Goal: Transaction & Acquisition: Purchase product/service

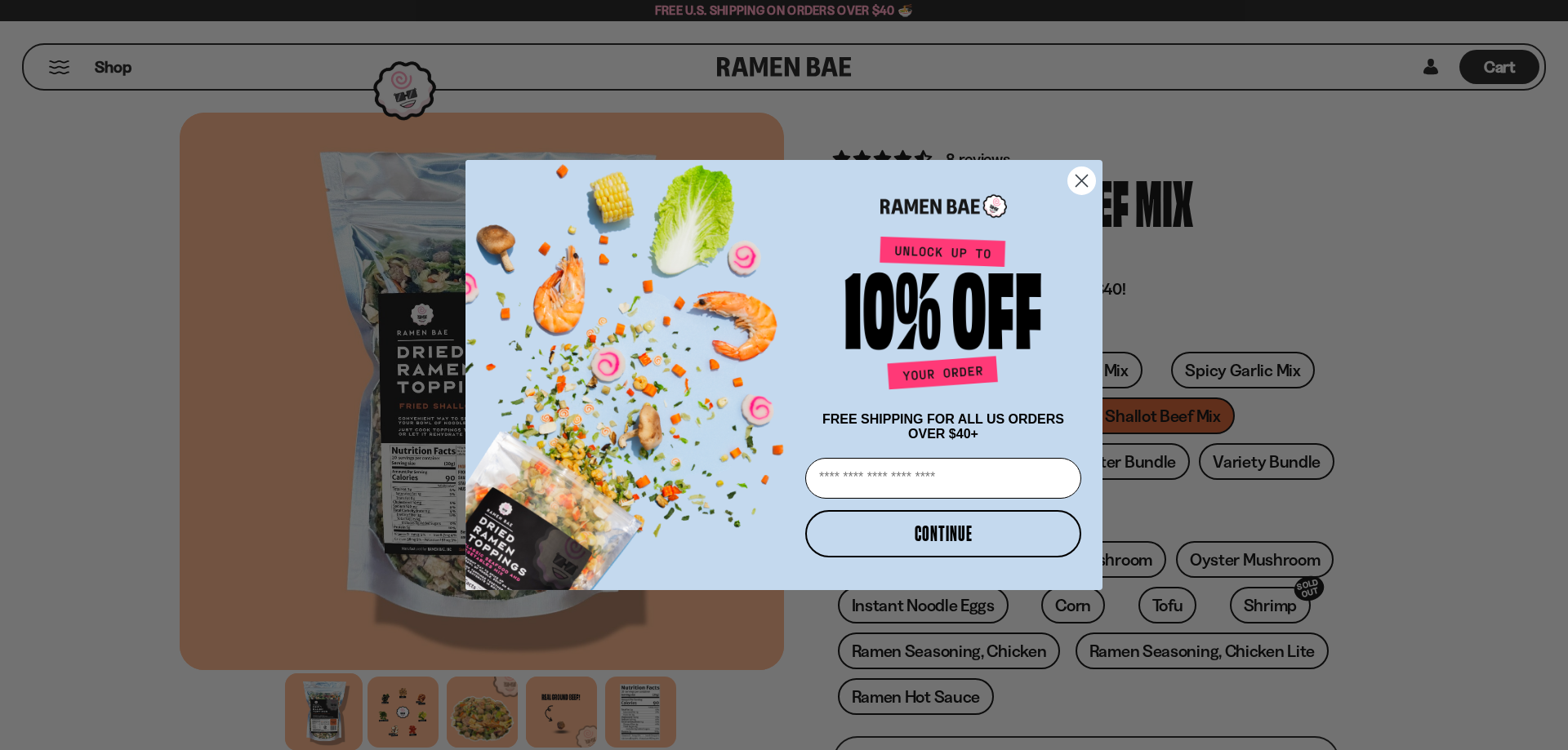
click at [1090, 178] on circle "Close dialog" at bounding box center [1081, 181] width 27 height 27
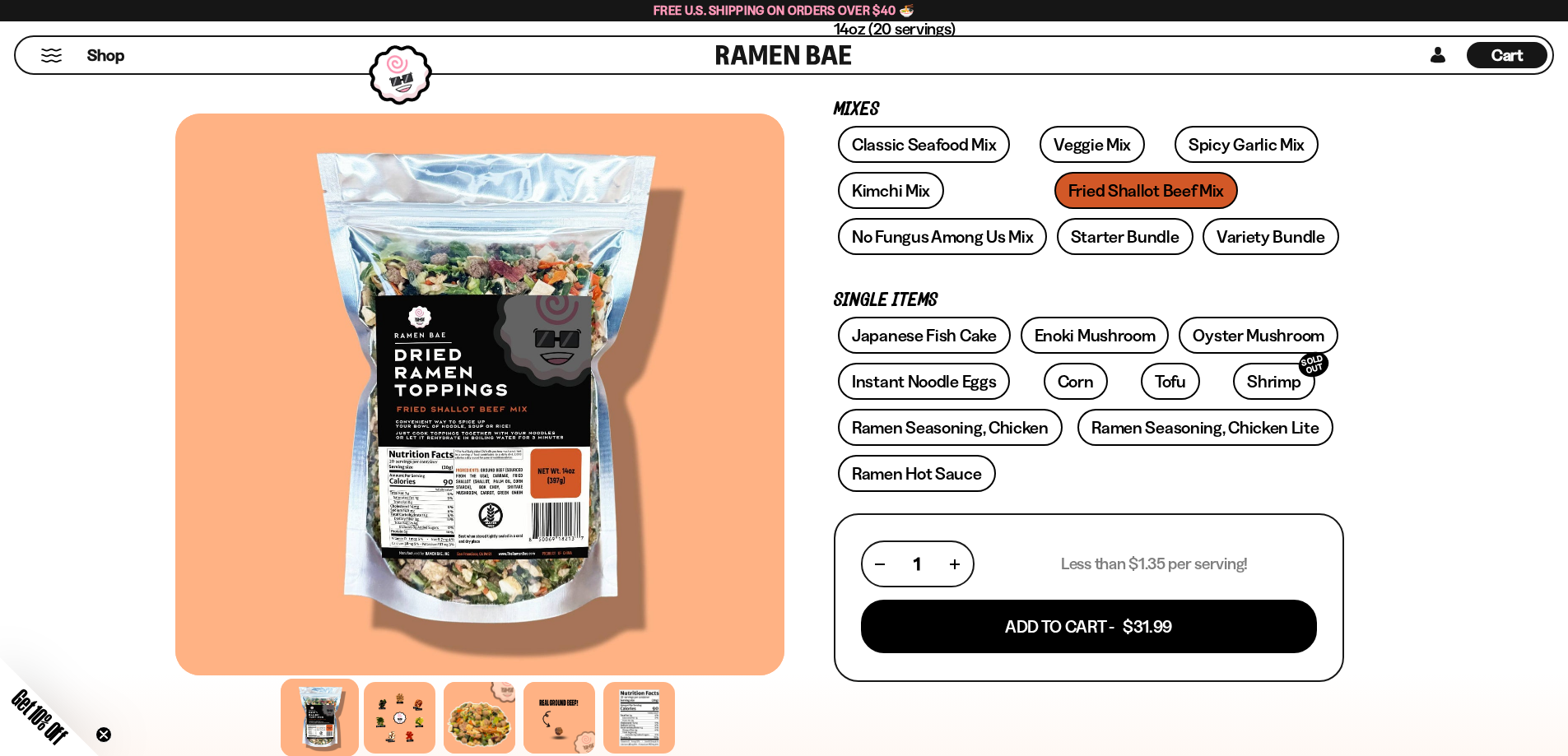
scroll to position [247, 0]
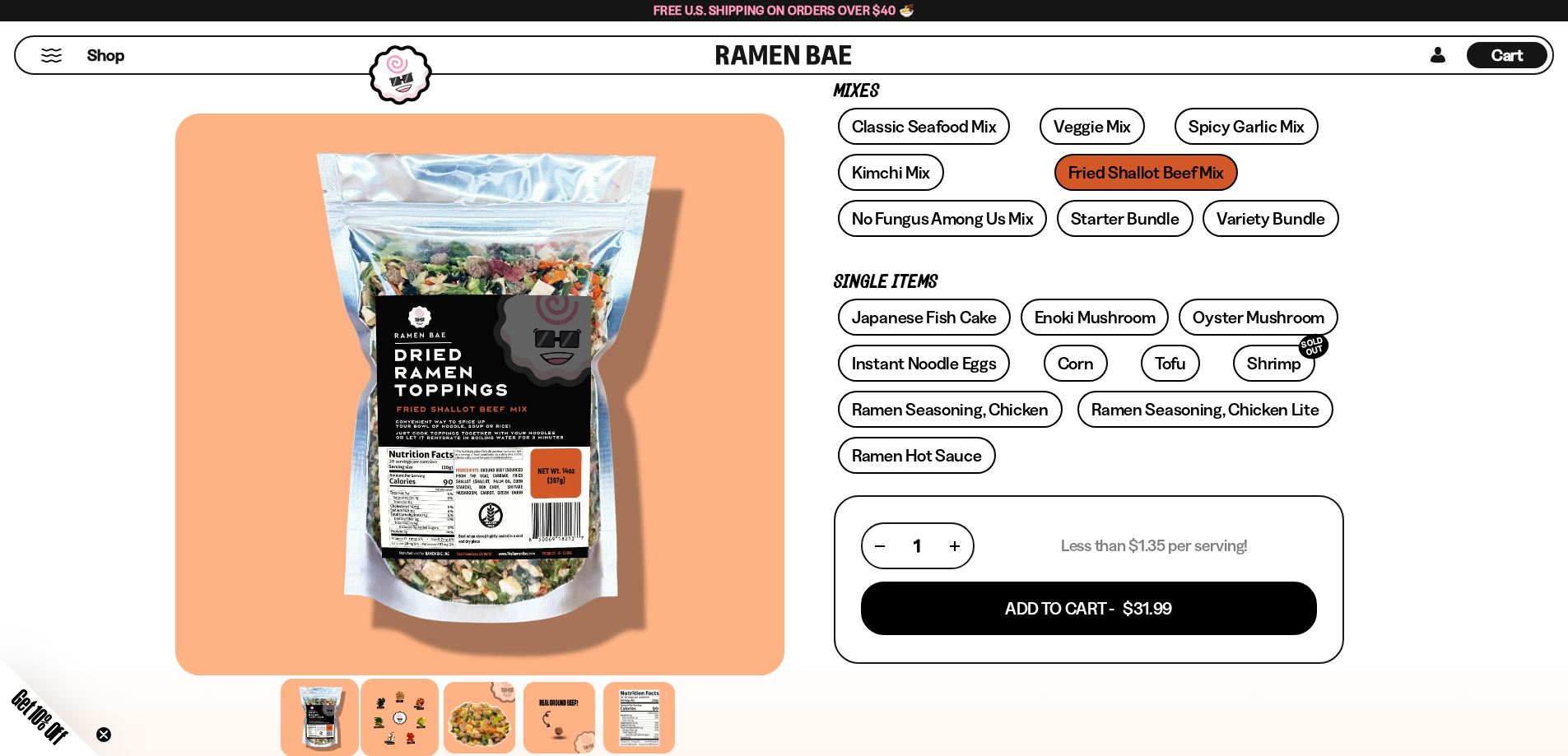
click at [415, 713] on div at bounding box center [399, 718] width 78 height 78
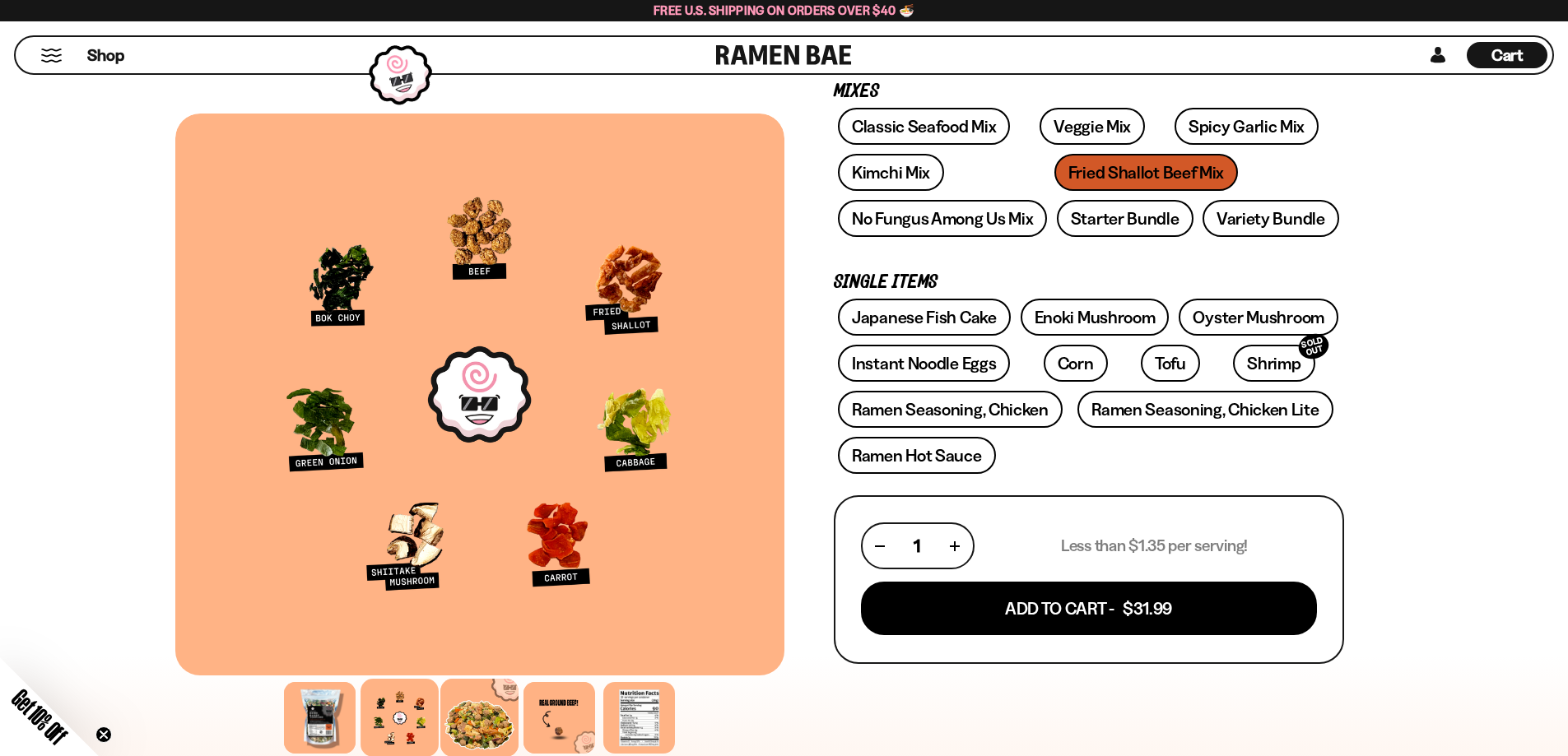
click at [466, 712] on div at bounding box center [479, 718] width 78 height 78
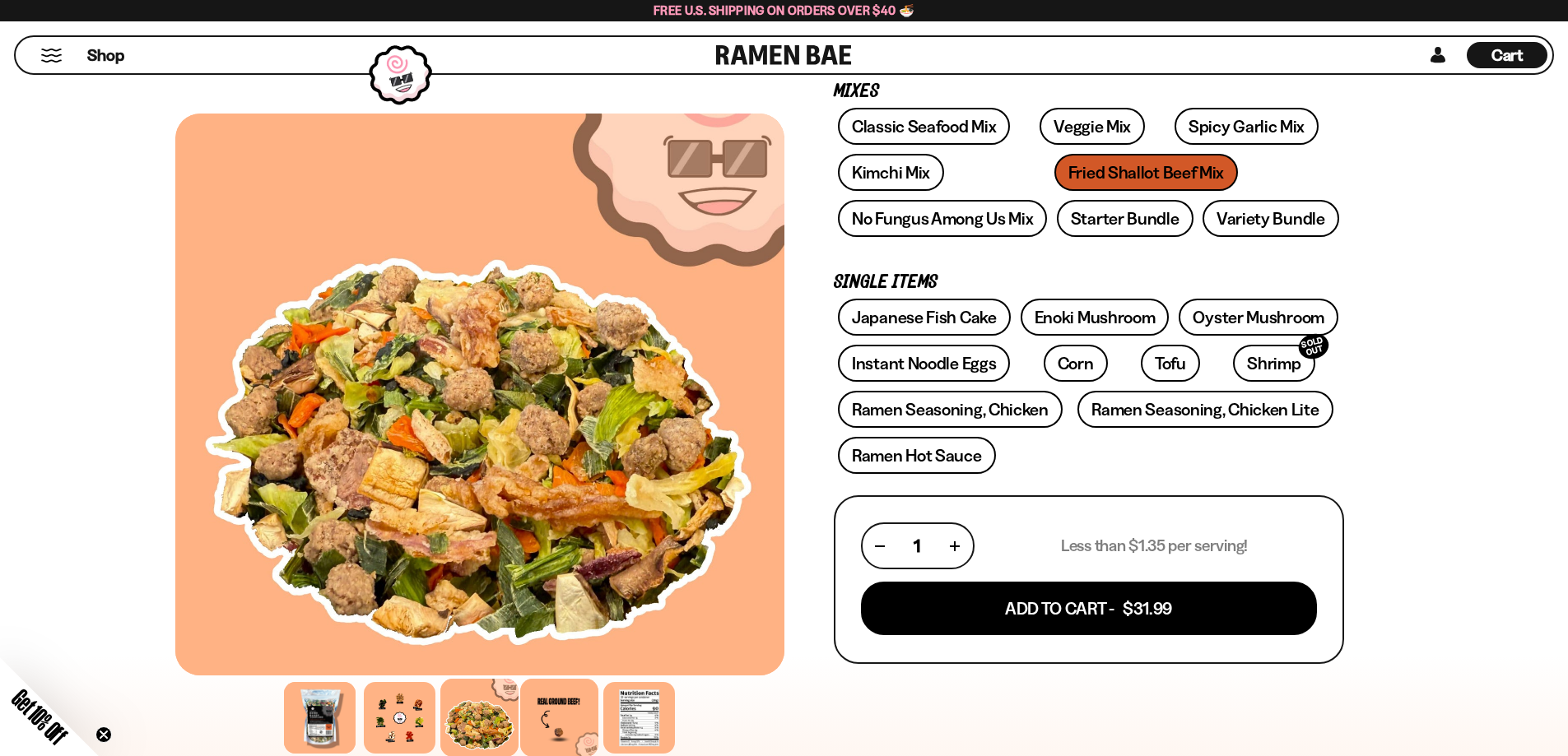
click at [540, 708] on div at bounding box center [558, 718] width 78 height 78
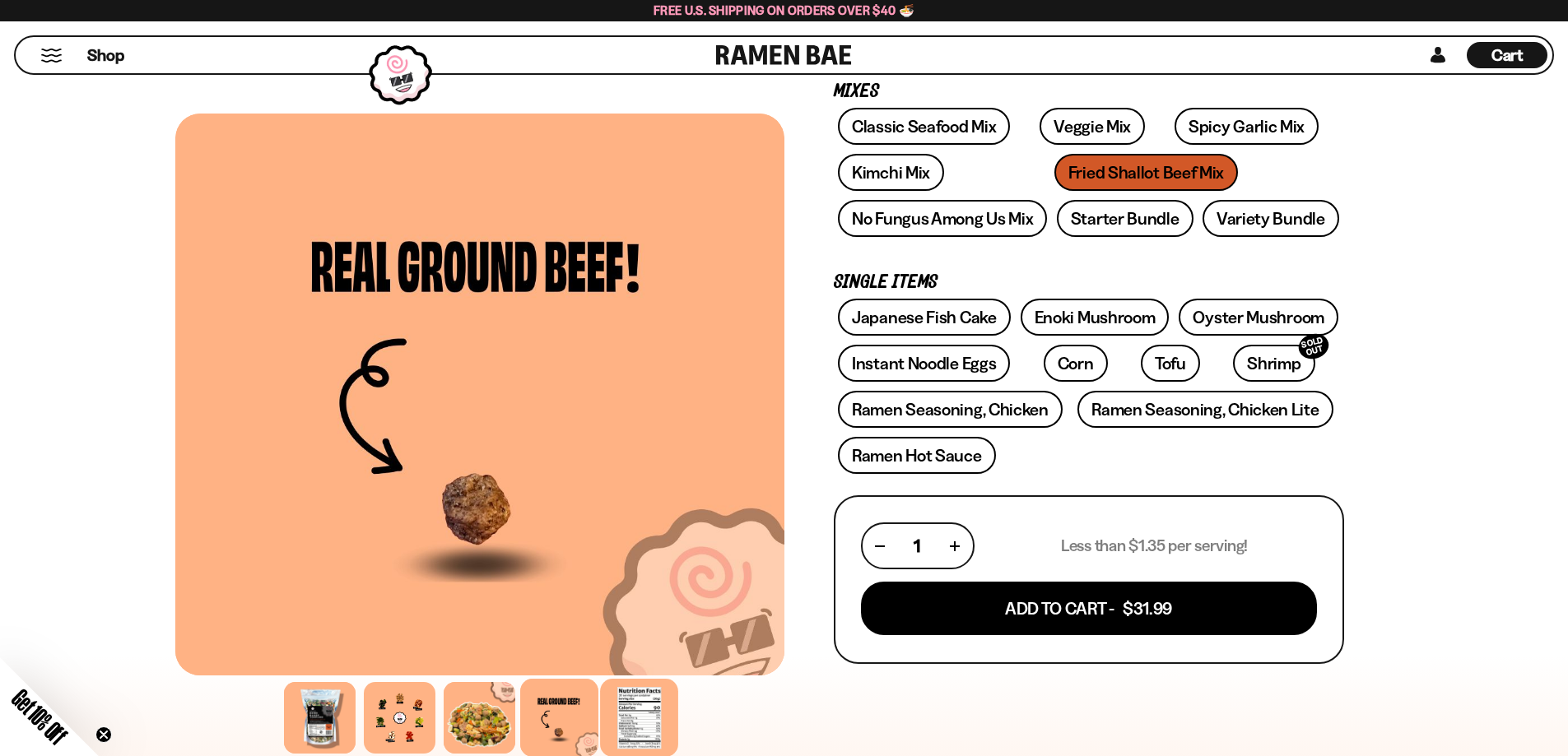
click at [637, 704] on div at bounding box center [639, 718] width 78 height 78
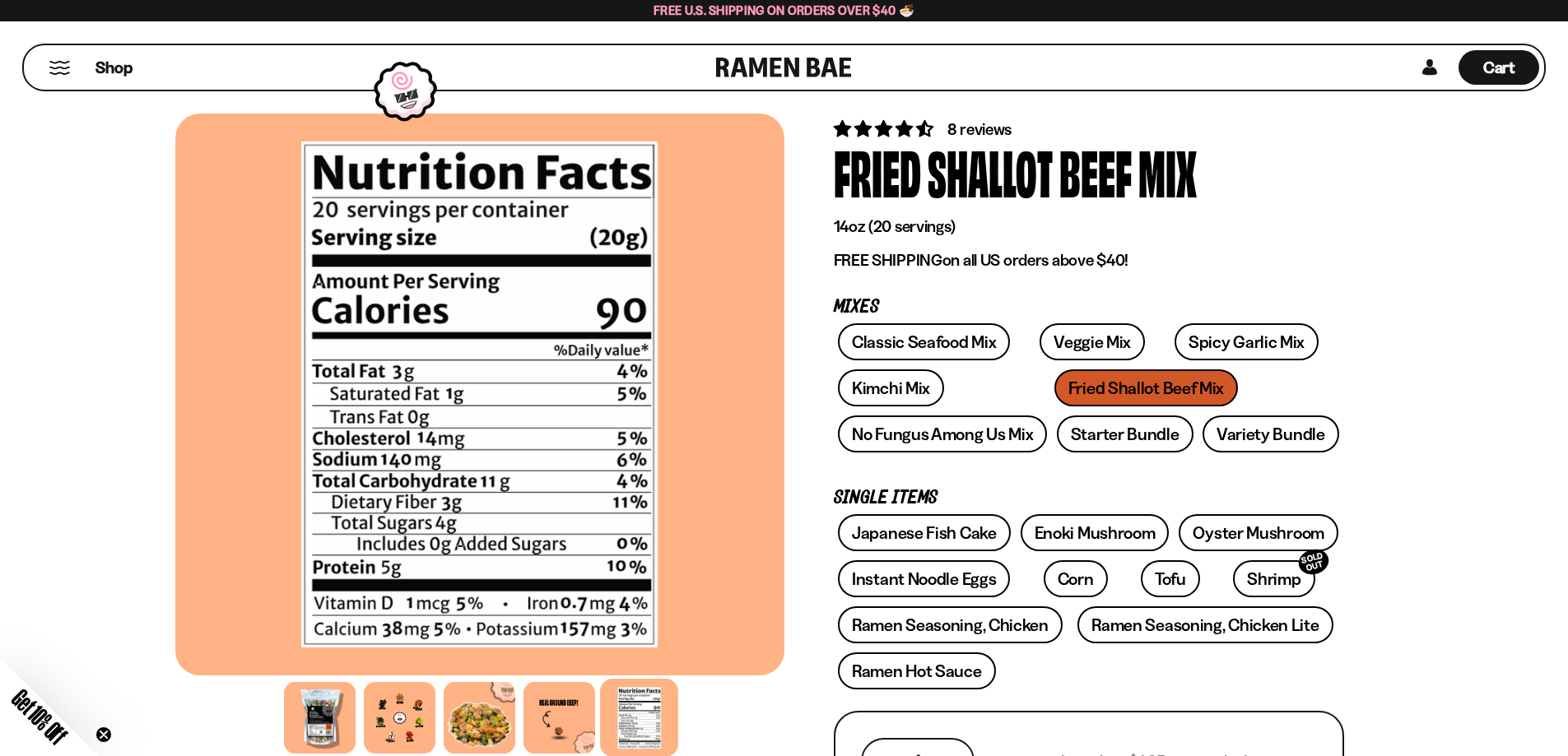
scroll to position [0, 0]
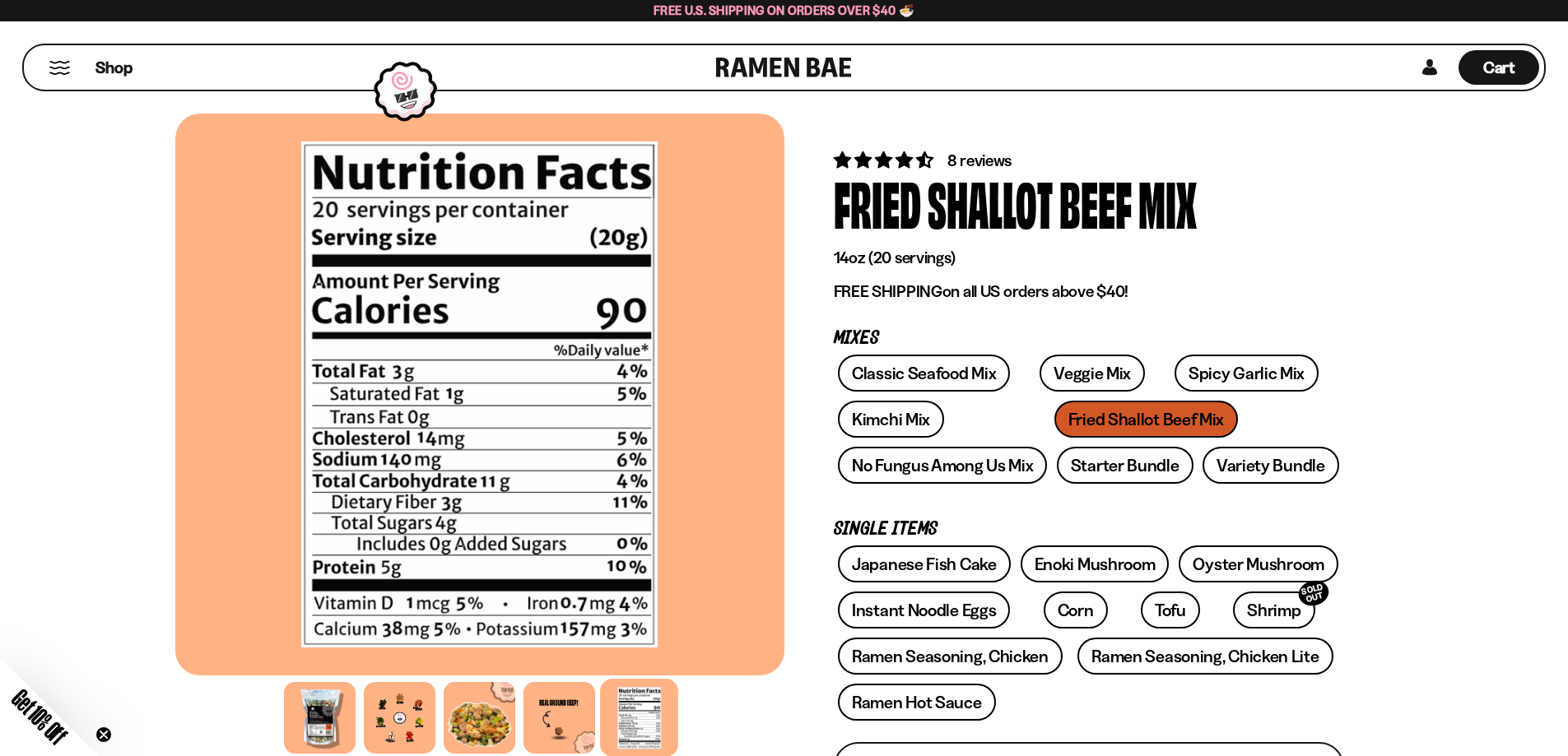
click at [824, 68] on link at bounding box center [784, 67] width 136 height 44
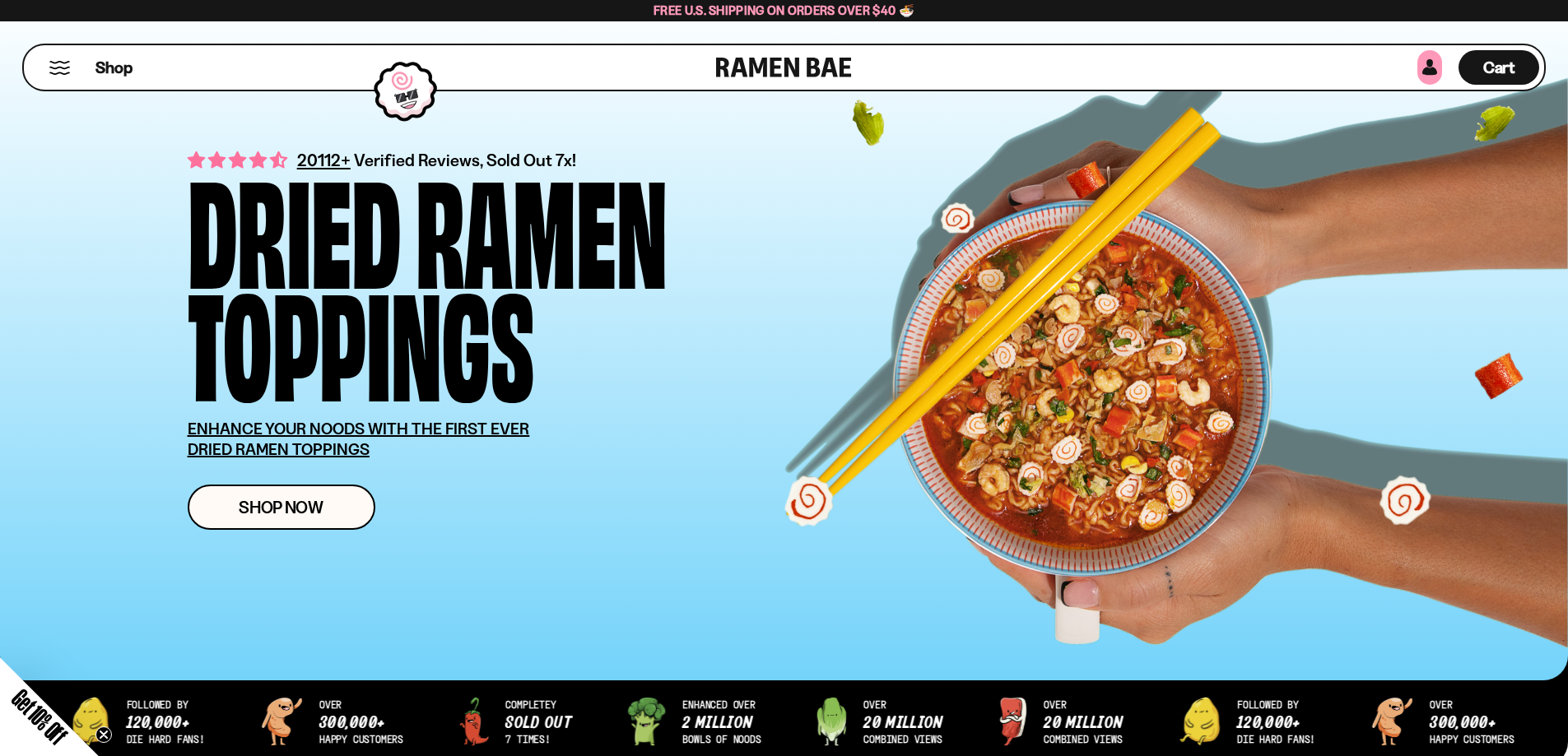
click at [1428, 71] on link at bounding box center [1430, 68] width 24 height 35
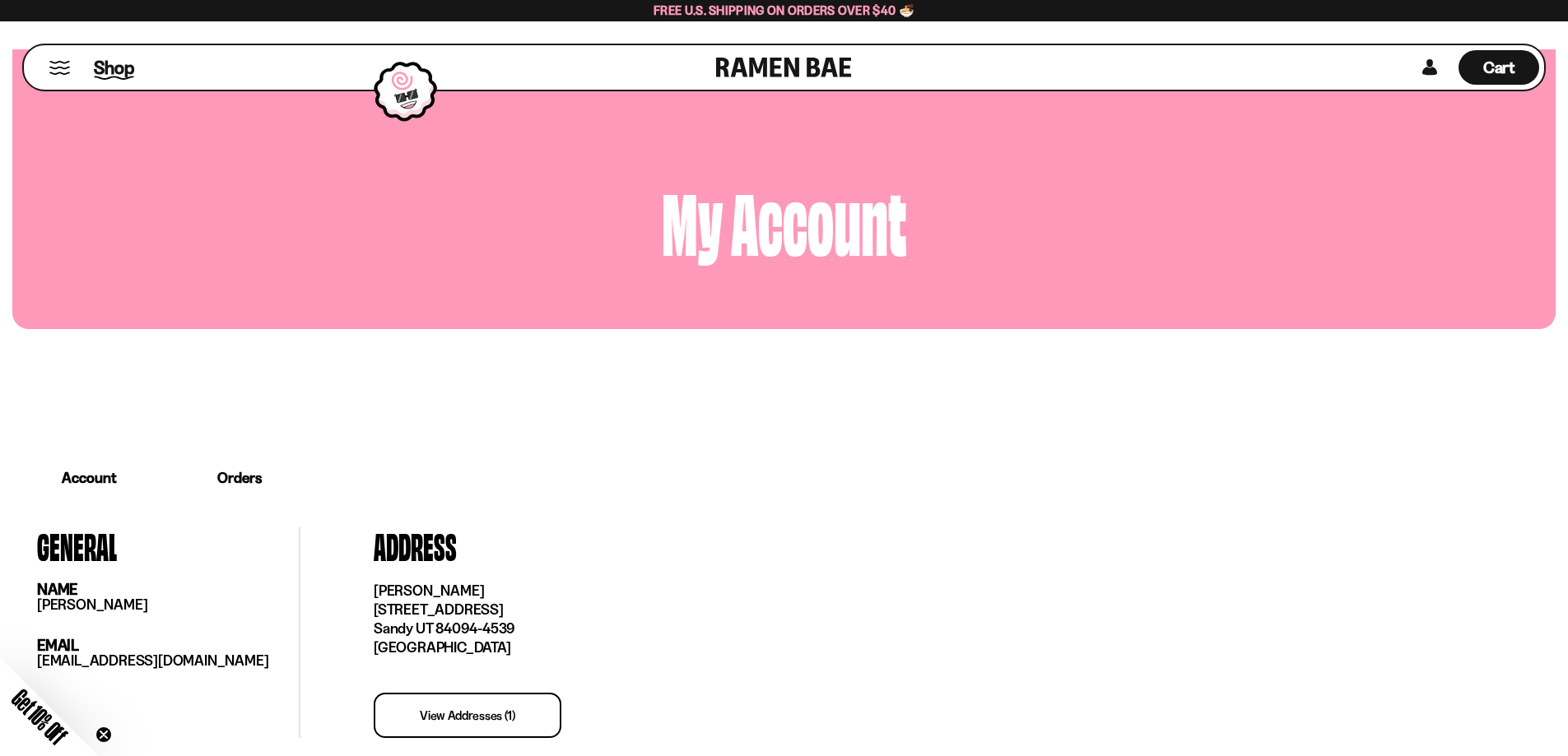
click at [111, 70] on span "Shop" at bounding box center [114, 68] width 40 height 24
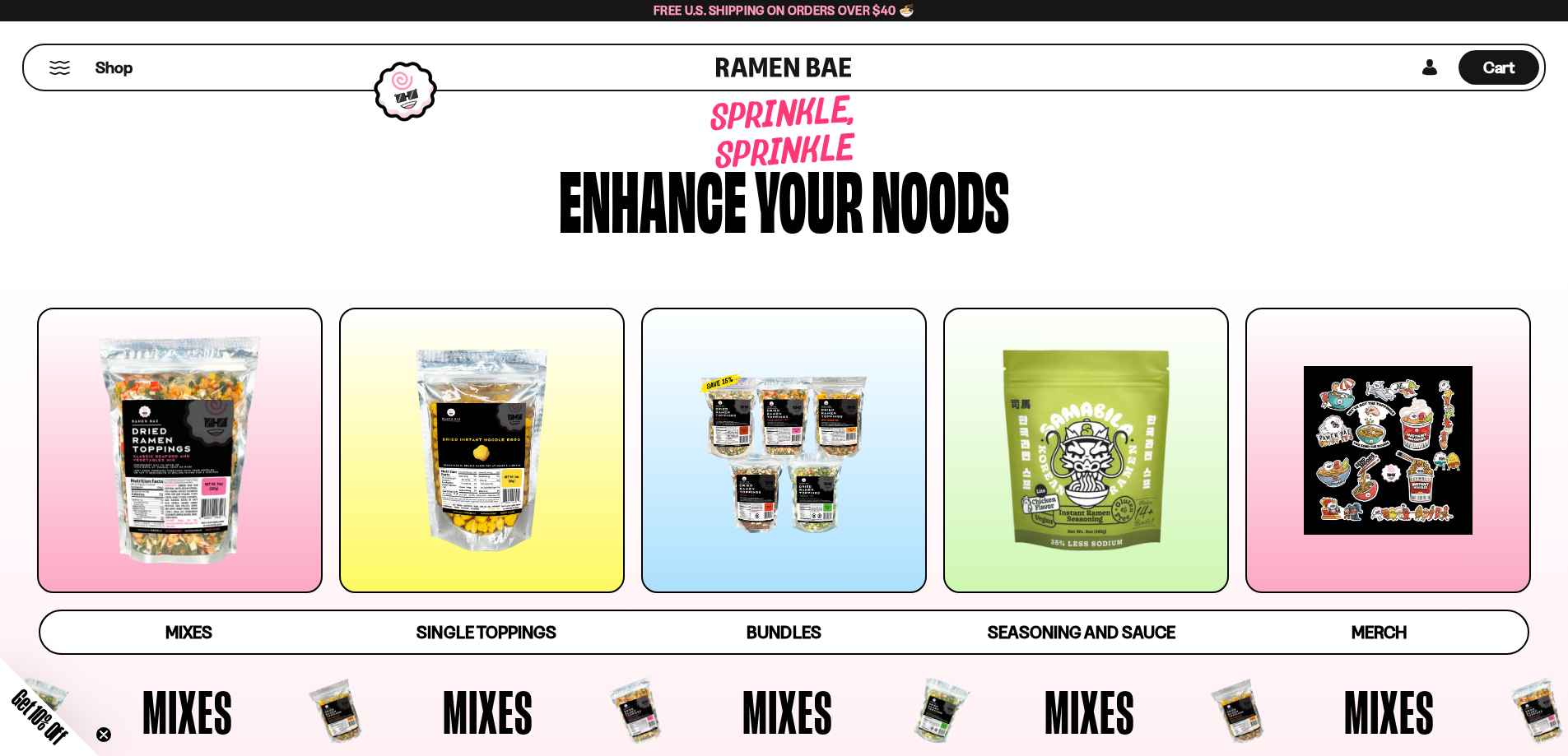
click at [162, 419] on div at bounding box center [179, 450] width 285 height 285
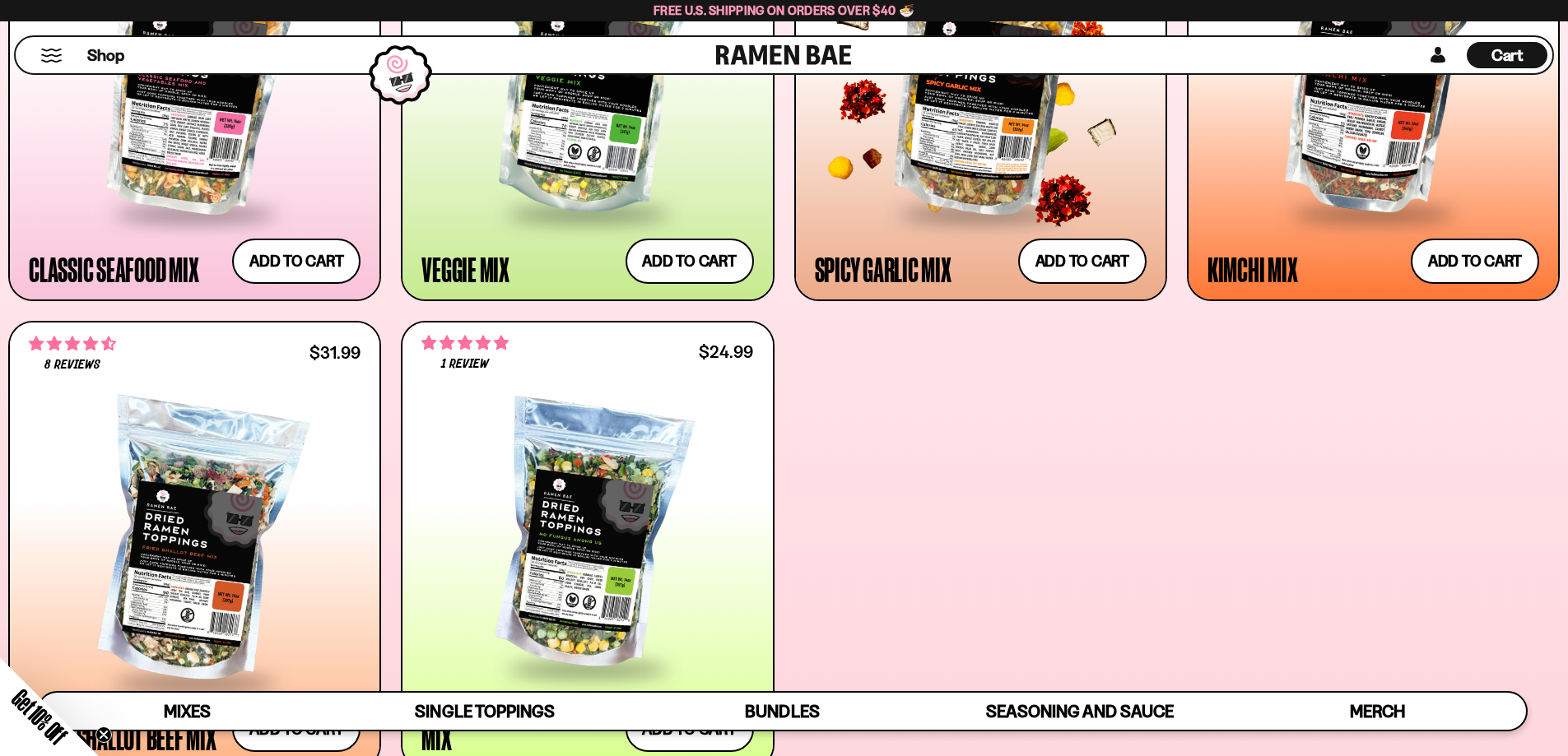
scroll to position [1087, 0]
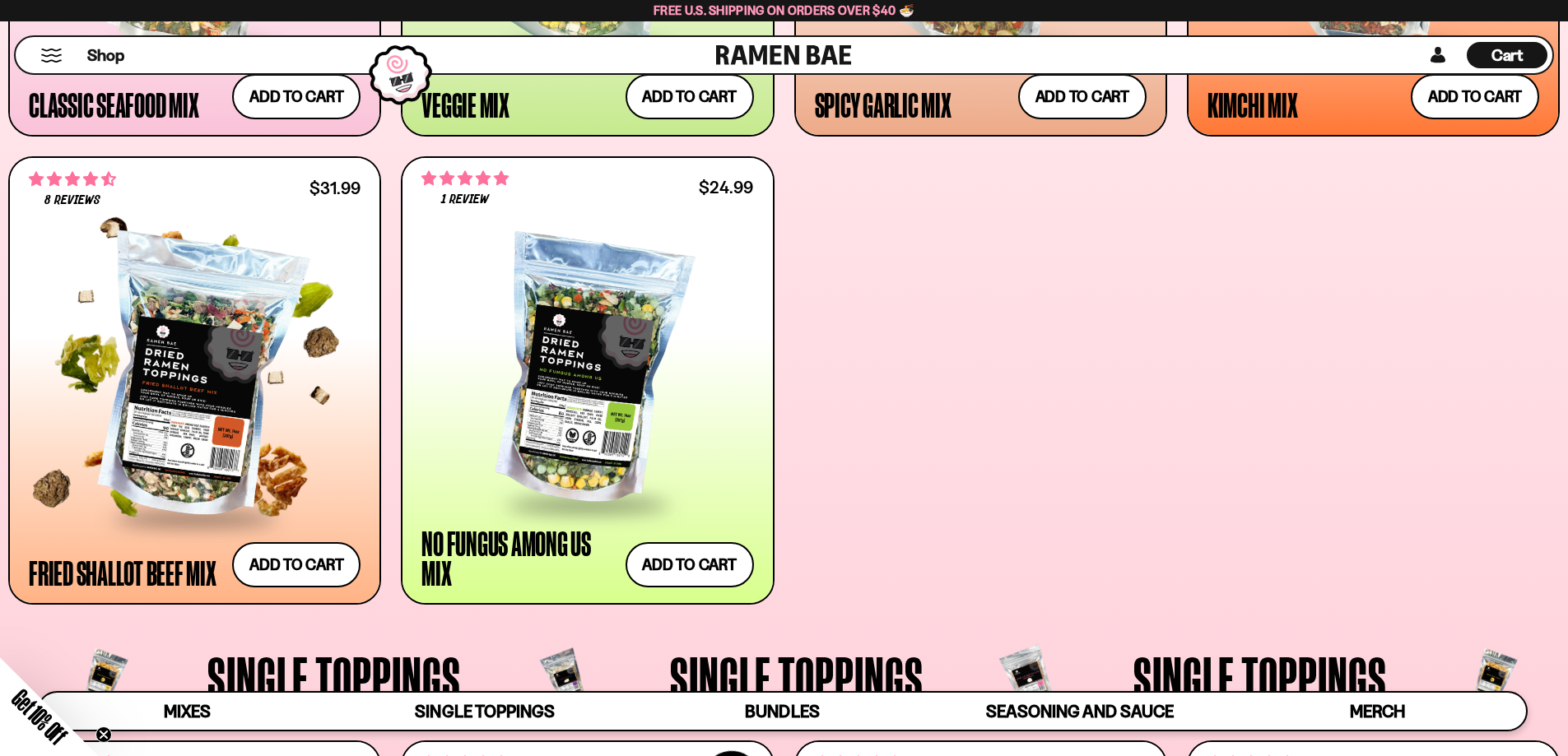
click at [232, 376] on div at bounding box center [195, 379] width 332 height 275
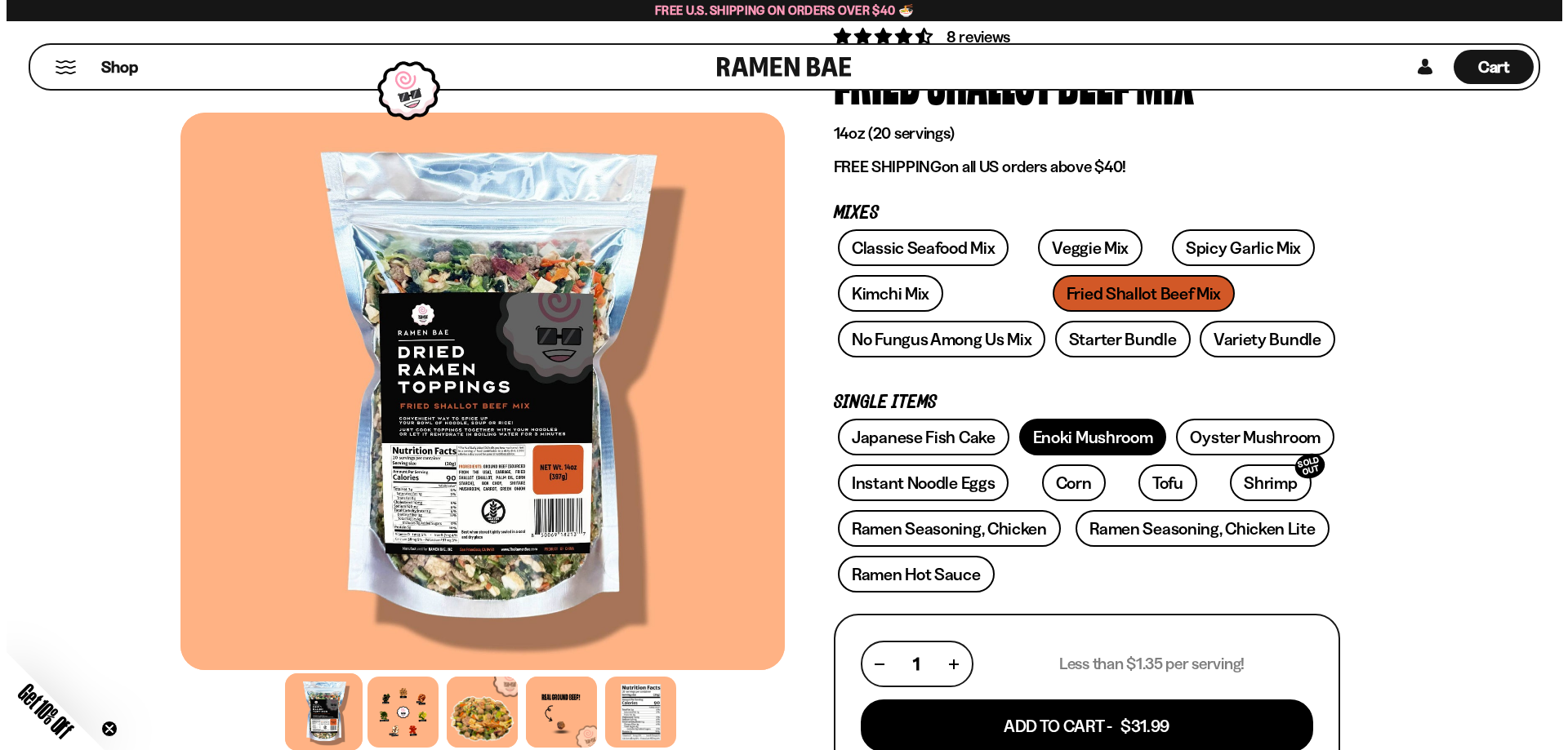
scroll to position [163, 0]
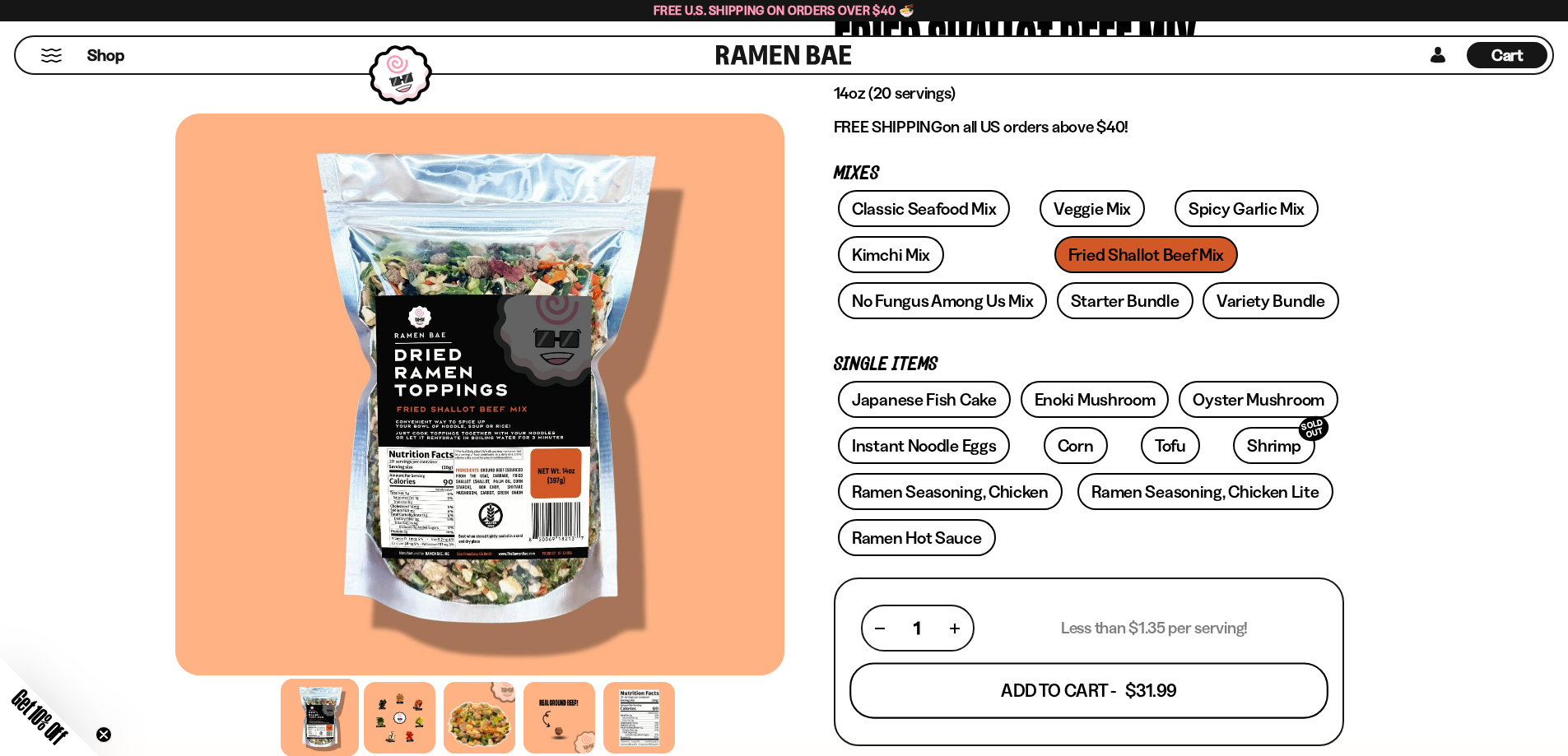
click at [1036, 688] on button "Add To Cart - $31.99" at bounding box center [1088, 691] width 480 height 56
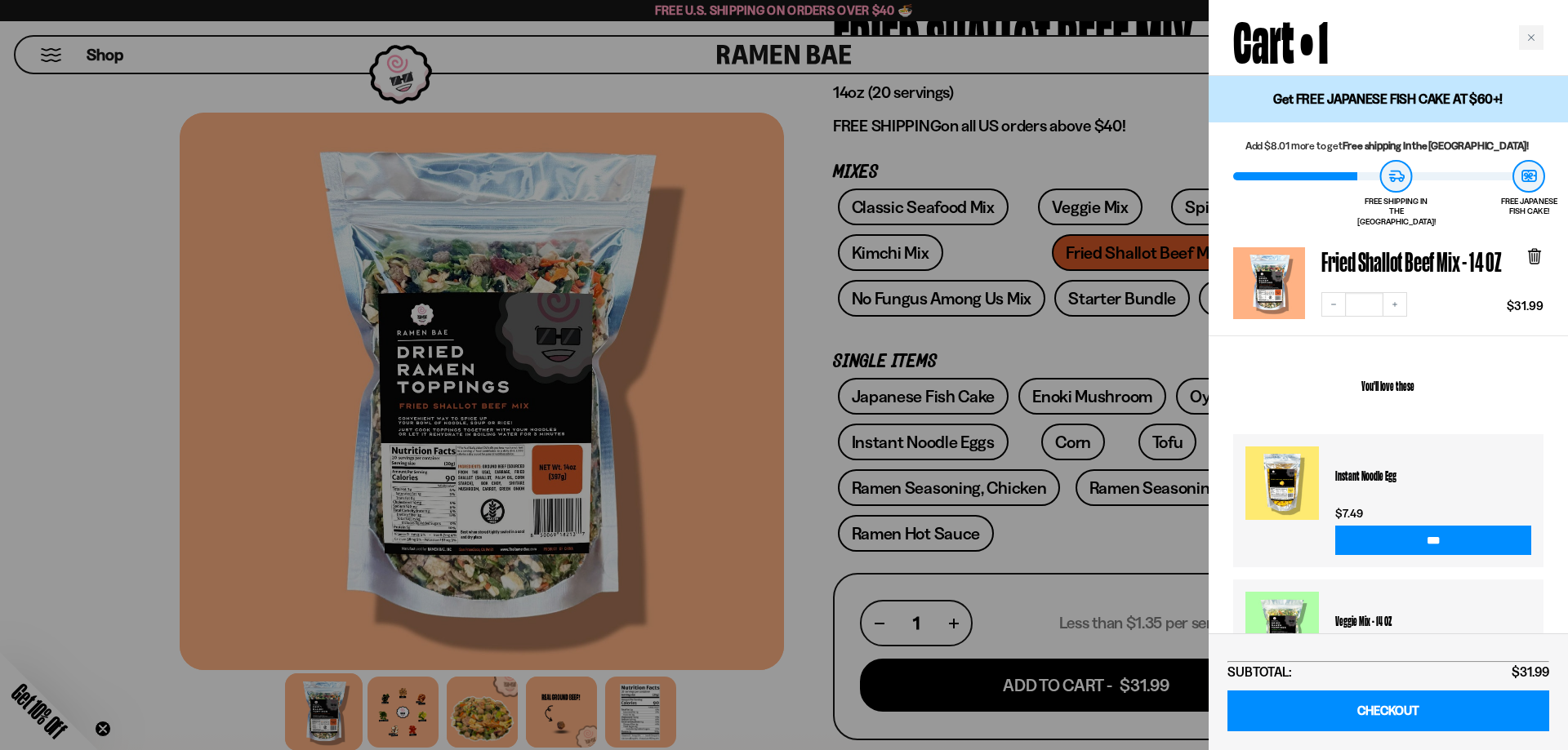
click at [1265, 462] on link at bounding box center [1281, 483] width 74 height 74
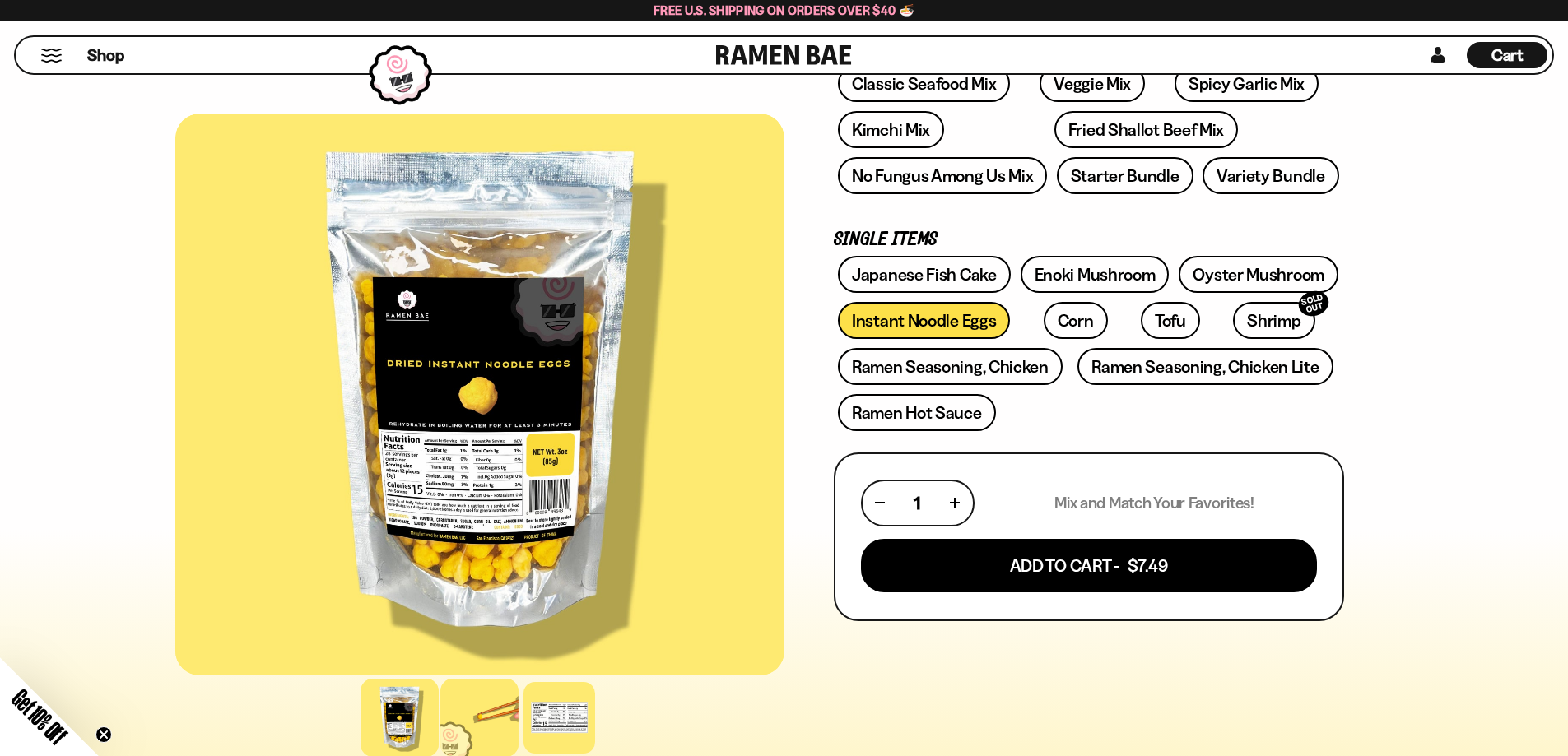
scroll to position [329, 0]
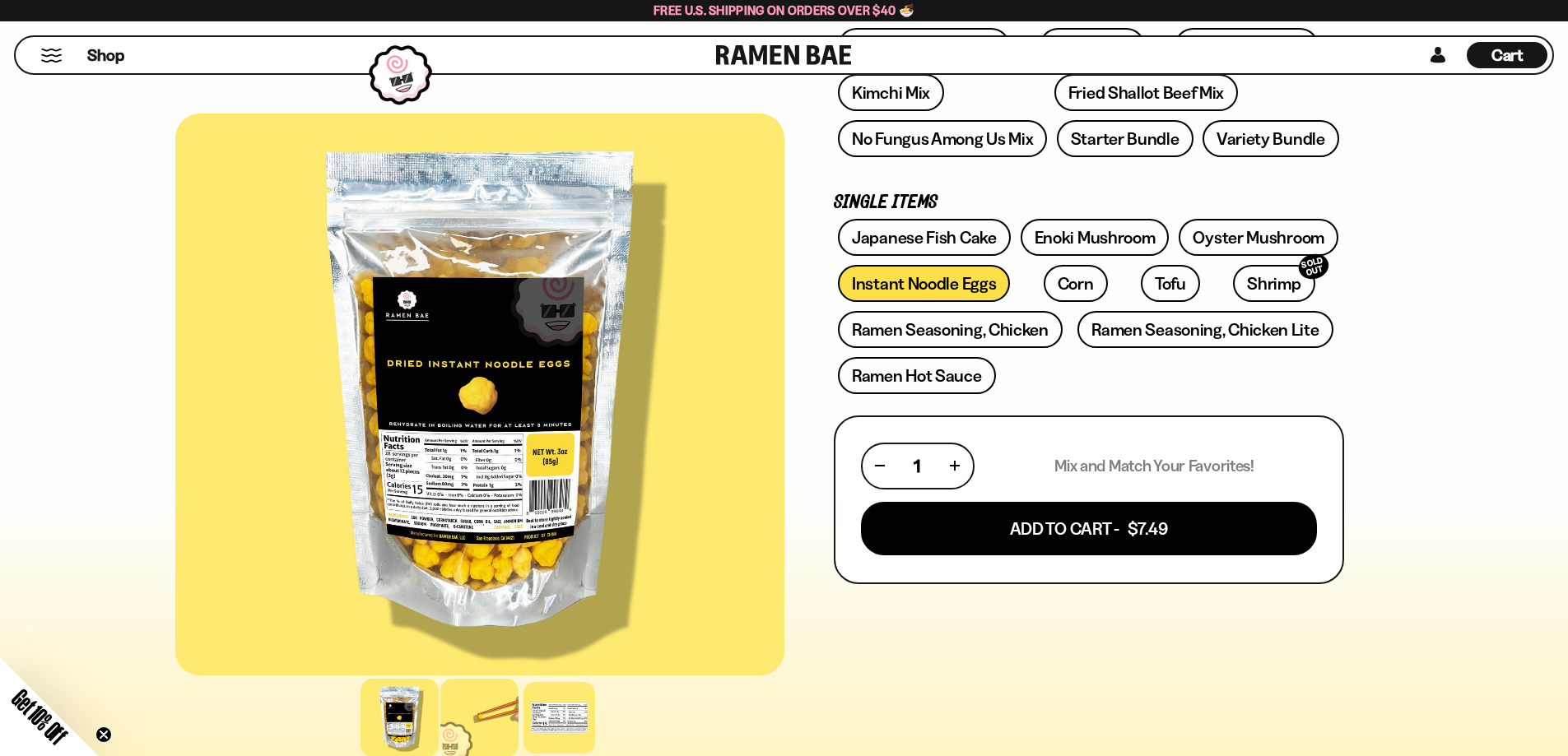
click at [473, 709] on div at bounding box center [479, 718] width 78 height 78
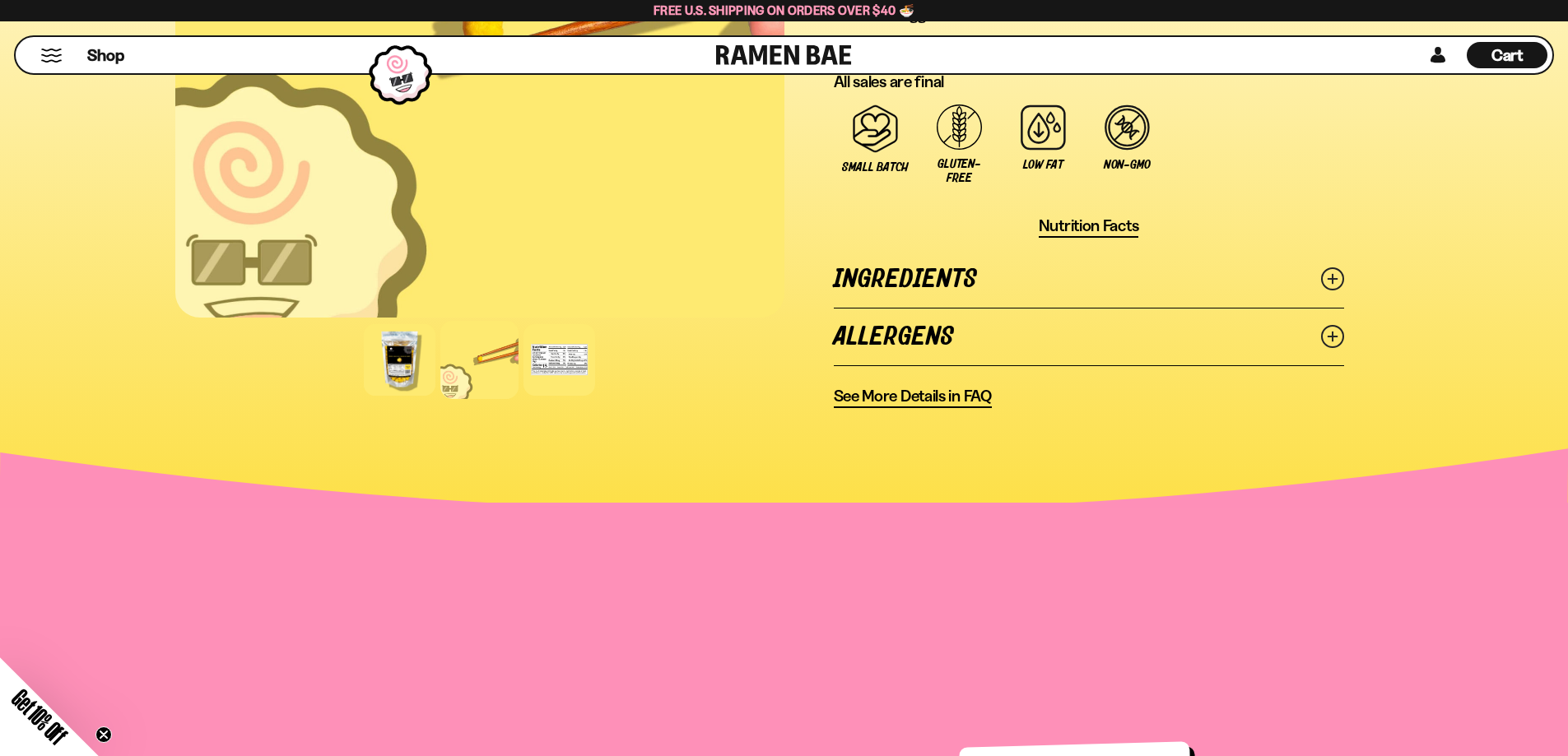
scroll to position [1152, 0]
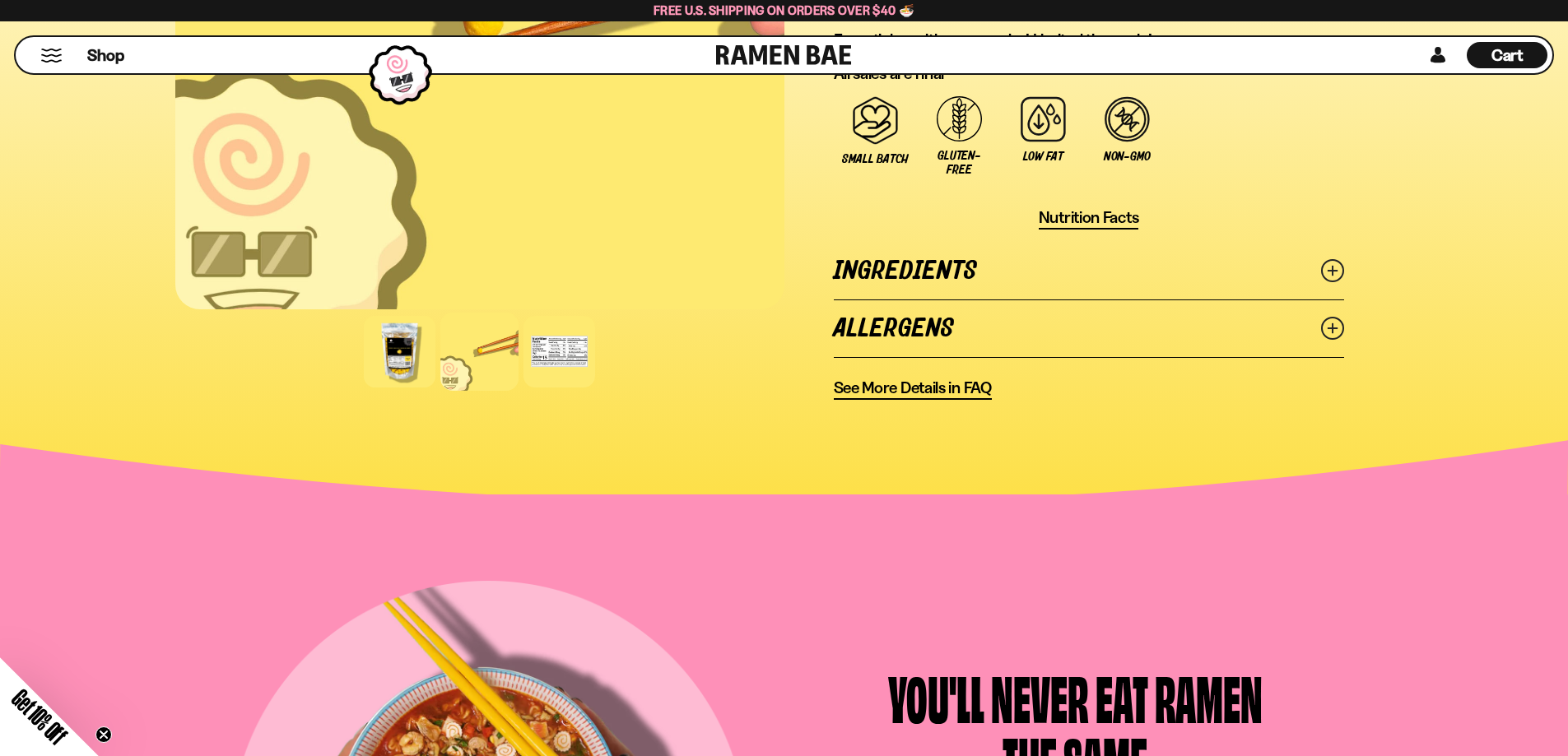
click at [925, 387] on span "See More Details in FAQ" at bounding box center [913, 388] width 158 height 21
click at [898, 263] on link "Ingredients" at bounding box center [1089, 271] width 510 height 57
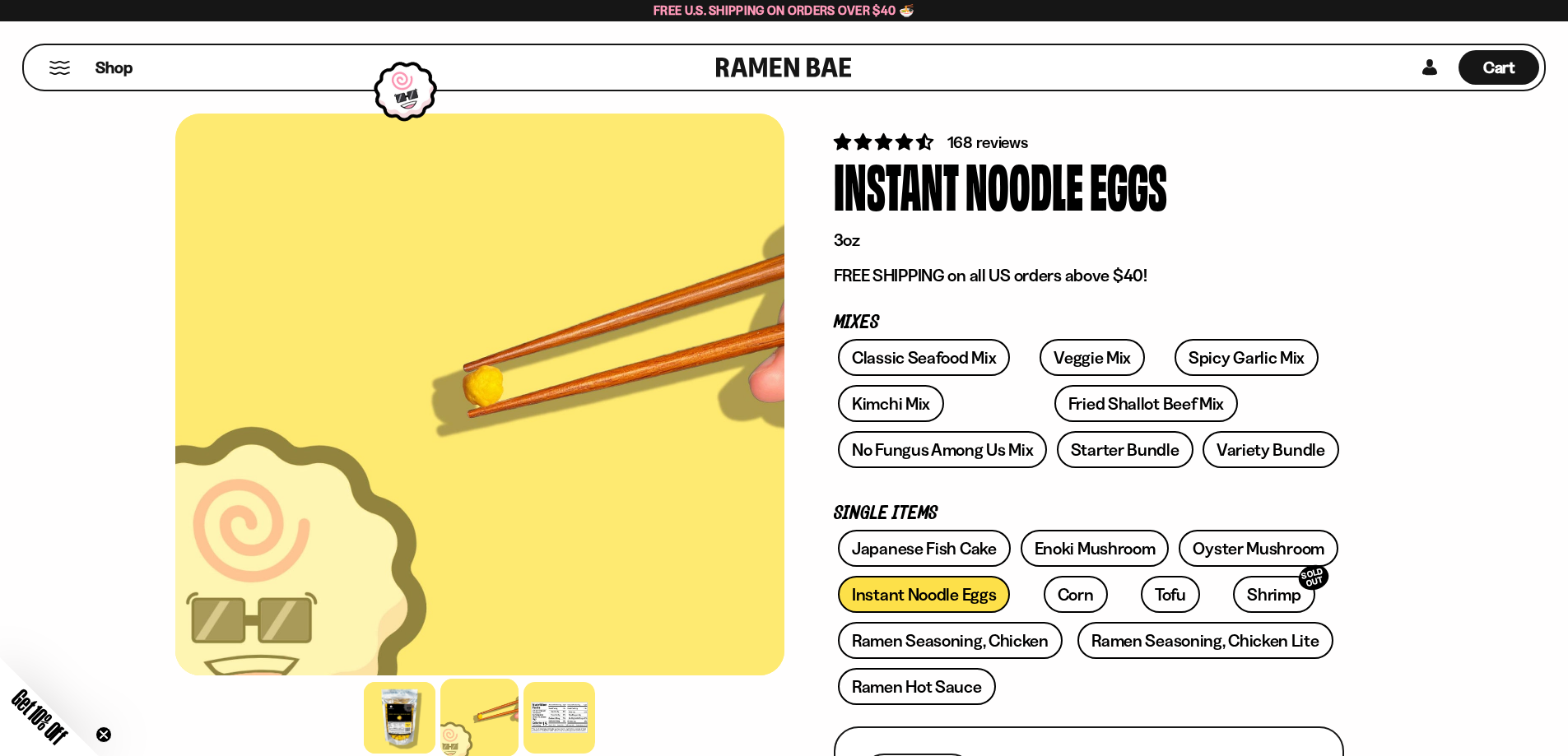
scroll to position [0, 0]
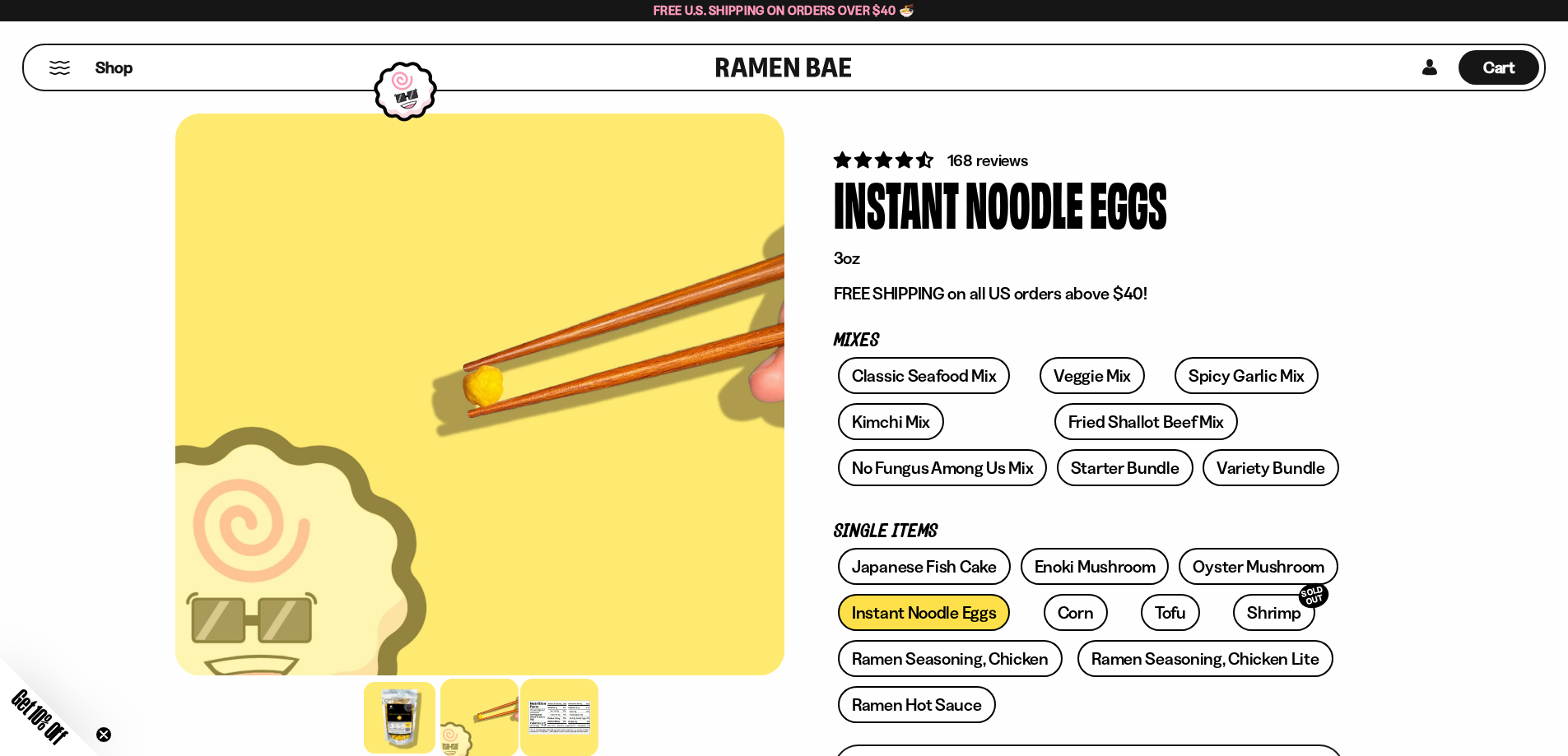
click at [564, 715] on div at bounding box center [558, 718] width 78 height 78
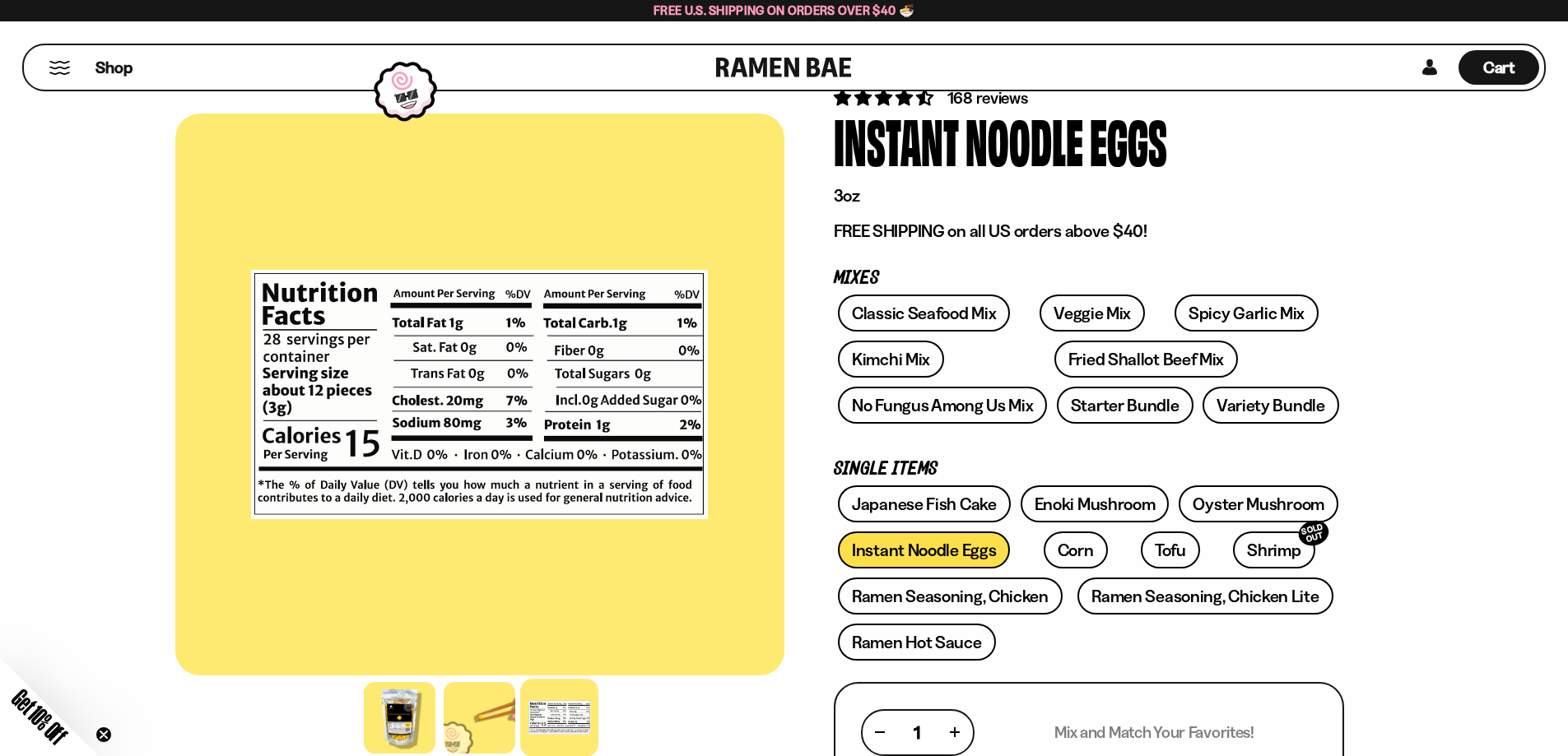
scroll to position [164, 0]
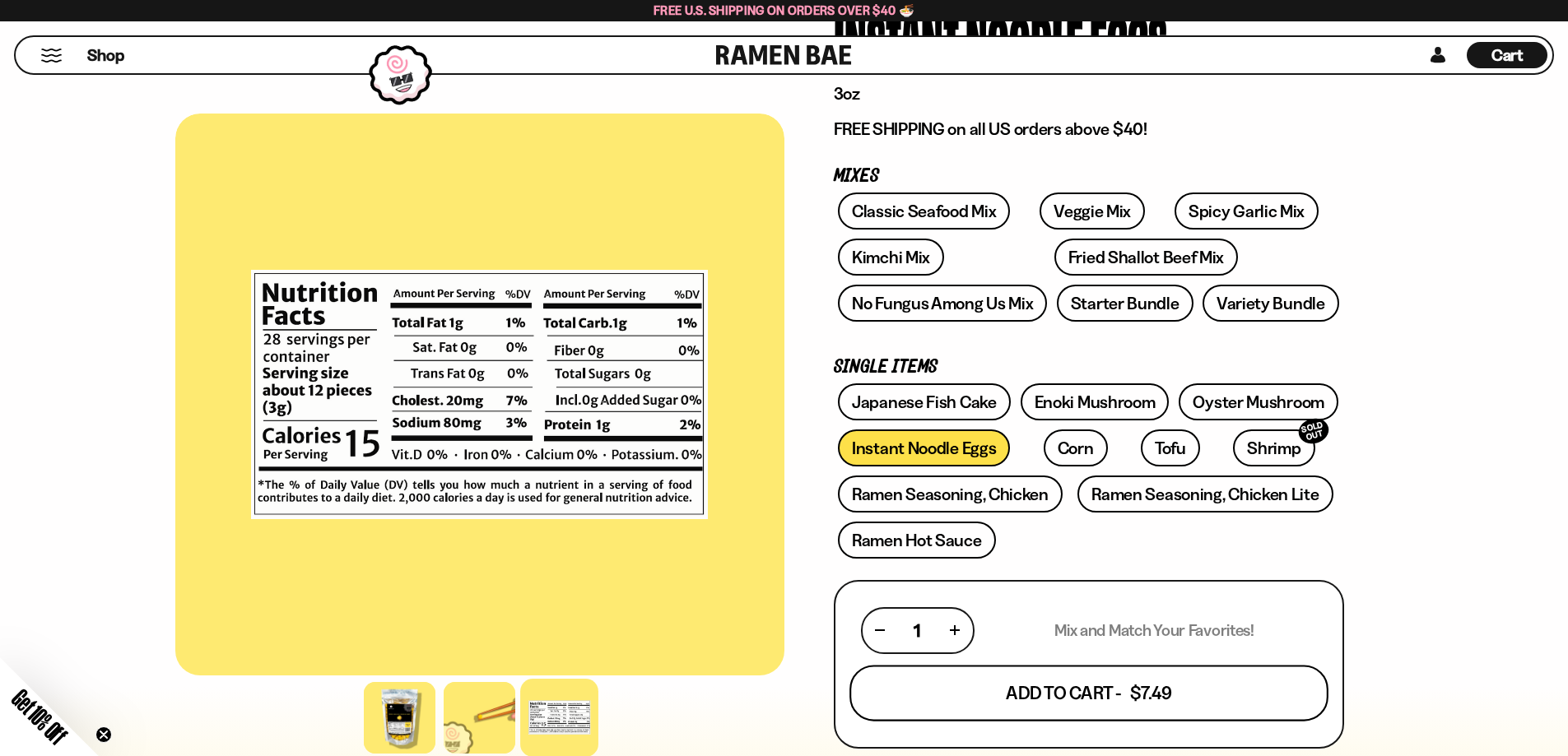
click at [1057, 701] on button "Add To Cart - $7.49" at bounding box center [1088, 693] width 480 height 56
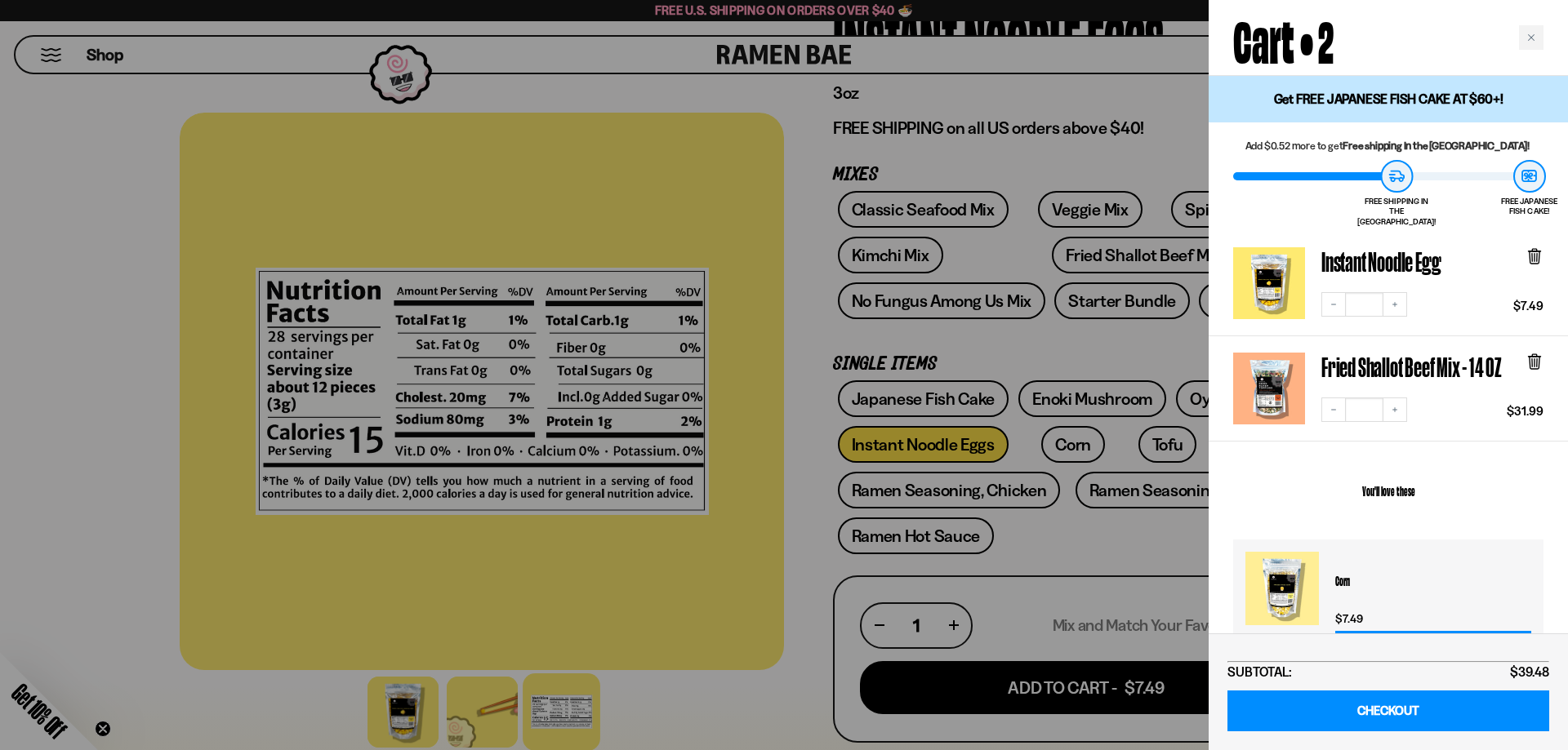
click at [143, 190] on div at bounding box center [784, 375] width 1568 height 750
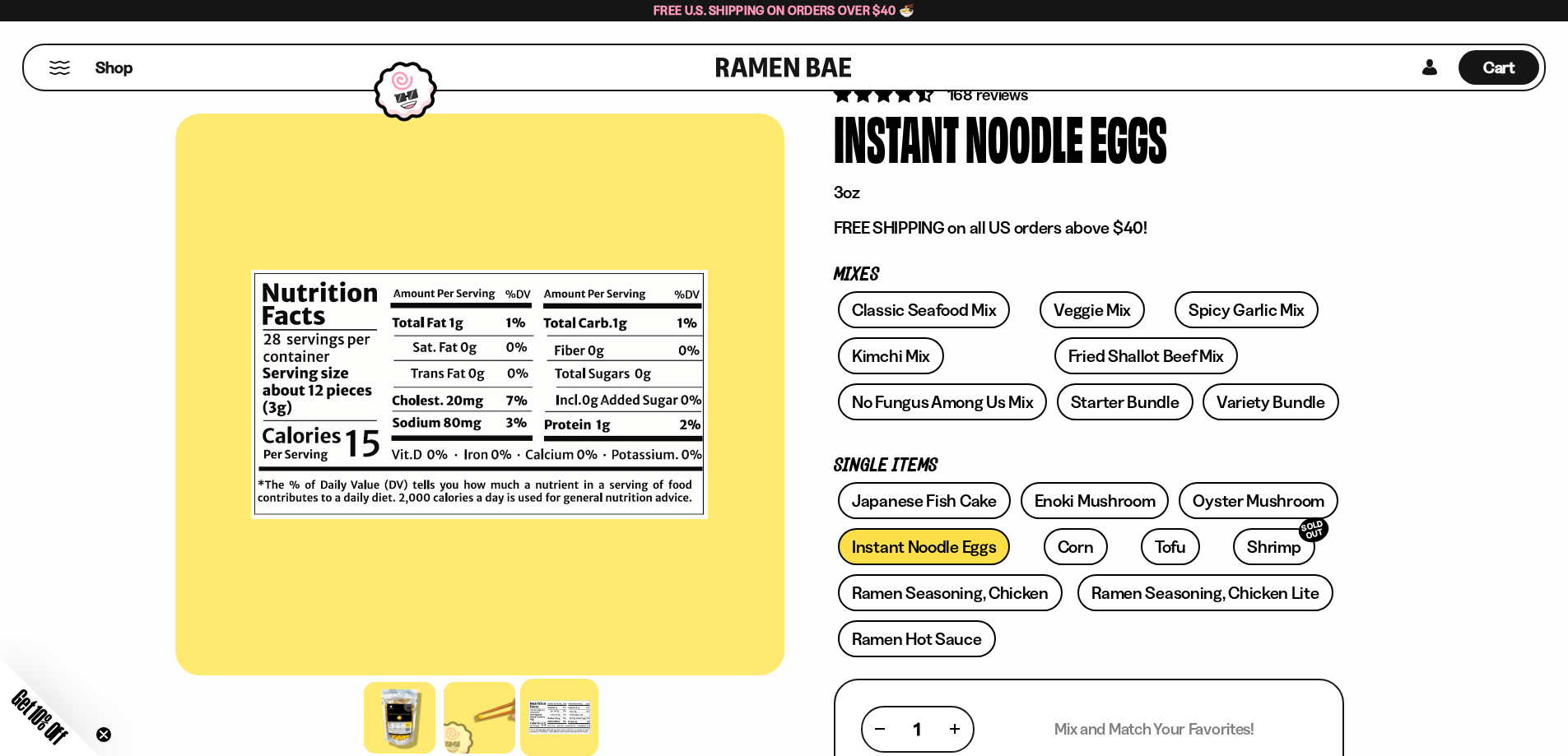
scroll to position [0, 0]
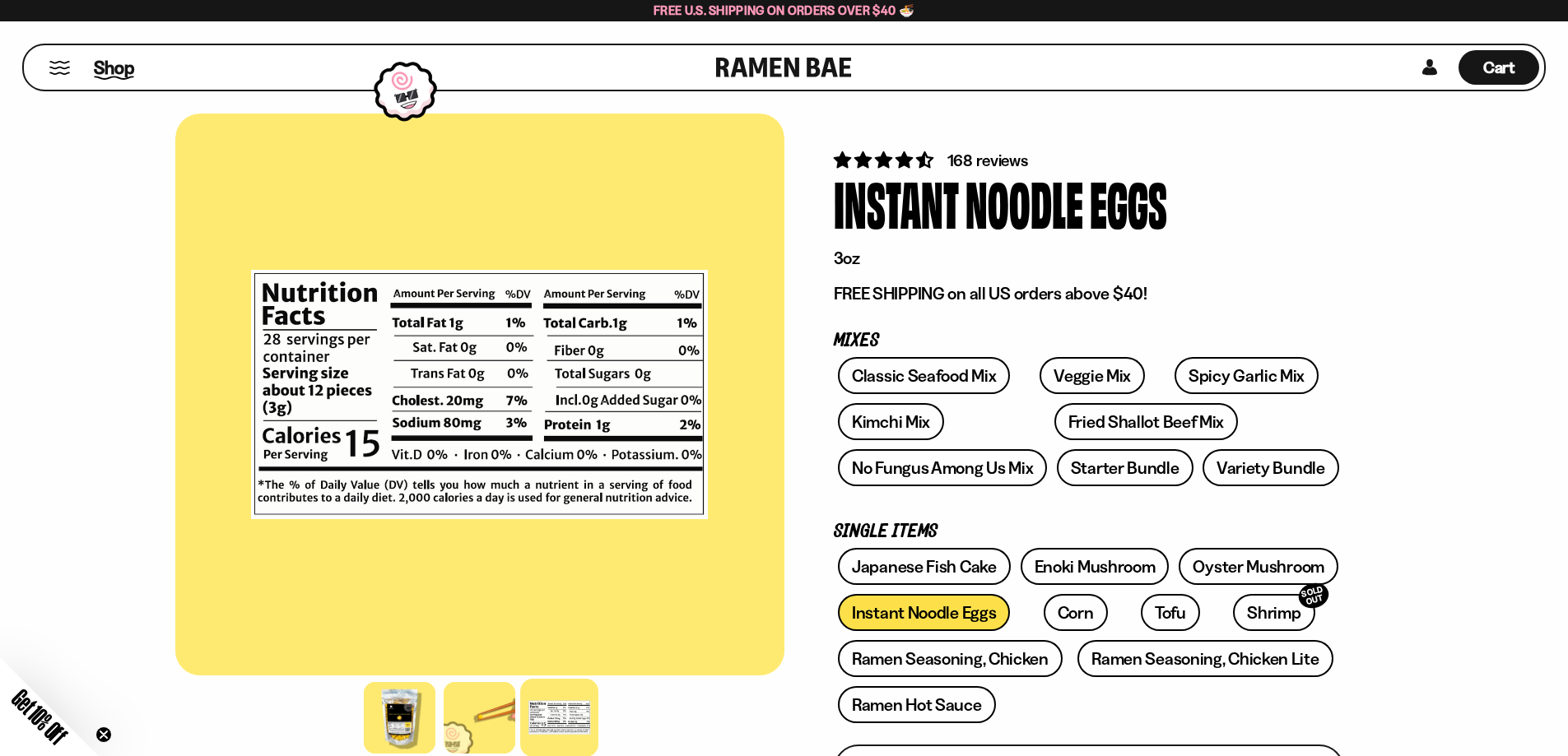
click at [99, 68] on span "Shop" at bounding box center [114, 68] width 40 height 24
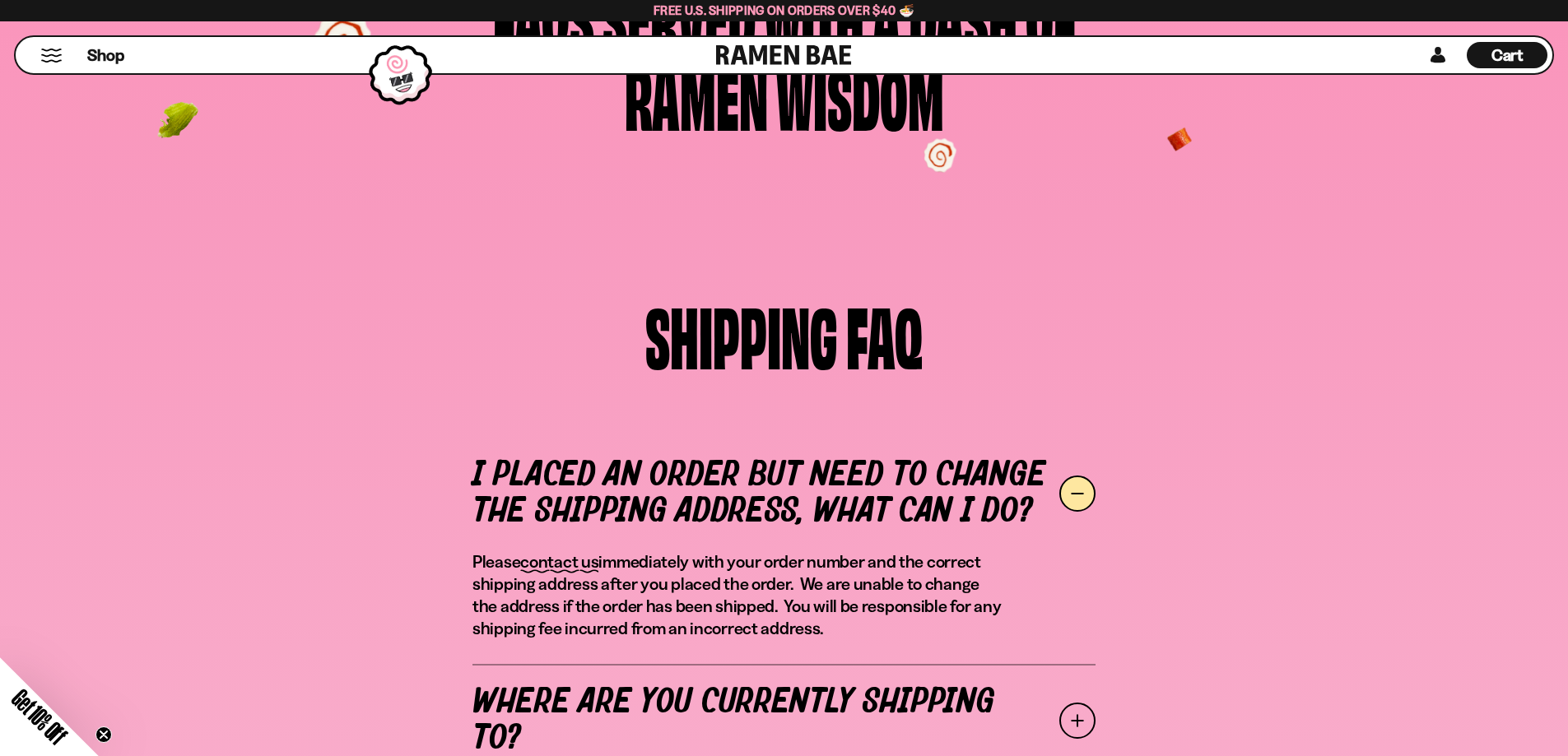
scroll to position [247, 0]
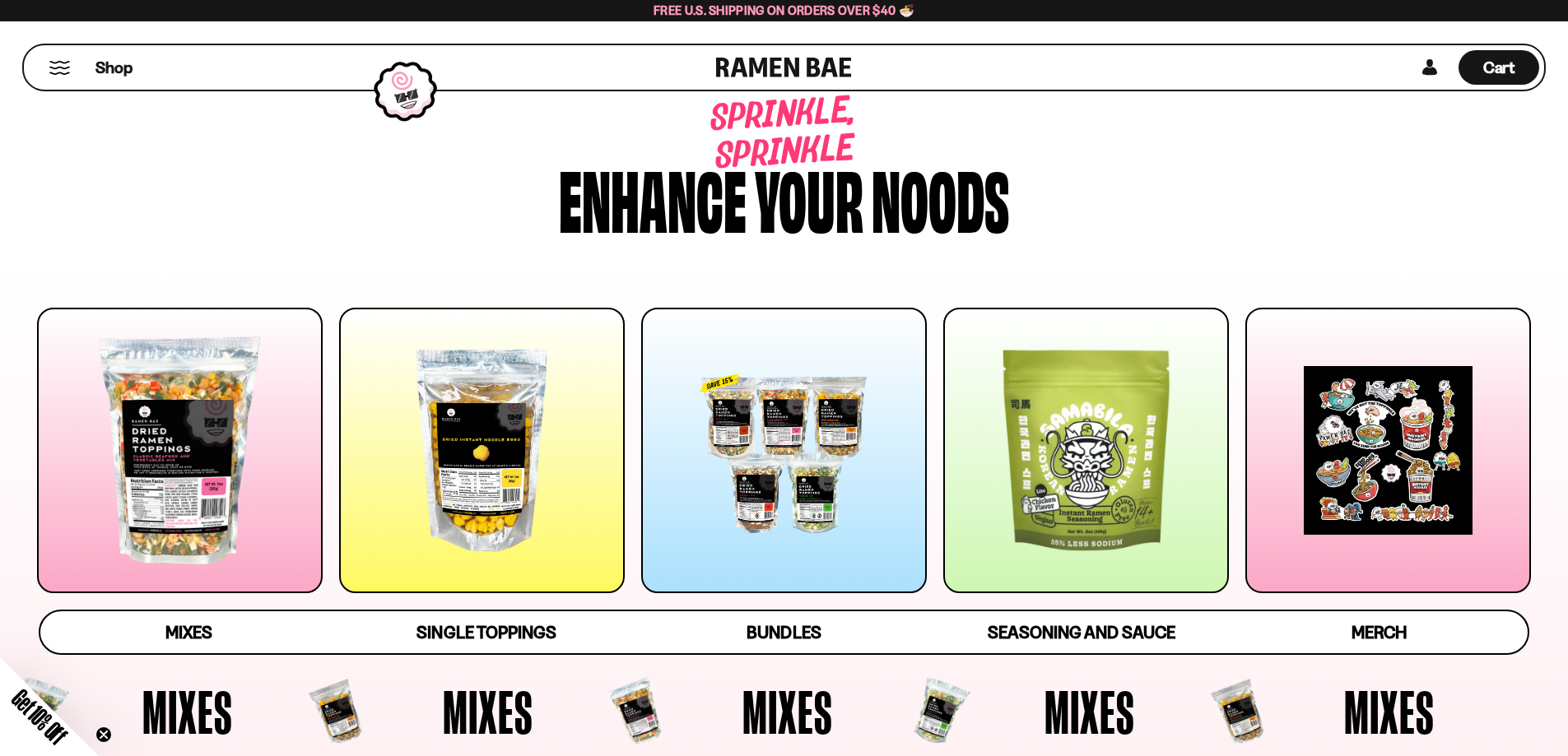
click at [1109, 462] on div at bounding box center [1086, 450] width 285 height 285
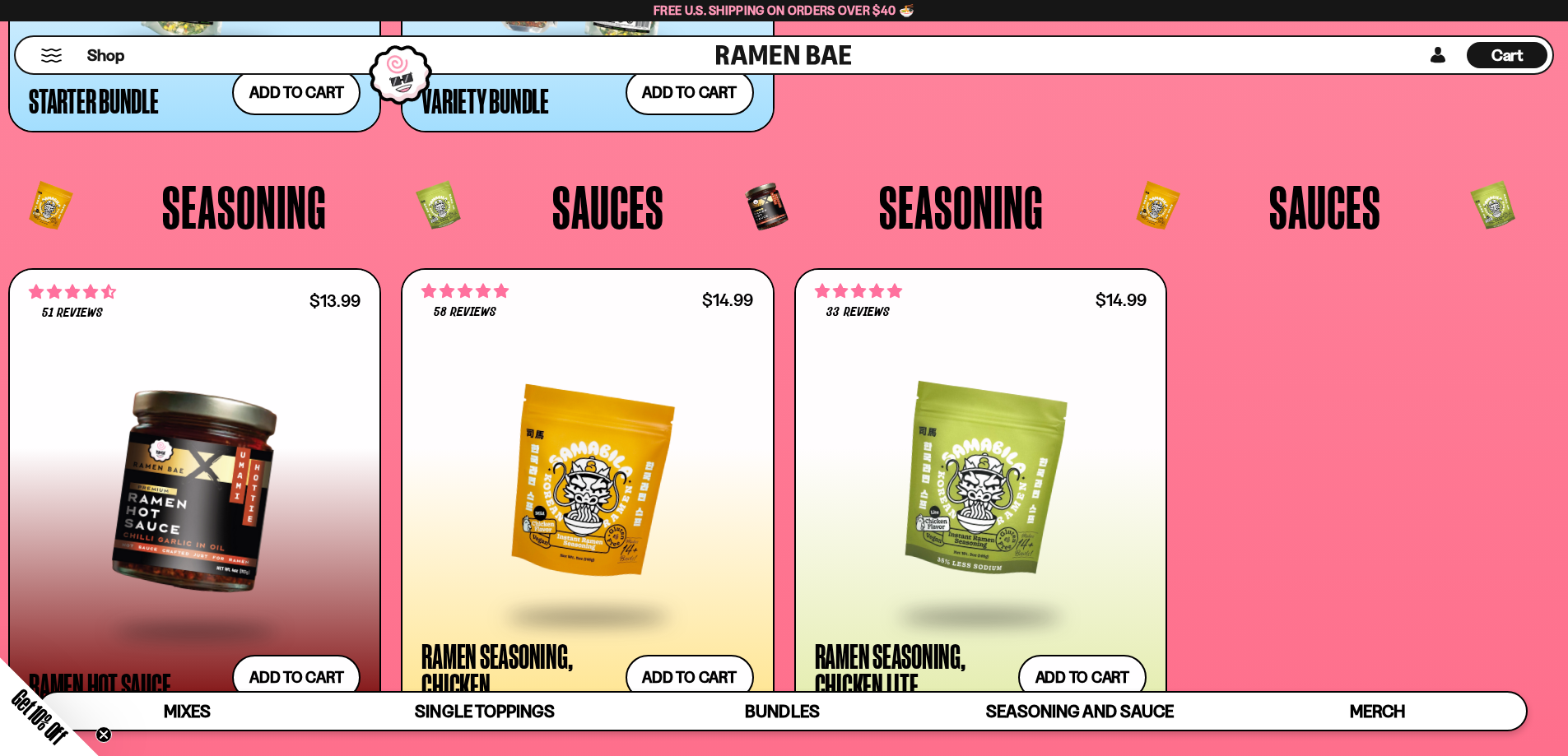
scroll to position [4608, 0]
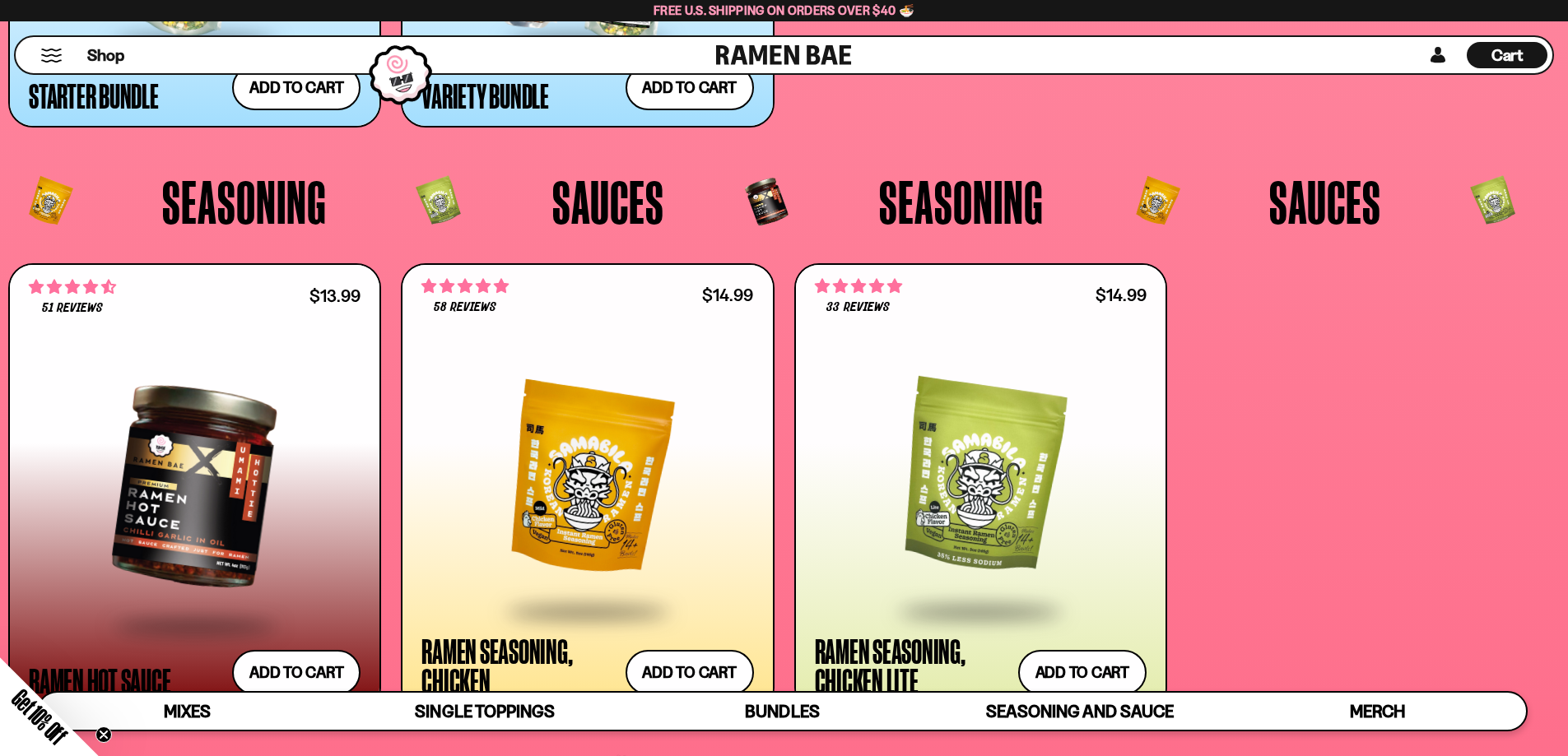
click at [623, 402] on div at bounding box center [587, 478] width 332 height 263
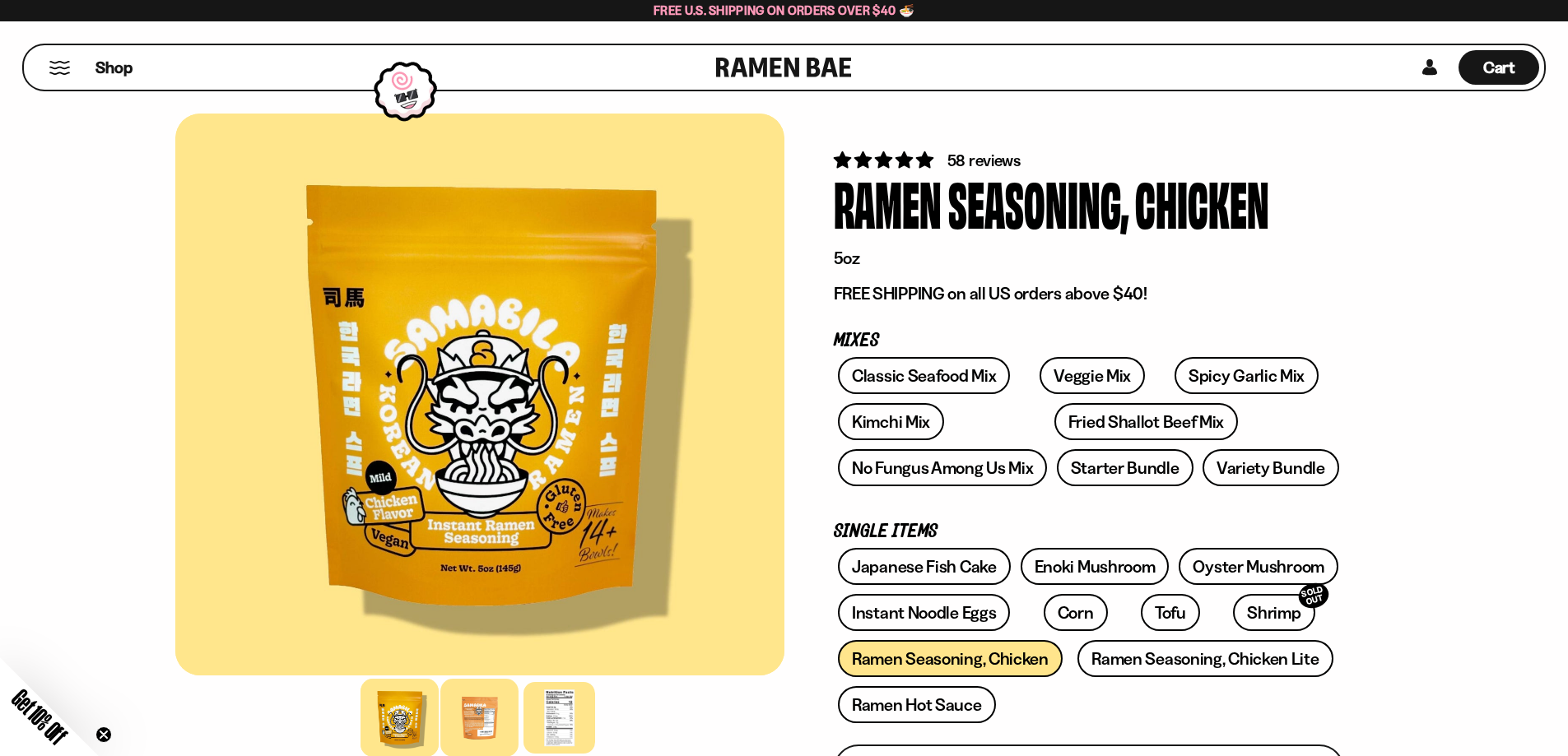
click at [469, 703] on div at bounding box center [479, 718] width 78 height 78
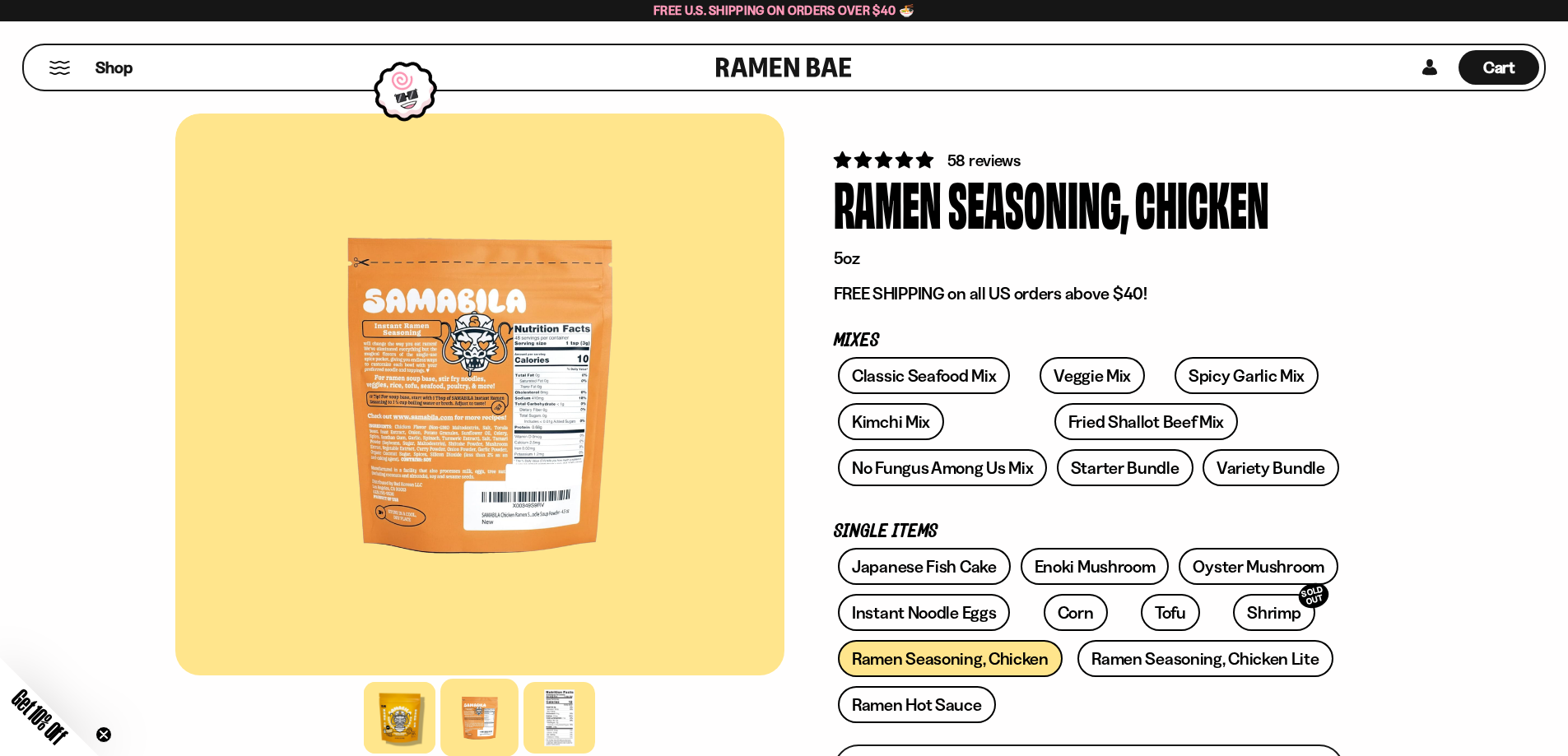
click at [453, 399] on div at bounding box center [480, 394] width 609 height 562
click at [475, 384] on div at bounding box center [480, 394] width 609 height 562
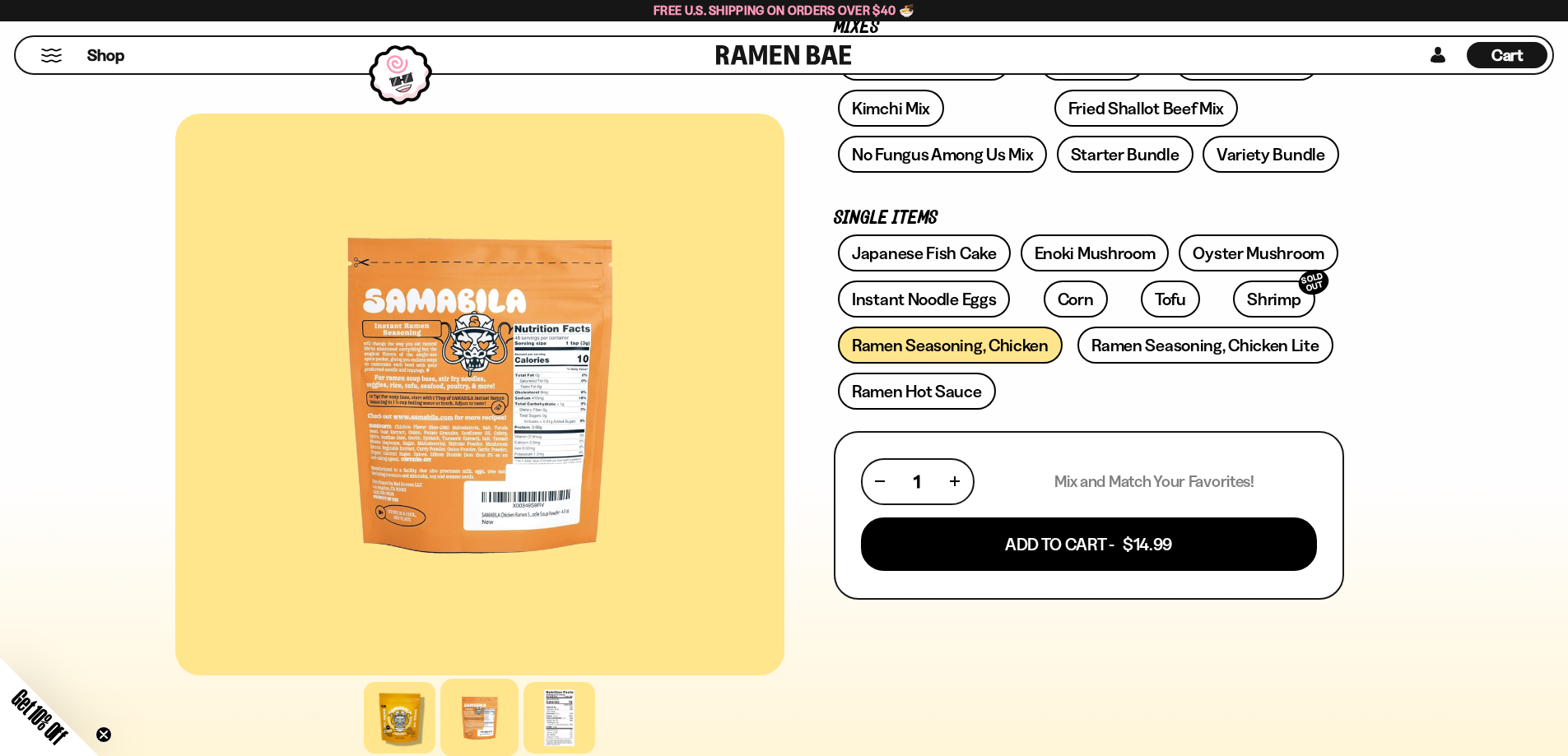
scroll to position [493, 0]
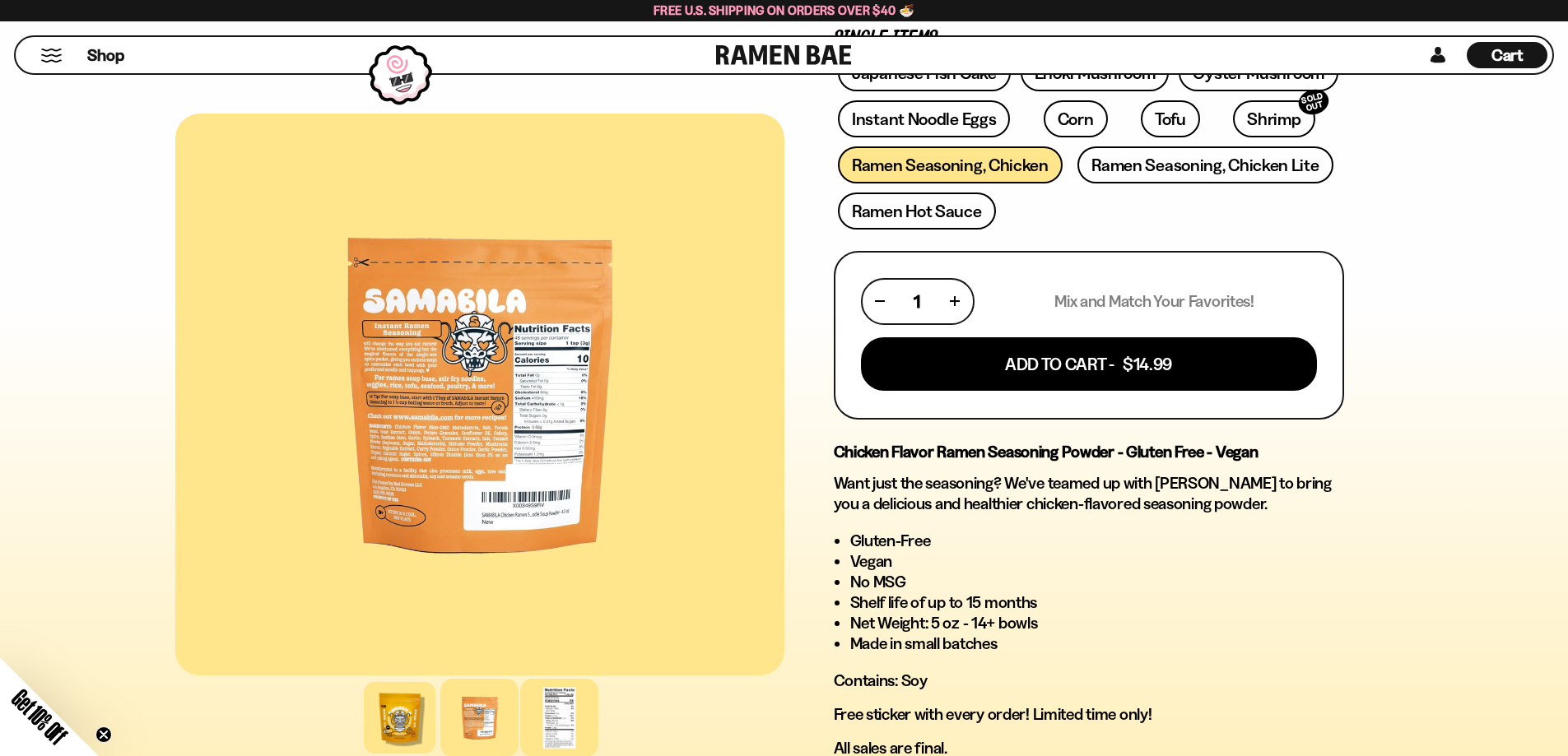
click at [547, 735] on div at bounding box center [558, 718] width 78 height 78
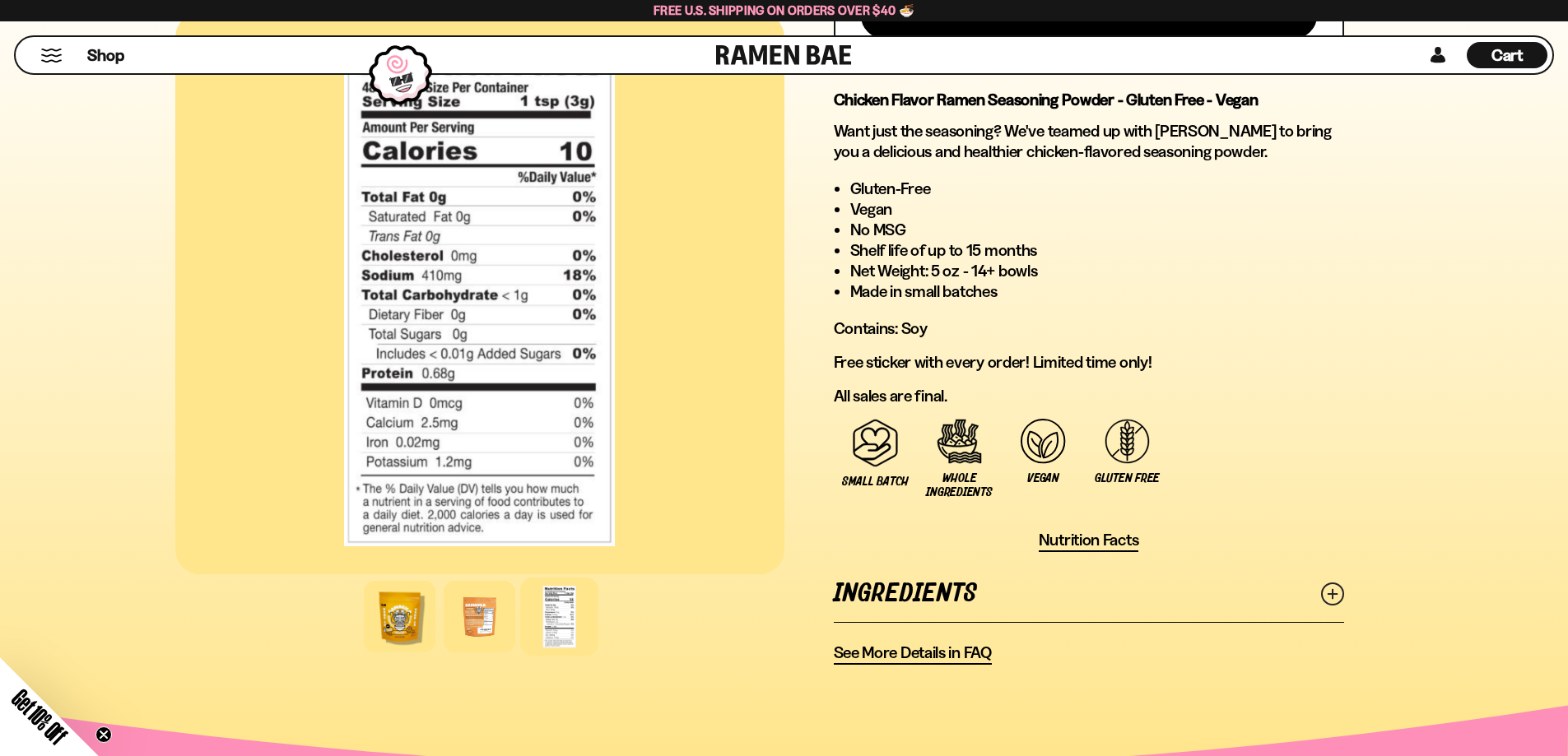
scroll to position [905, 0]
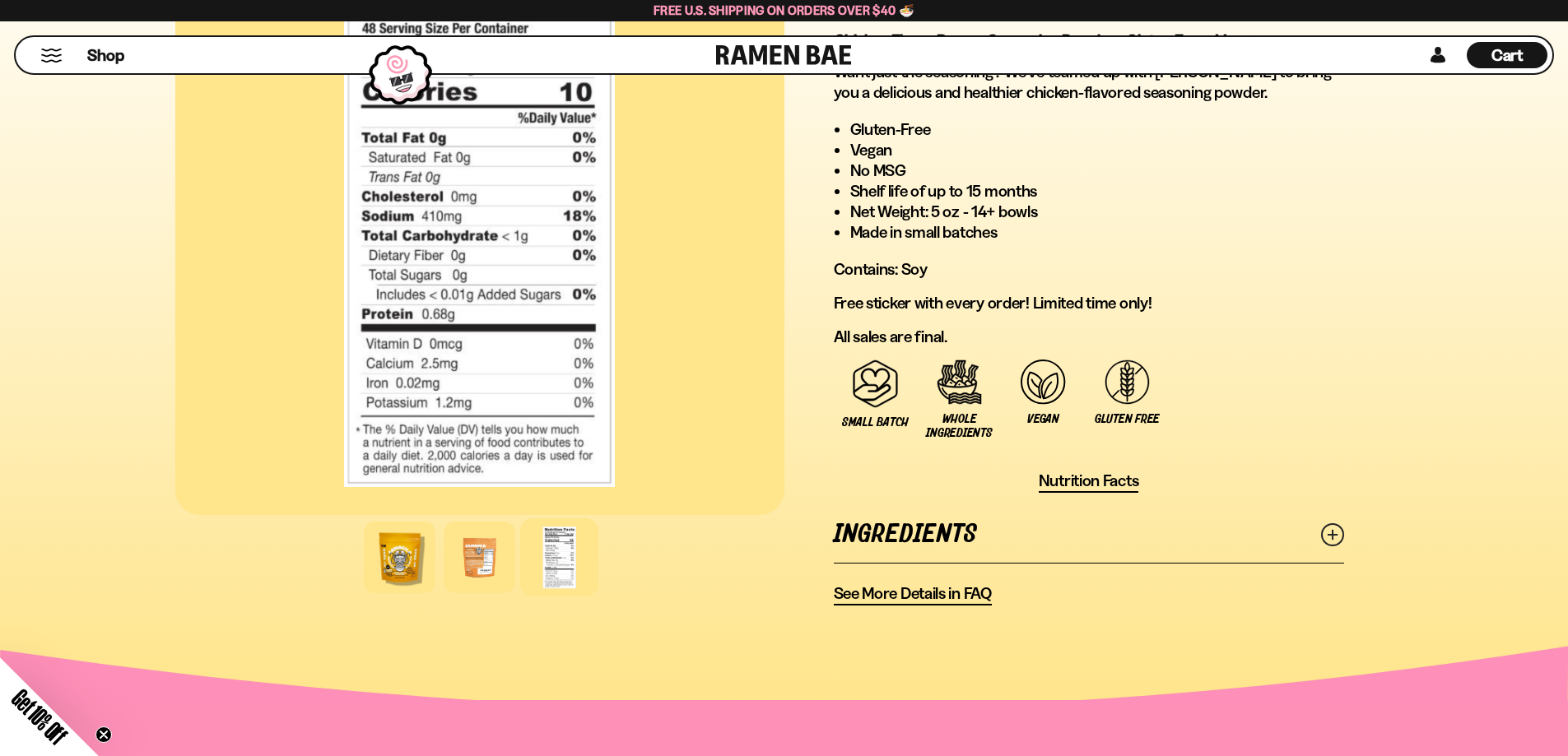
click at [943, 536] on link "Ingredients" at bounding box center [1089, 535] width 510 height 57
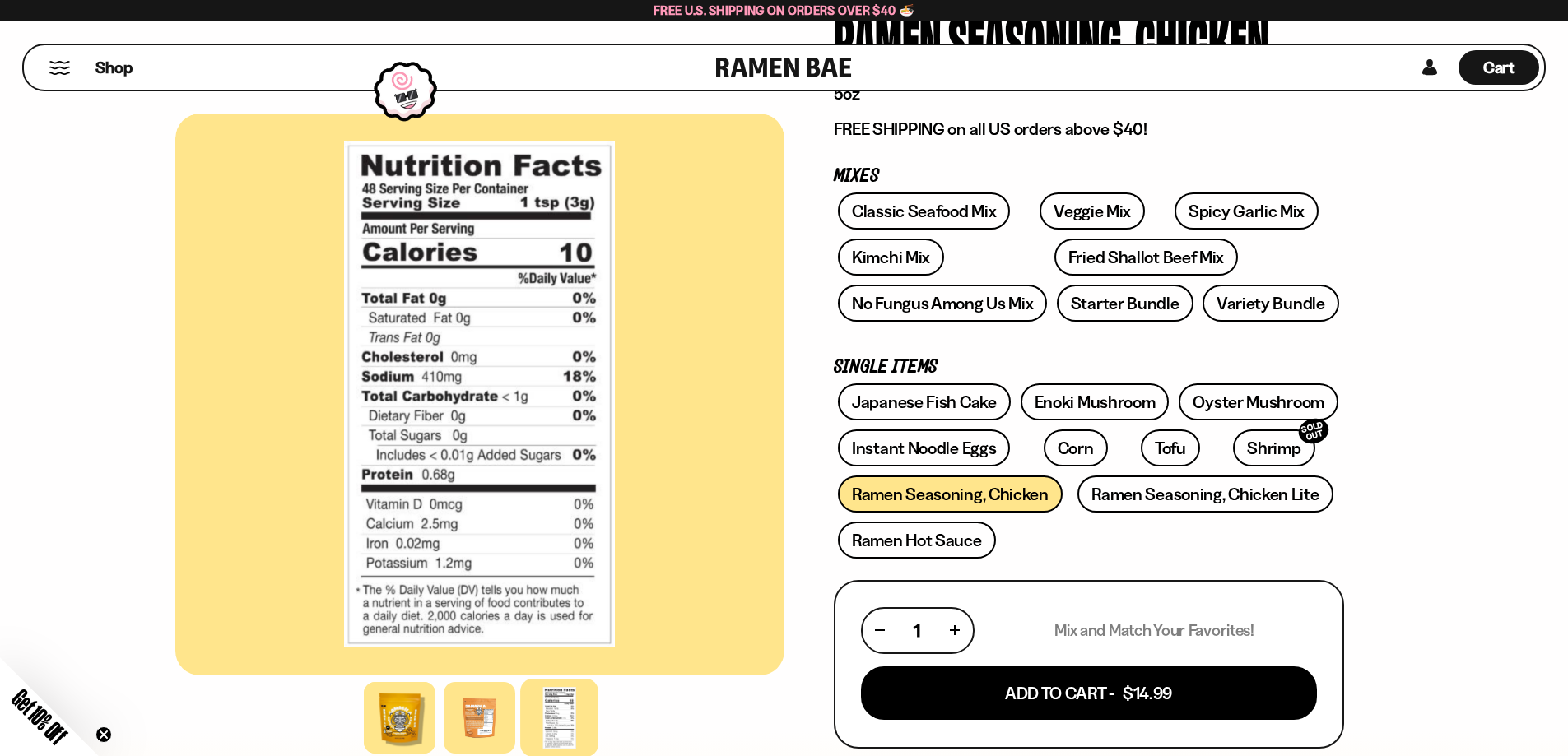
scroll to position [0, 0]
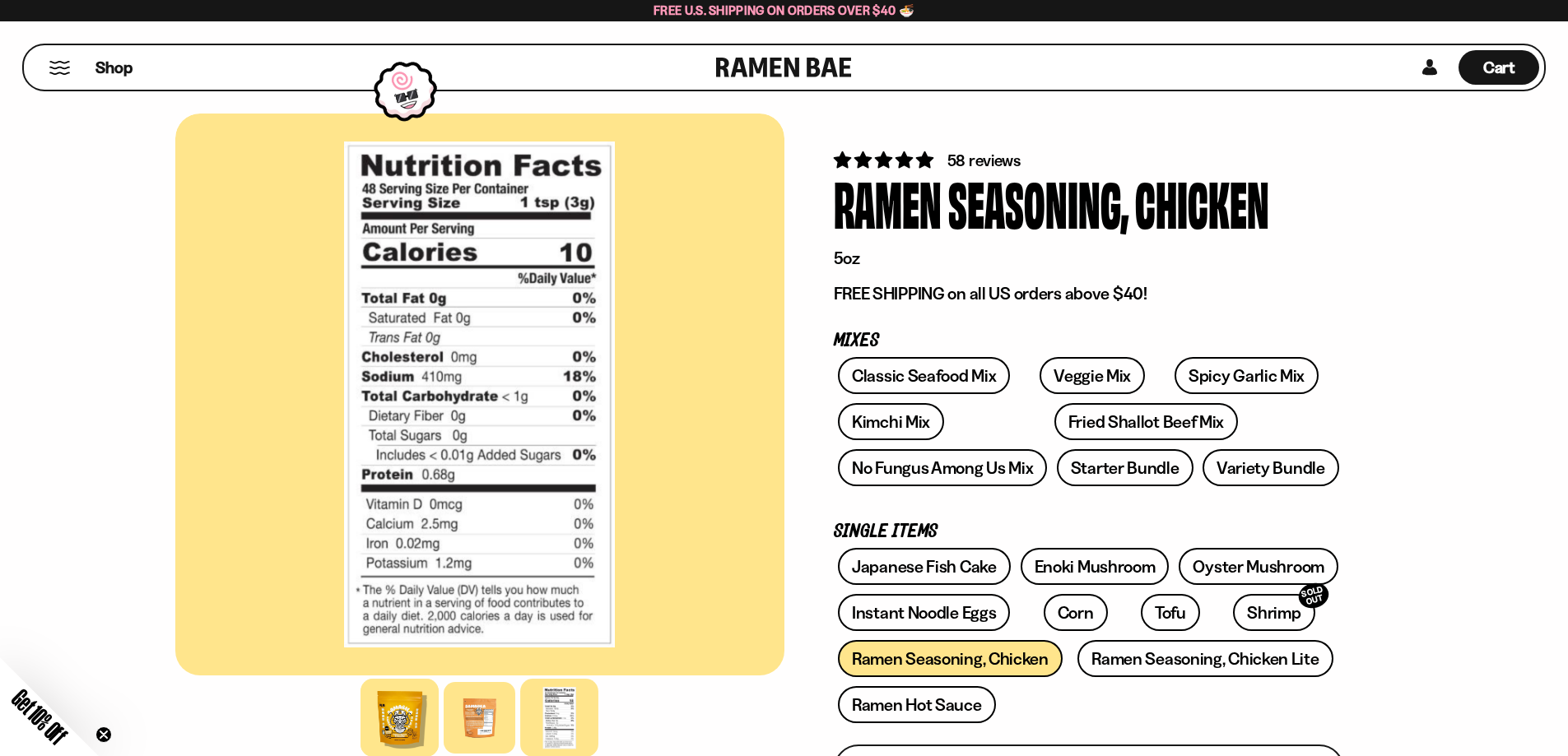
click at [388, 716] on div at bounding box center [399, 718] width 78 height 78
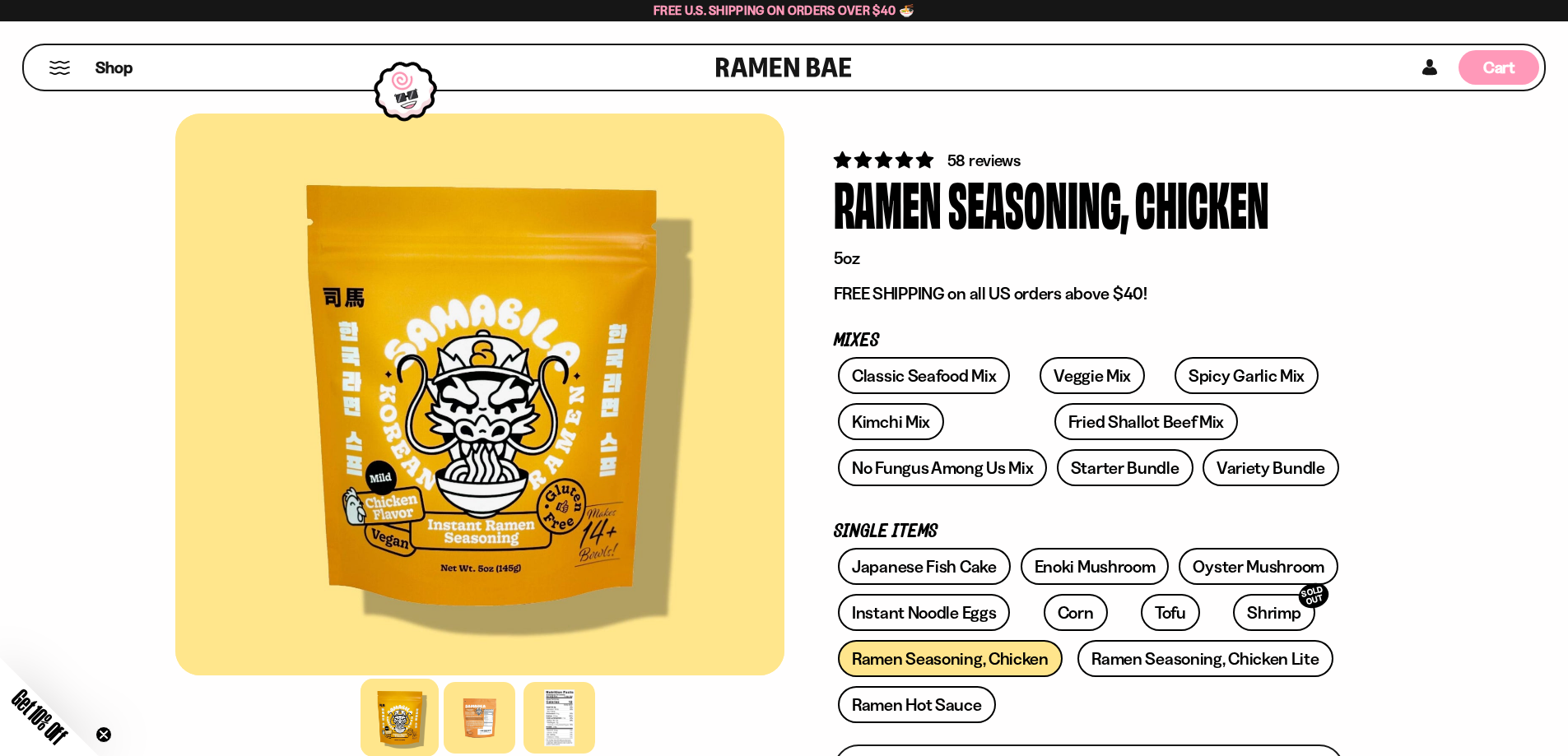
click at [1505, 59] on span "Cart" at bounding box center [1499, 67] width 32 height 20
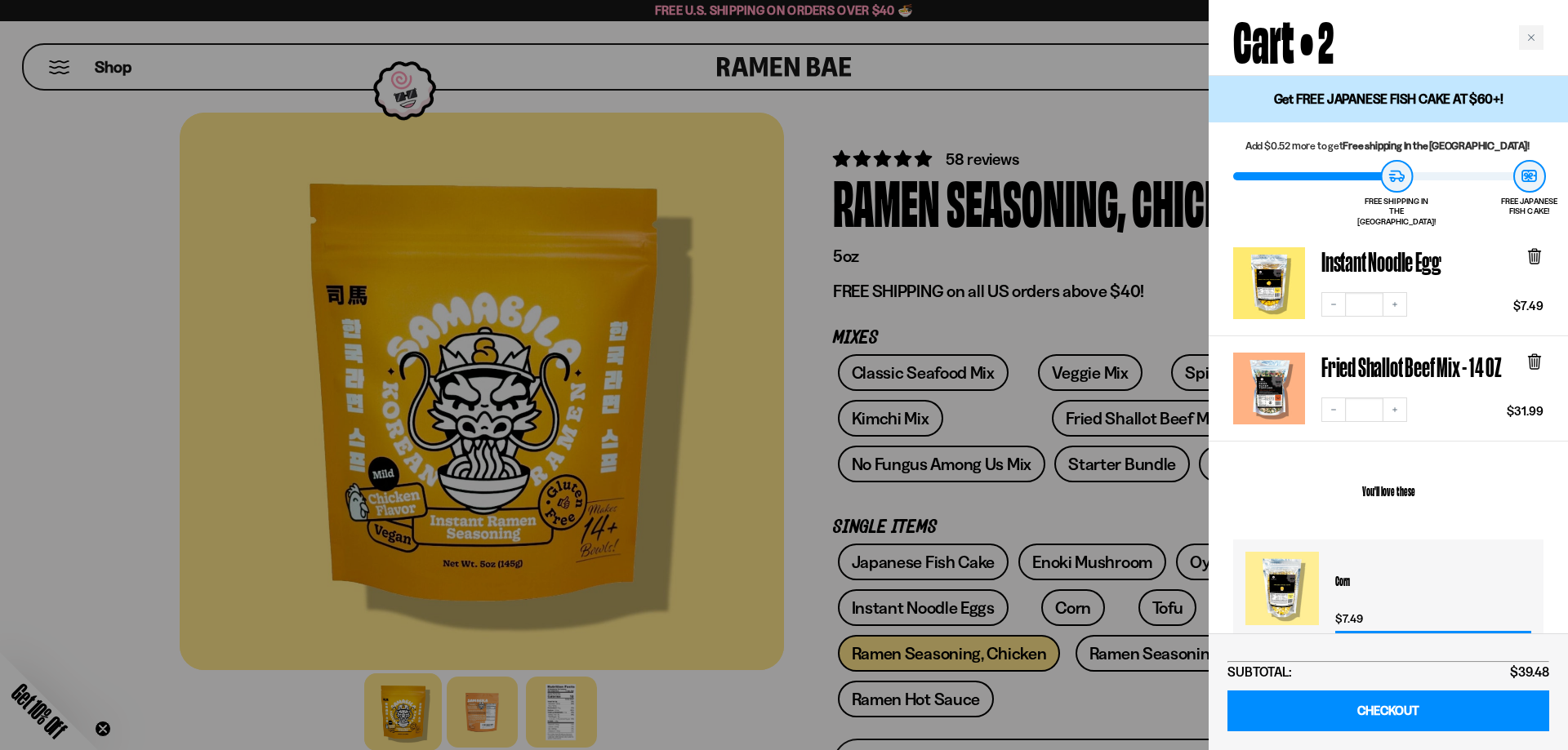
click at [141, 199] on div at bounding box center [784, 375] width 1568 height 750
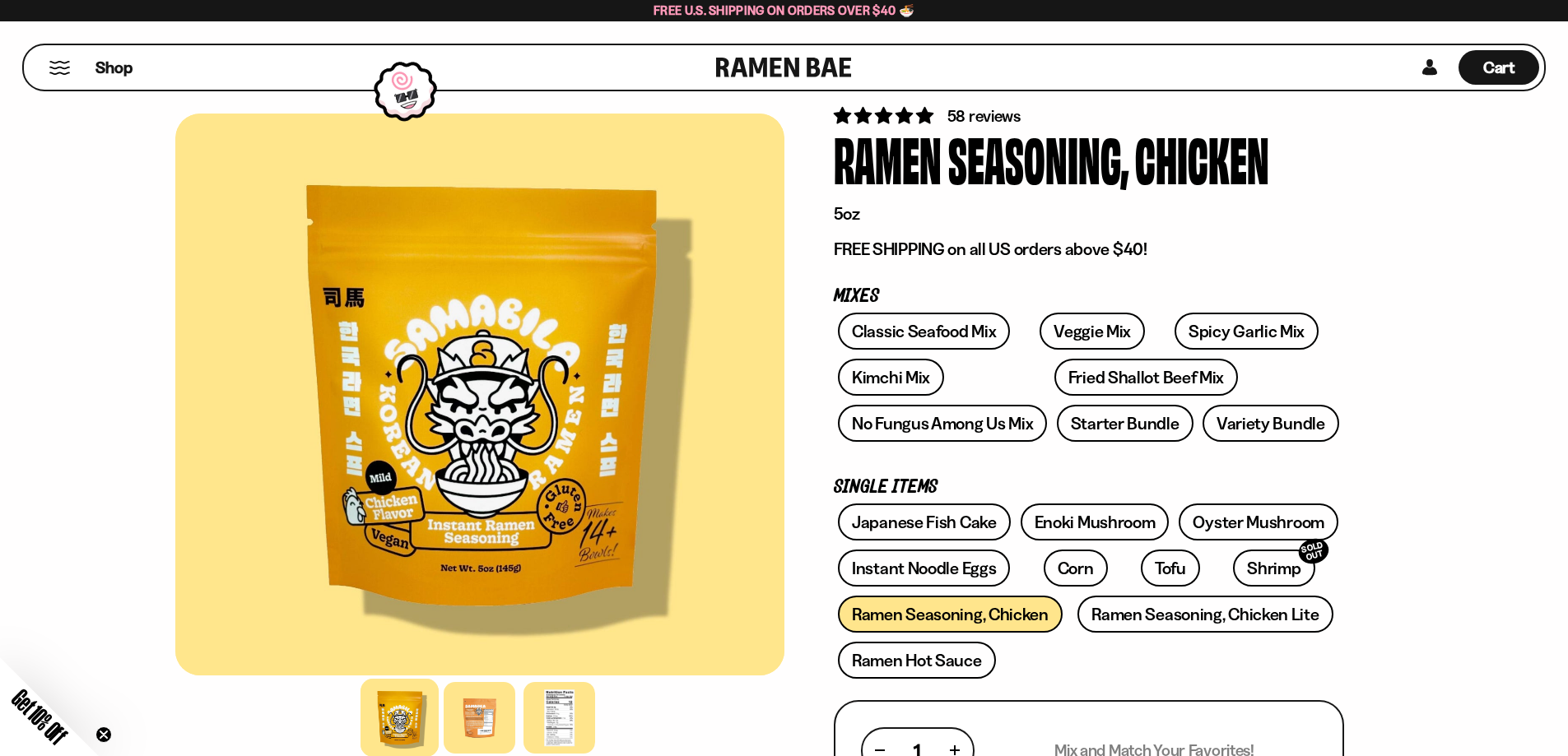
scroll to position [83, 0]
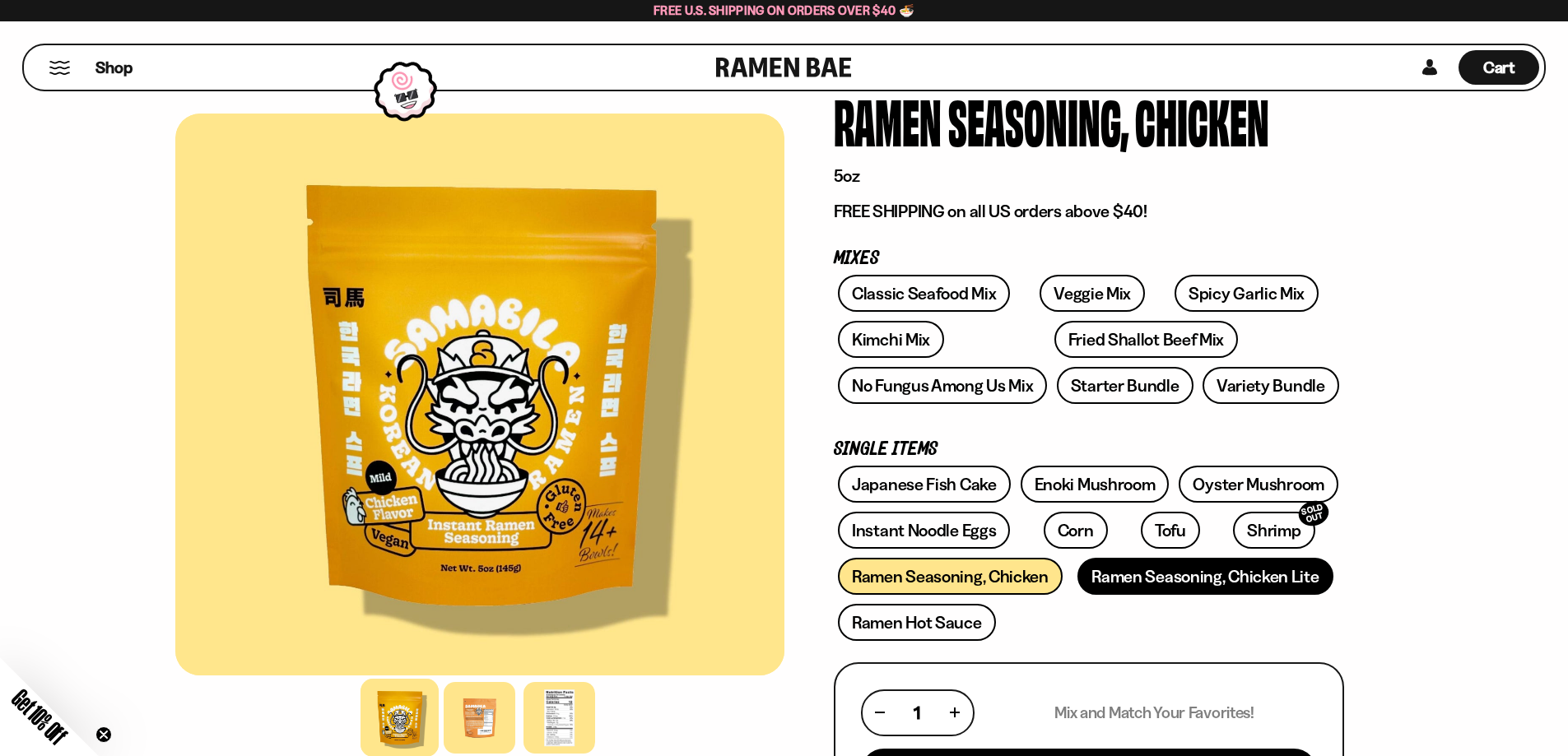
click at [1138, 578] on link "Ramen Seasoning, Chicken Lite" at bounding box center [1205, 576] width 255 height 37
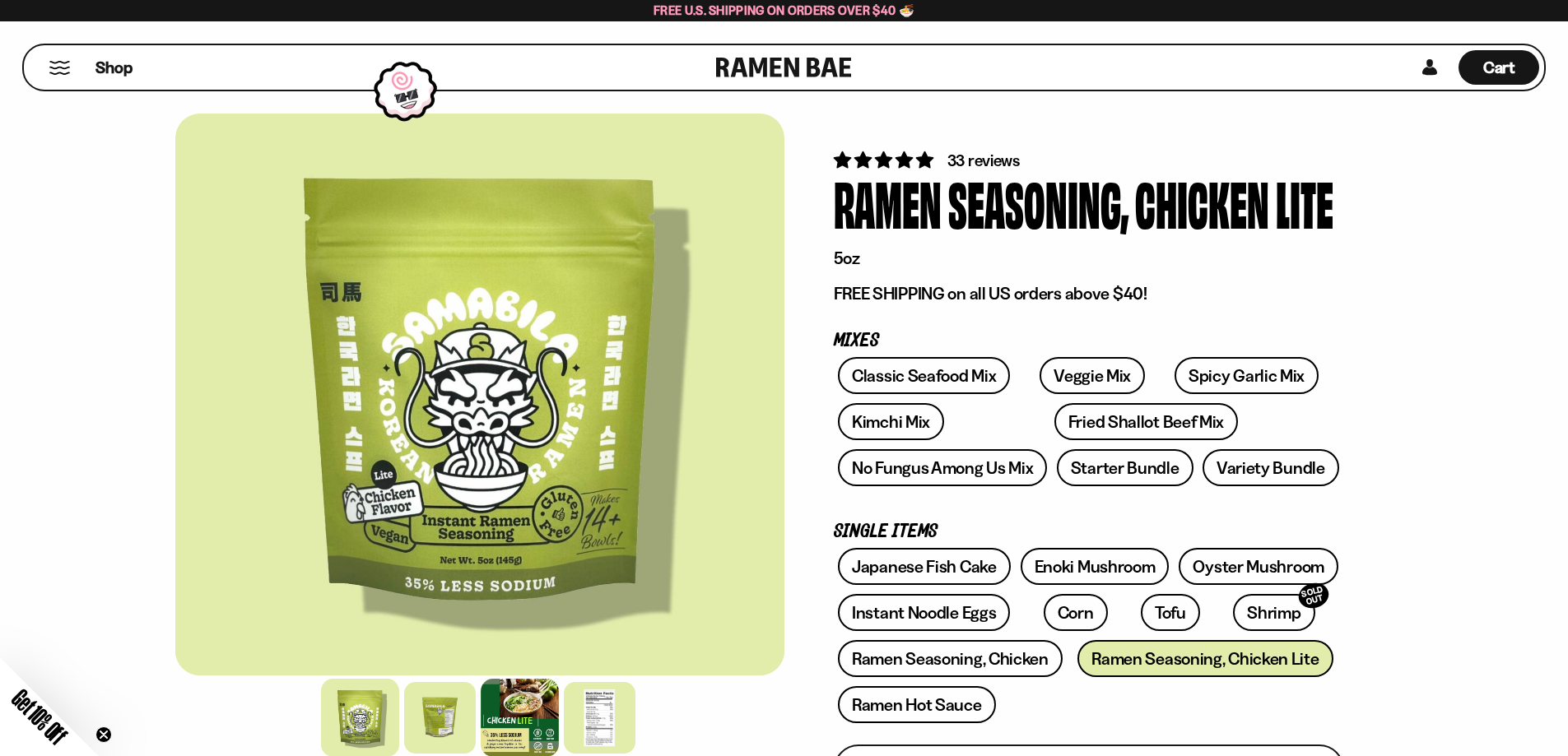
click at [511, 708] on div at bounding box center [519, 718] width 78 height 78
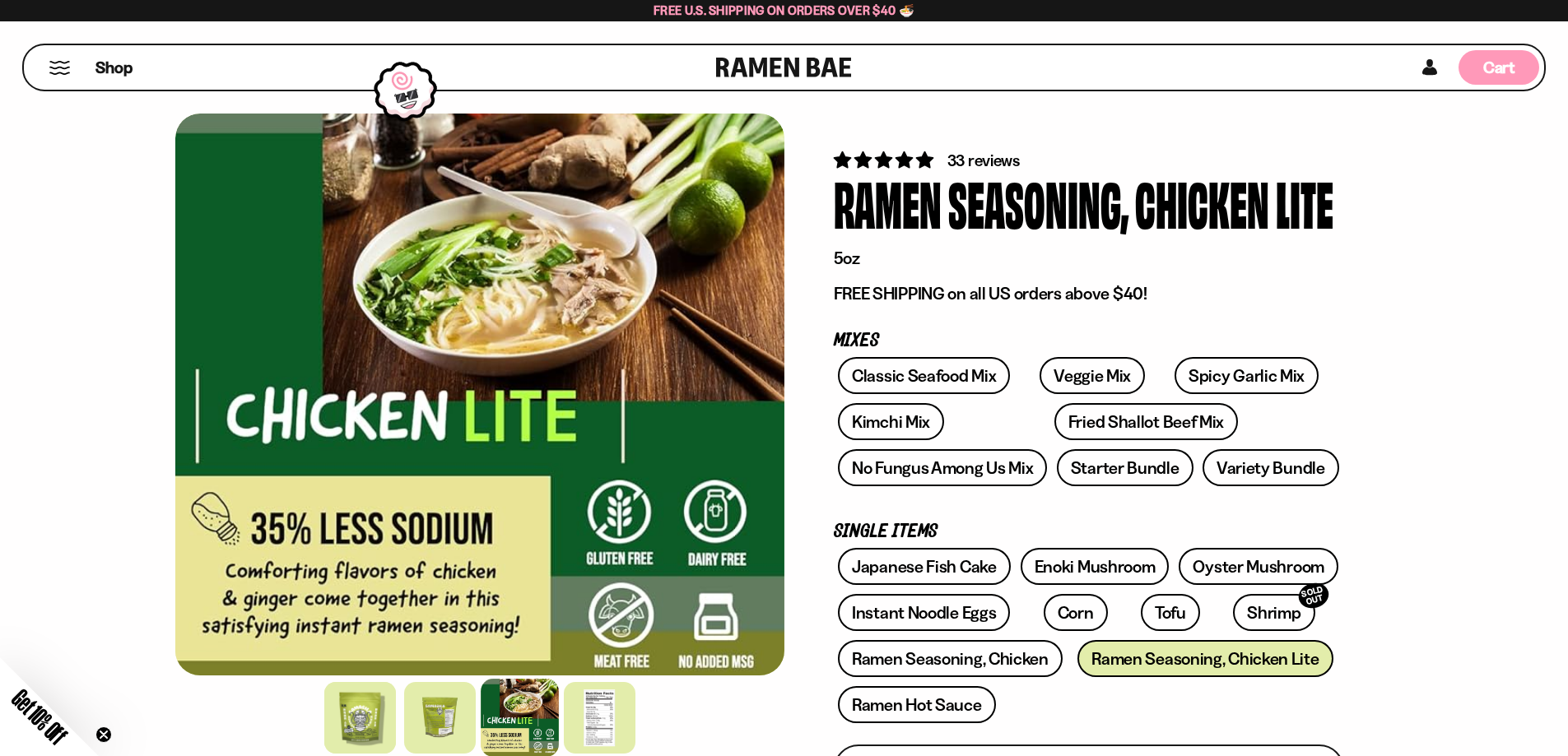
click at [1514, 72] on div "Cart D0381C2F-513E-4F90-8A41-6F0A75DCBAAA" at bounding box center [1499, 68] width 81 height 35
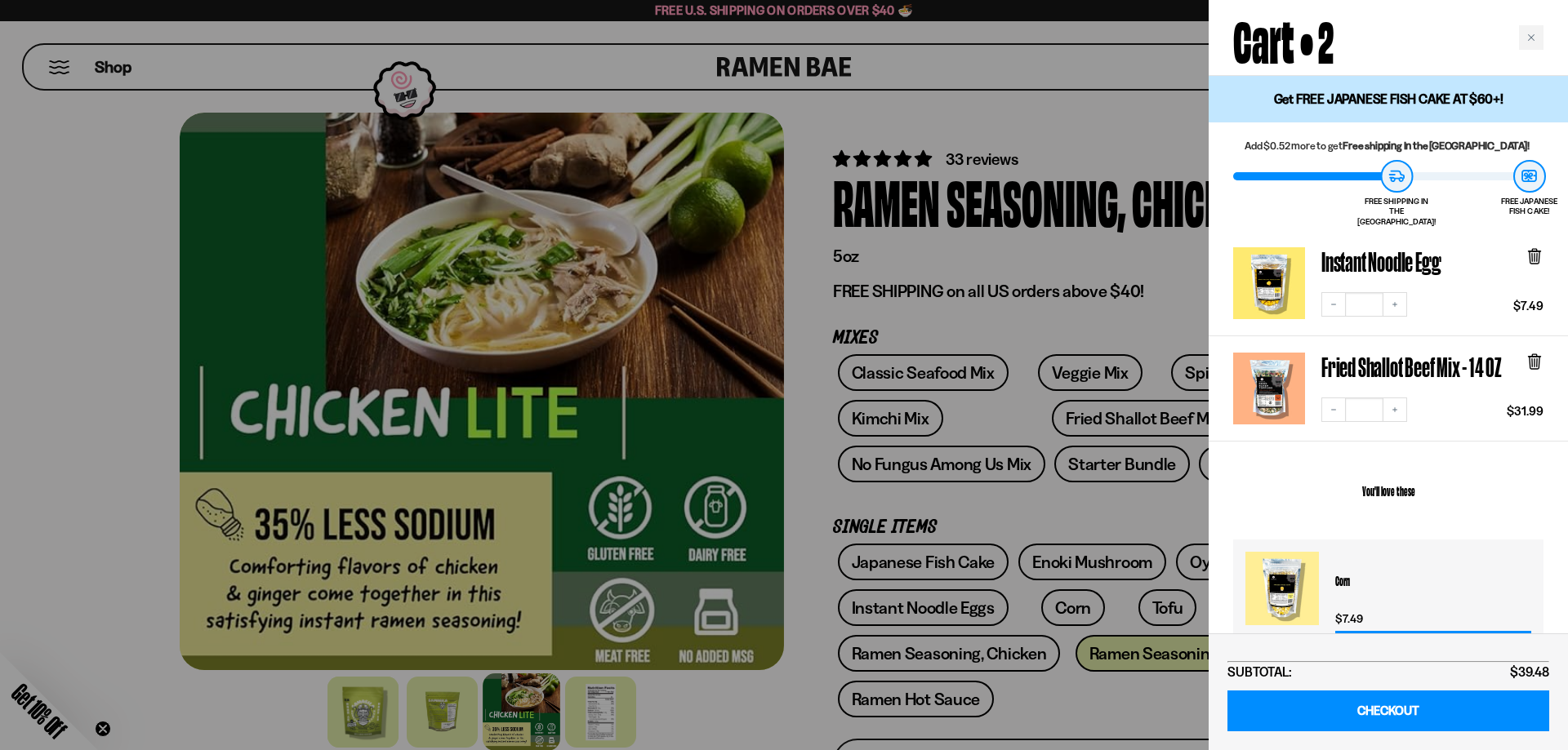
click at [947, 247] on div at bounding box center [784, 375] width 1568 height 750
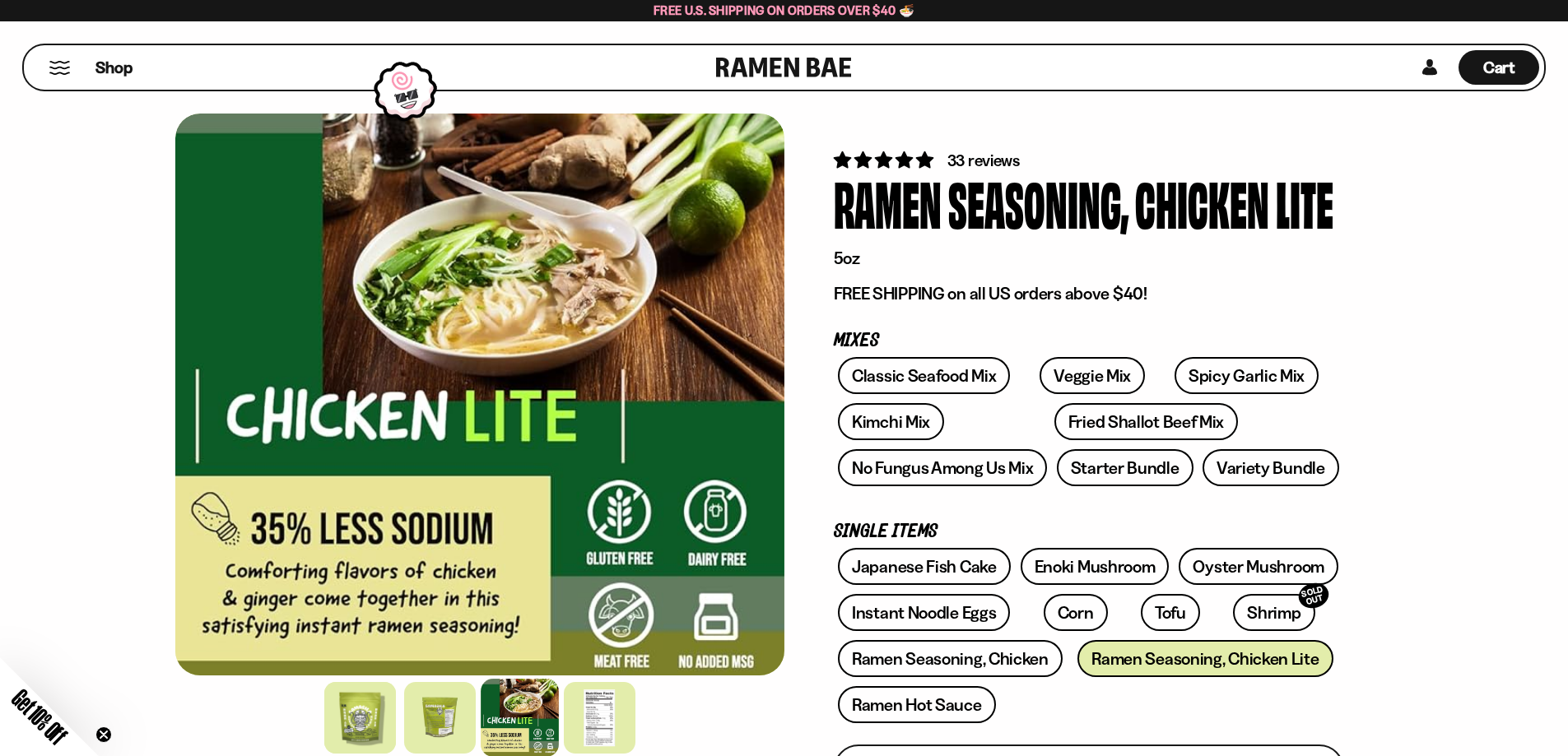
click at [69, 68] on button "Mobile Menu Trigger" at bounding box center [60, 68] width 23 height 14
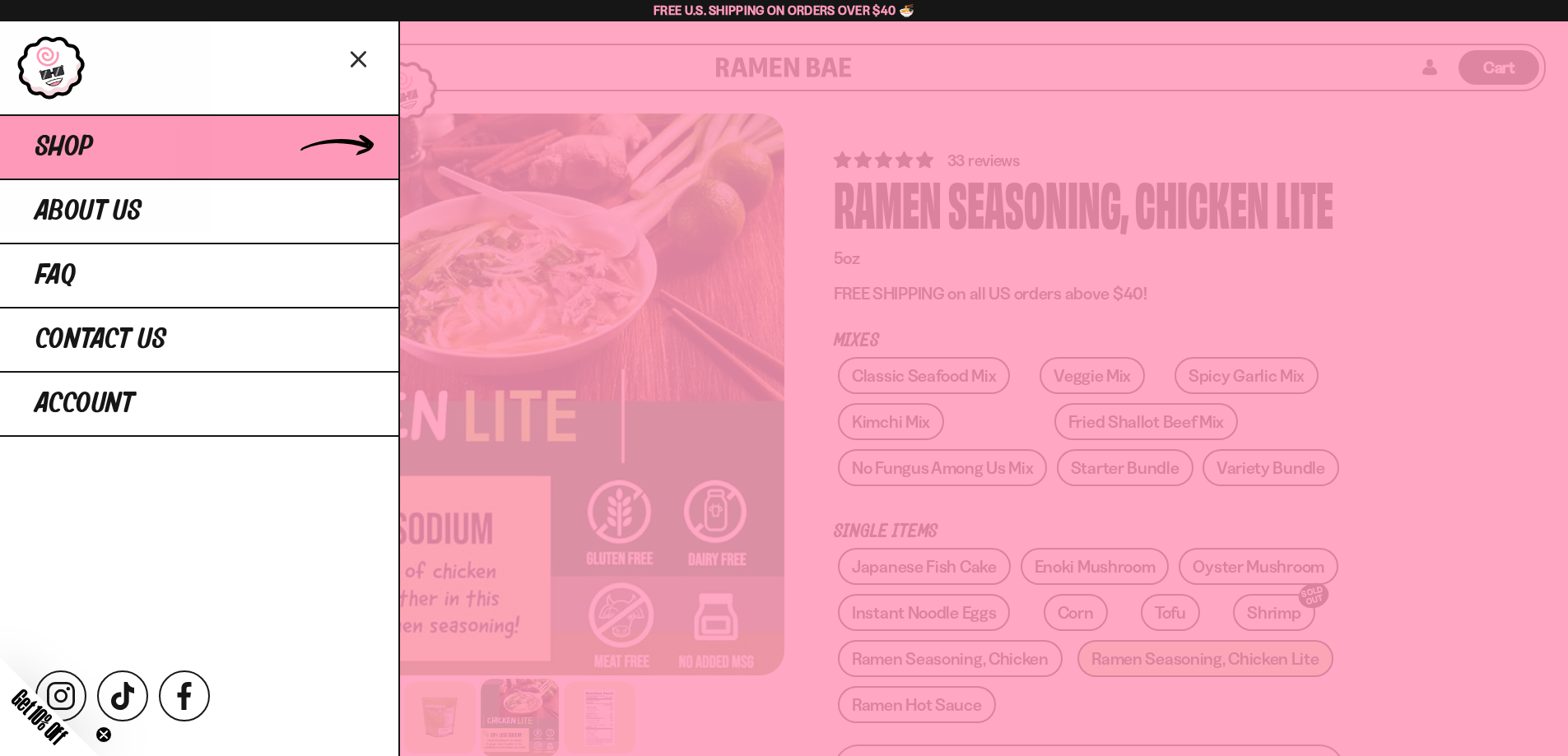
click at [69, 139] on span "Shop" at bounding box center [64, 147] width 57 height 30
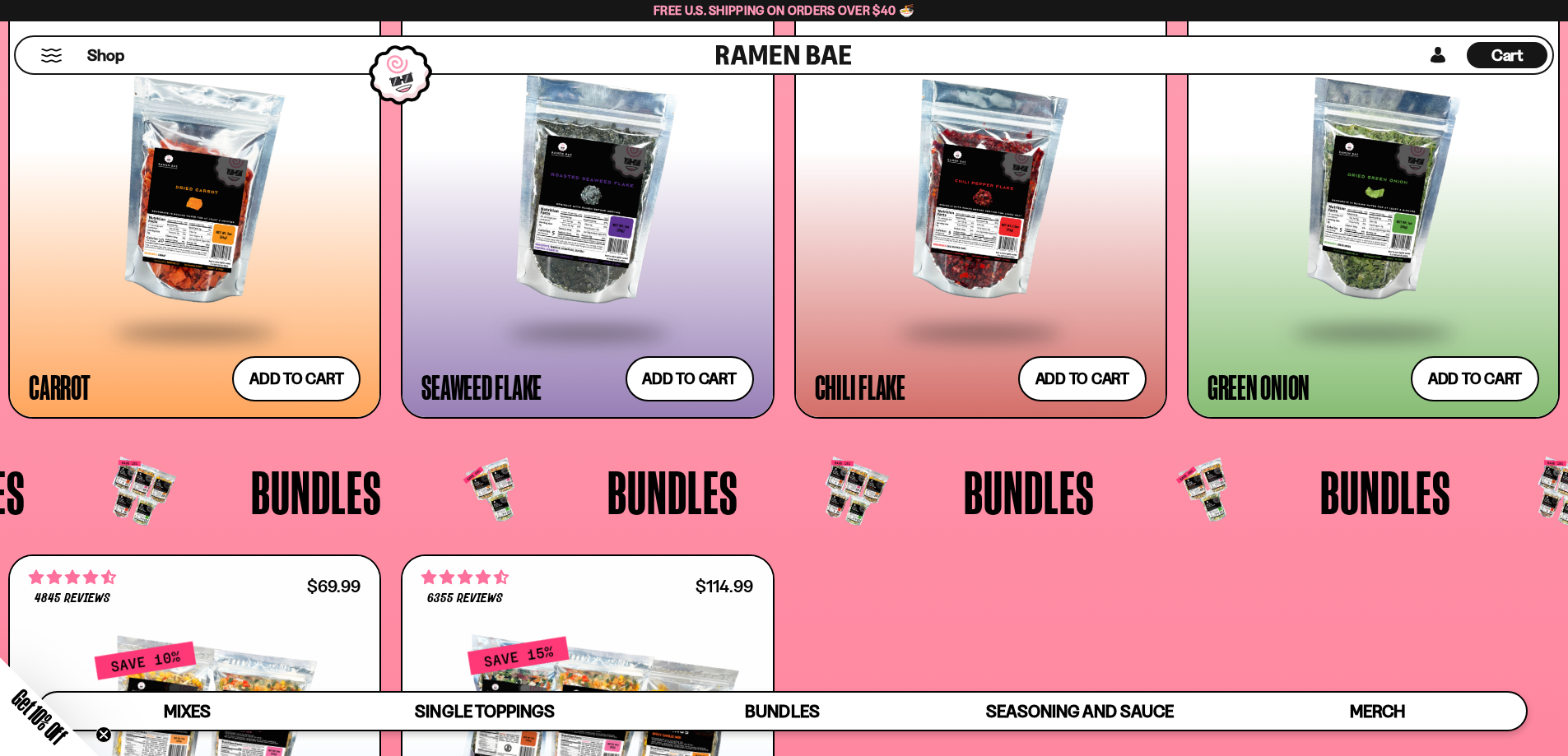
scroll to position [3621, 0]
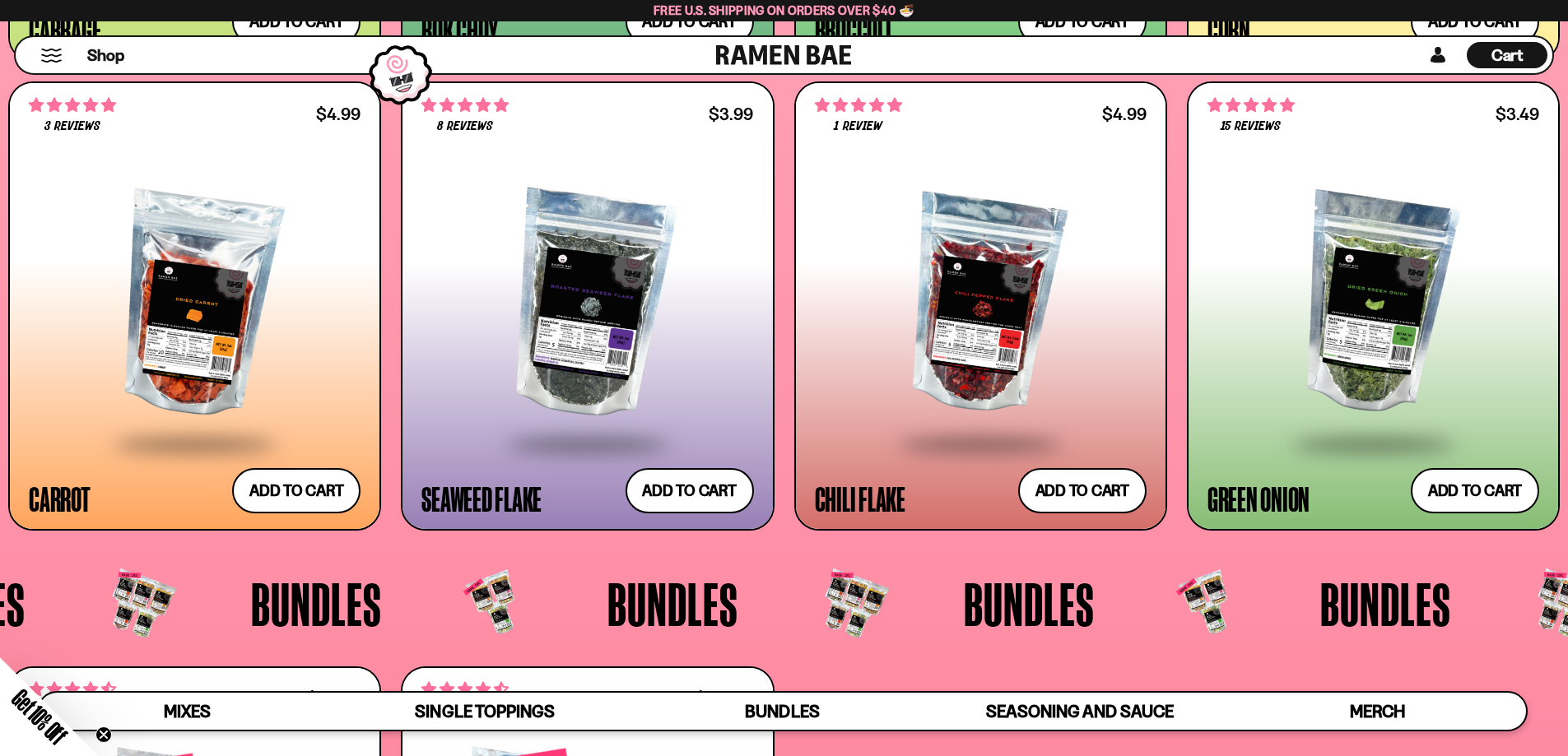
click at [610, 245] on div at bounding box center [587, 304] width 332 height 275
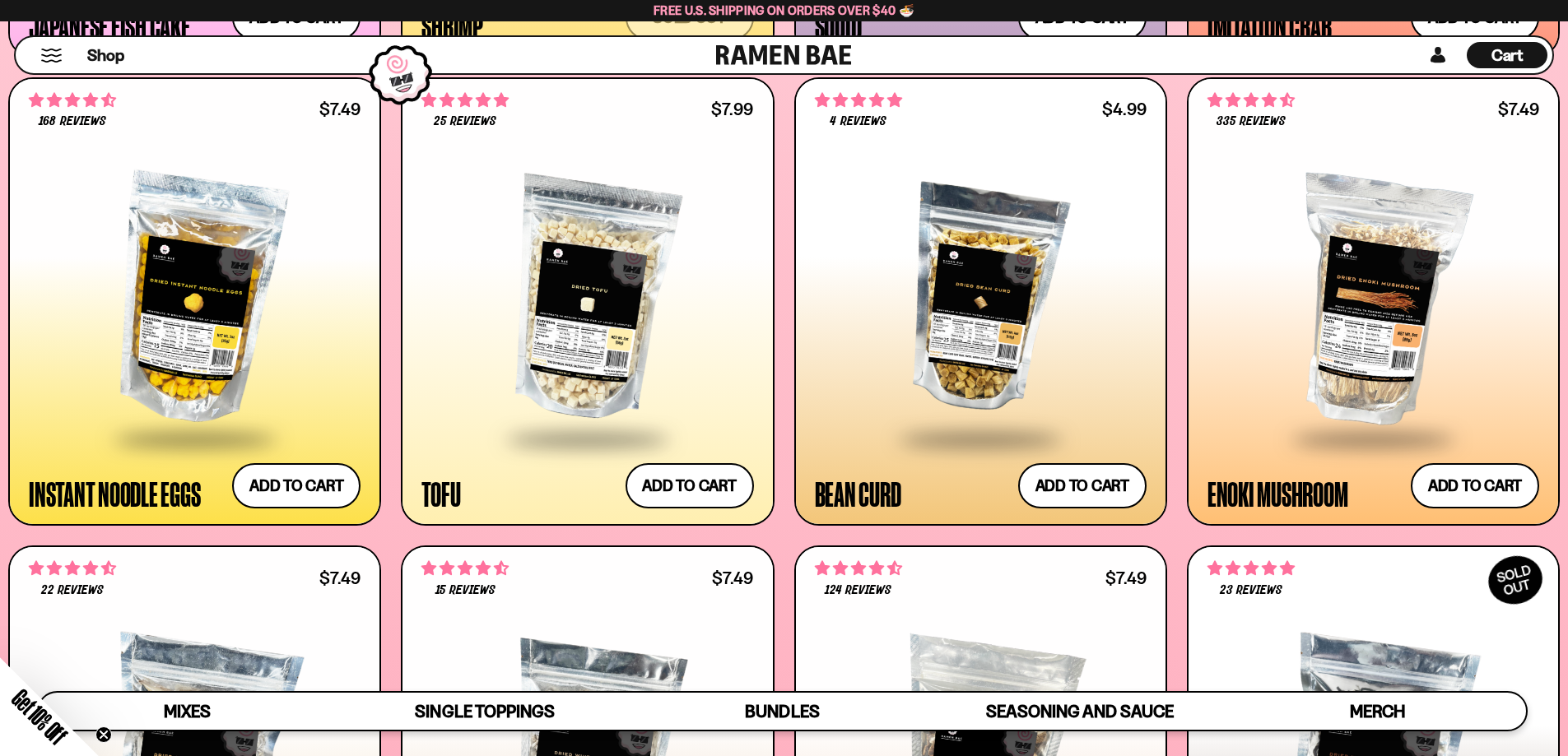
scroll to position [2201, 0]
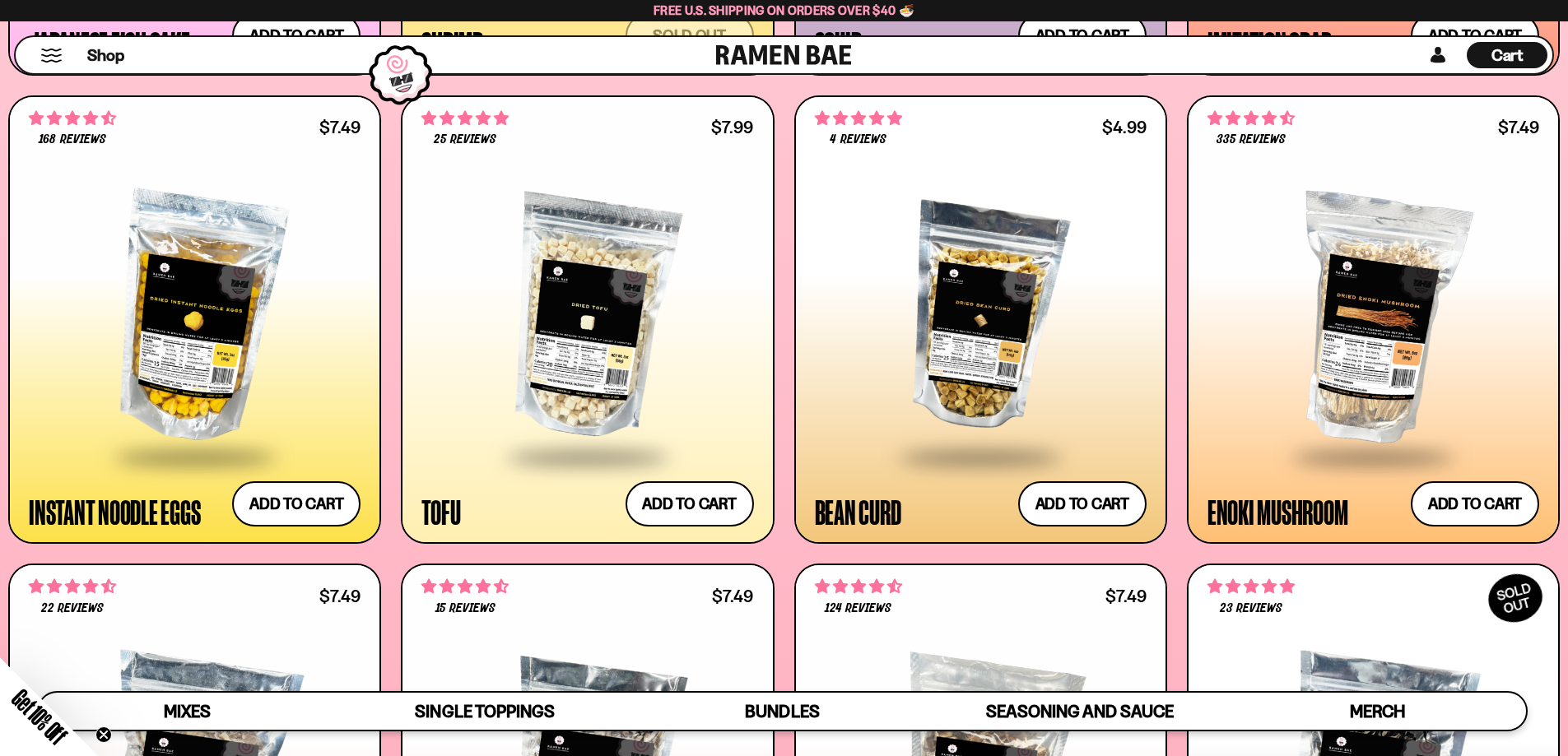
click at [908, 334] on div at bounding box center [982, 318] width 332 height 275
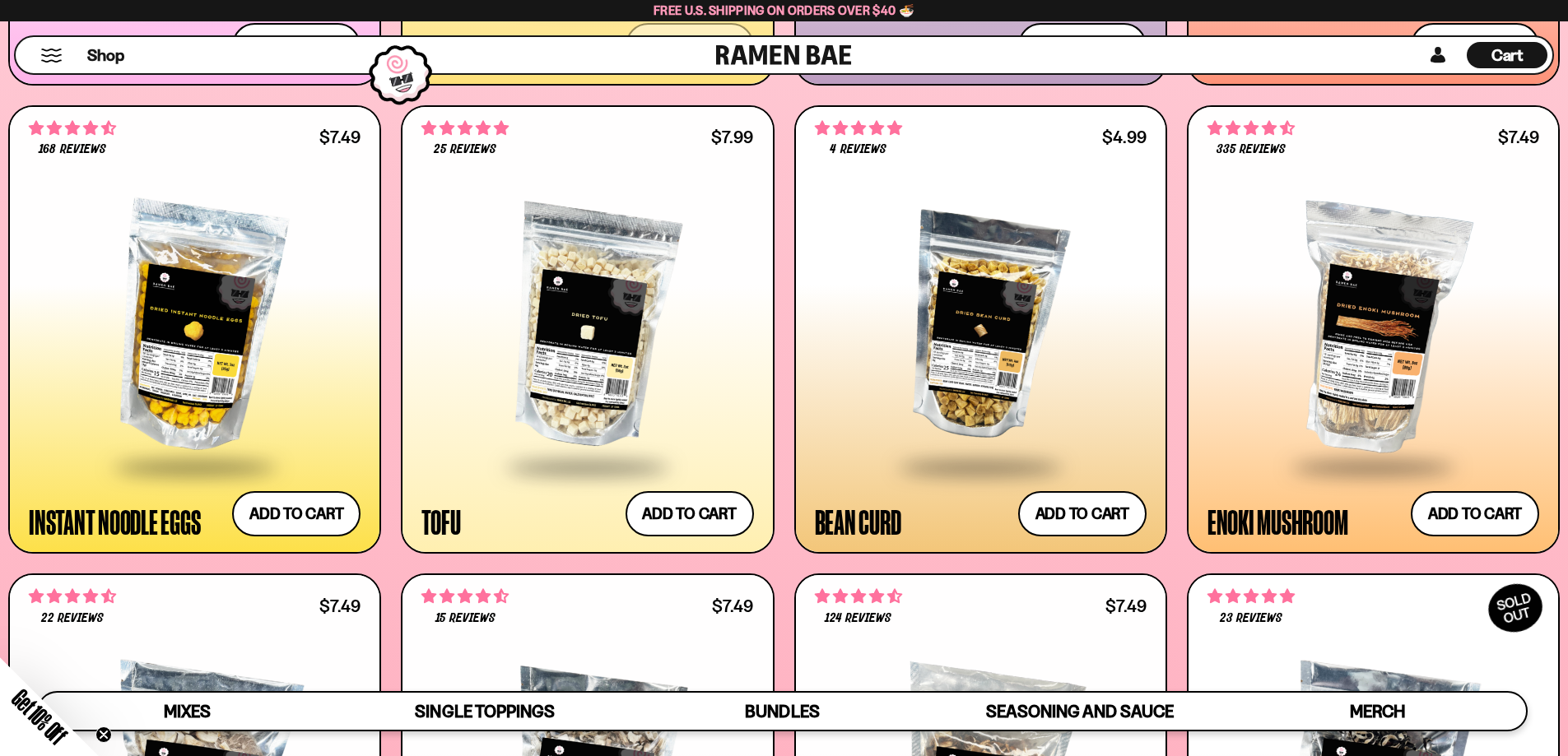
click at [584, 325] on div at bounding box center [587, 328] width 332 height 275
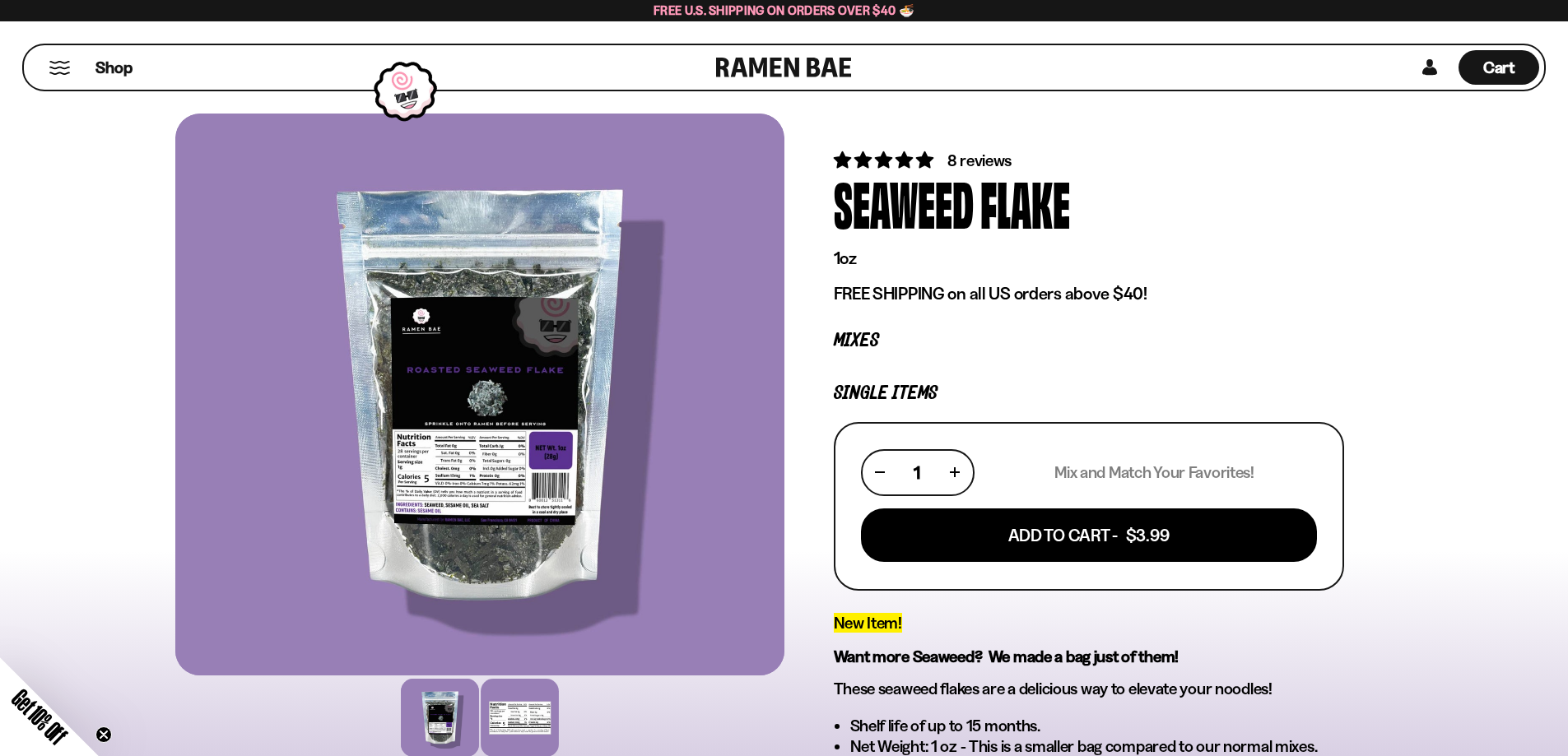
click at [534, 713] on div at bounding box center [519, 718] width 78 height 78
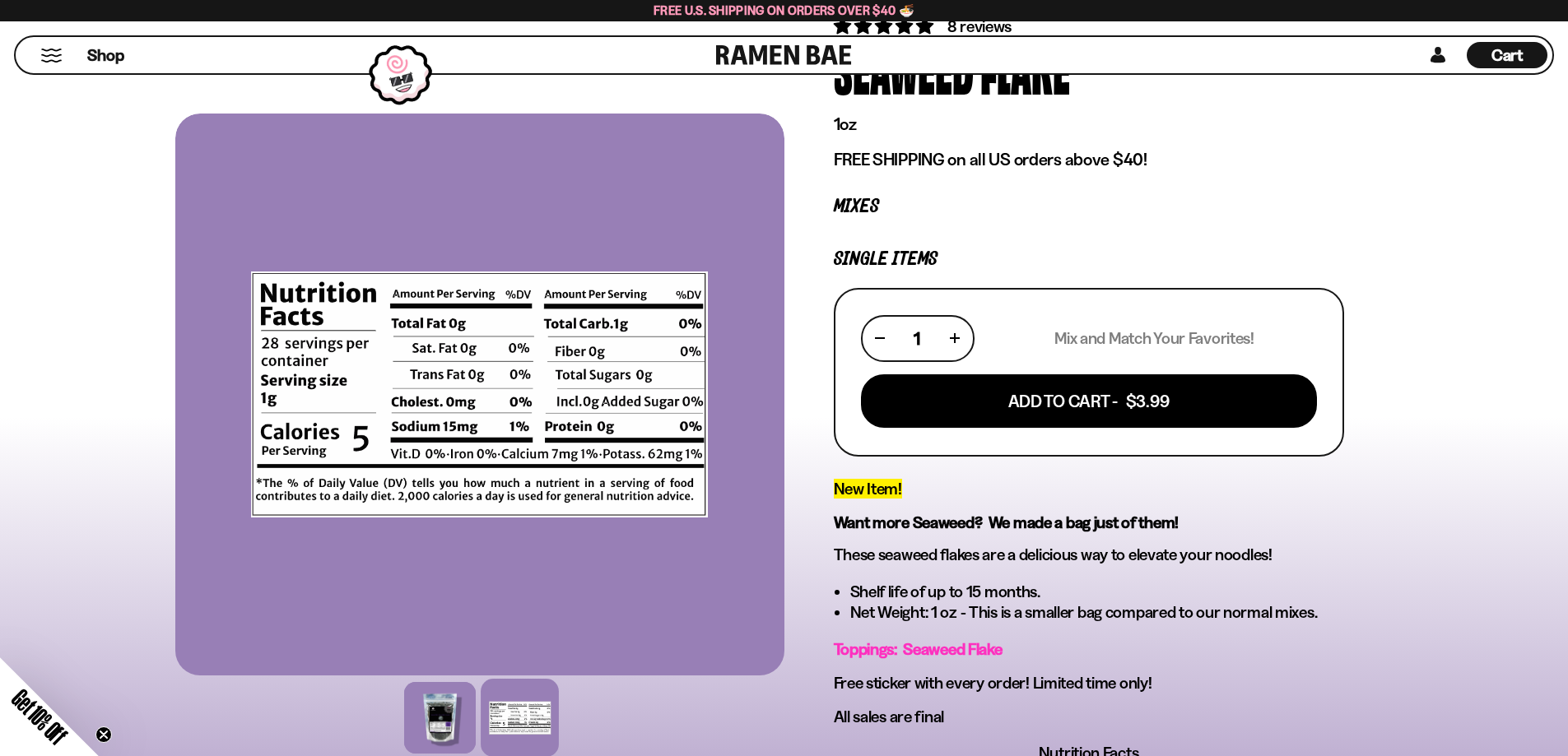
scroll to position [83, 0]
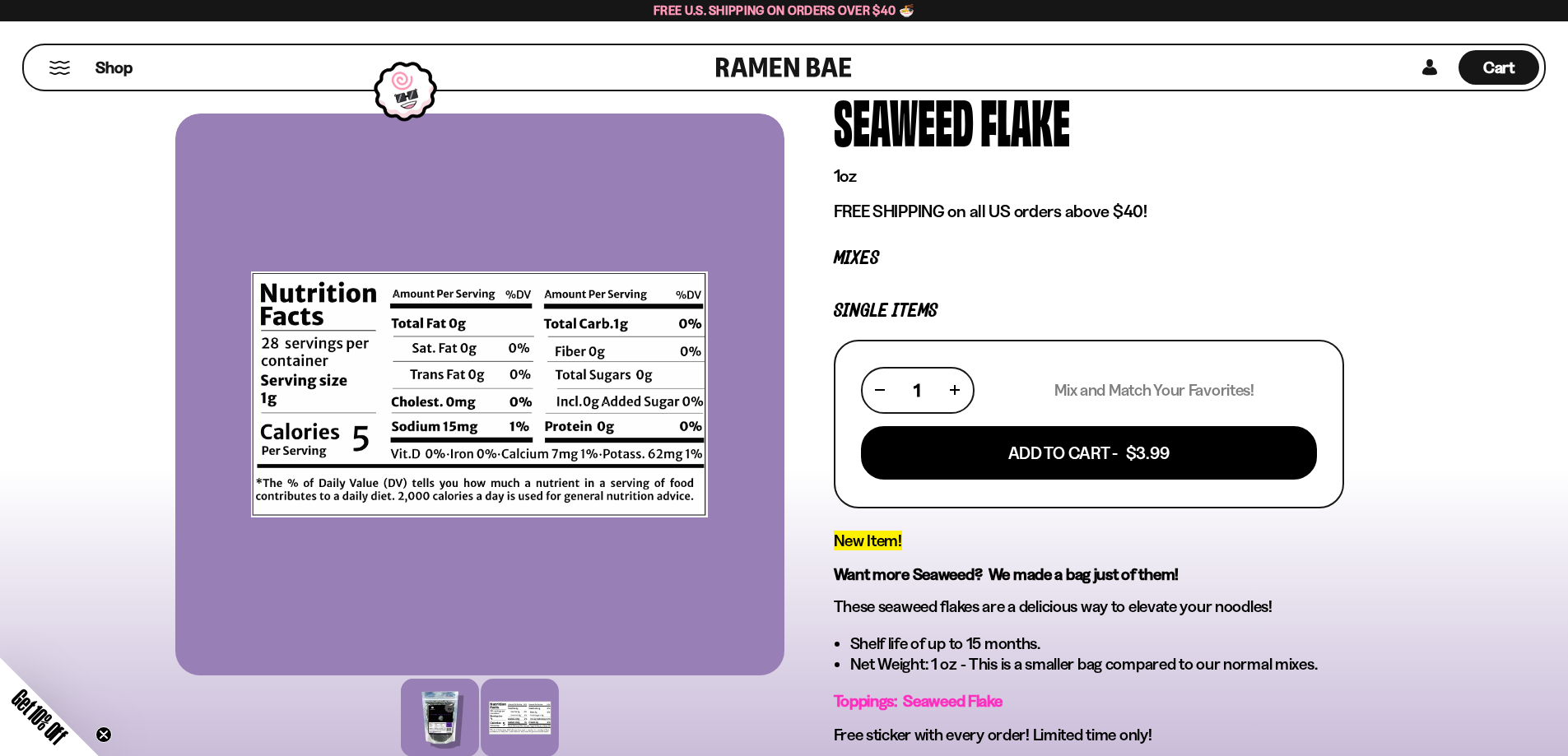
click at [447, 718] on div at bounding box center [439, 718] width 78 height 78
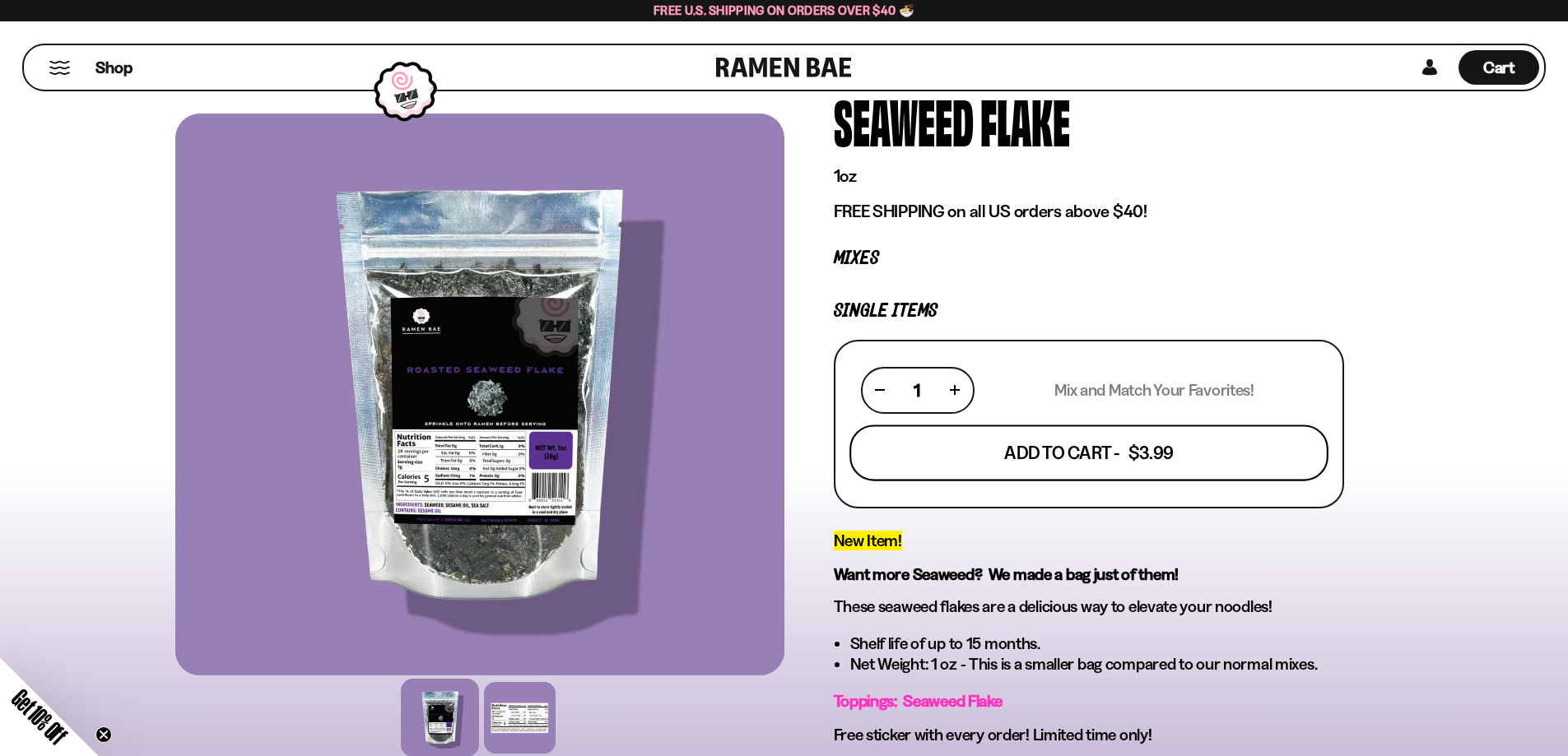
click at [1025, 450] on button "Add To Cart - $3.99" at bounding box center [1088, 453] width 480 height 56
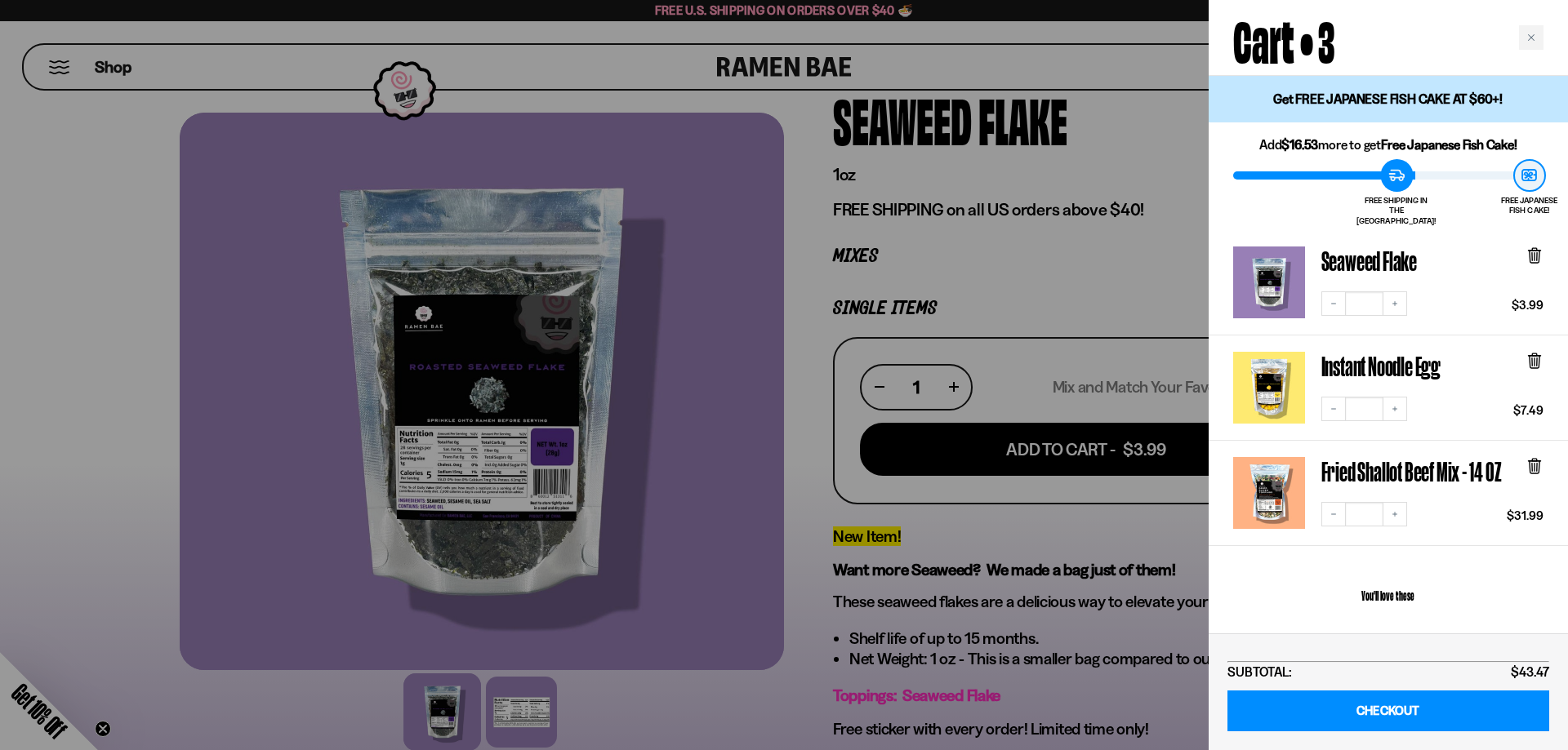
click at [24, 216] on div at bounding box center [784, 375] width 1568 height 750
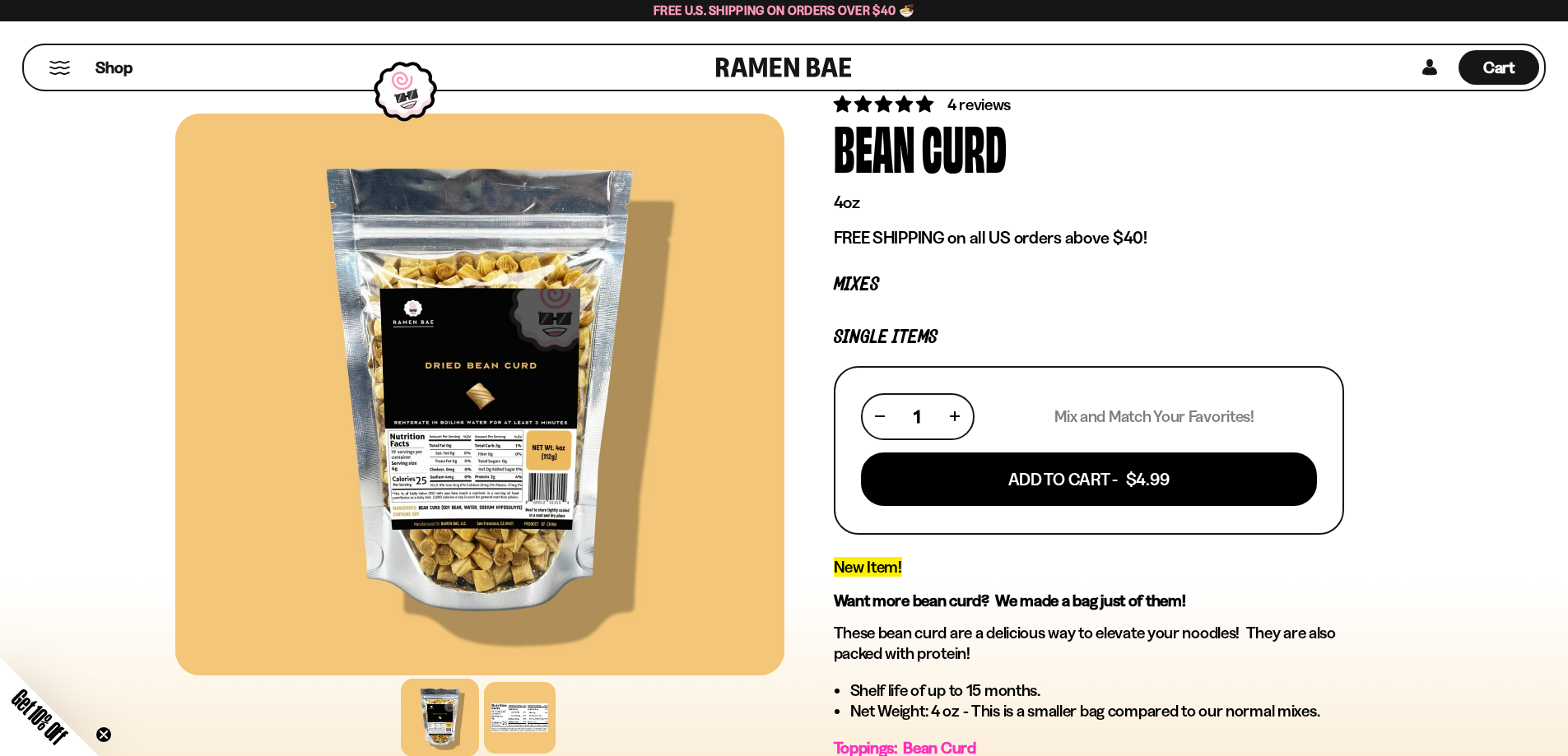
scroll to position [83, 0]
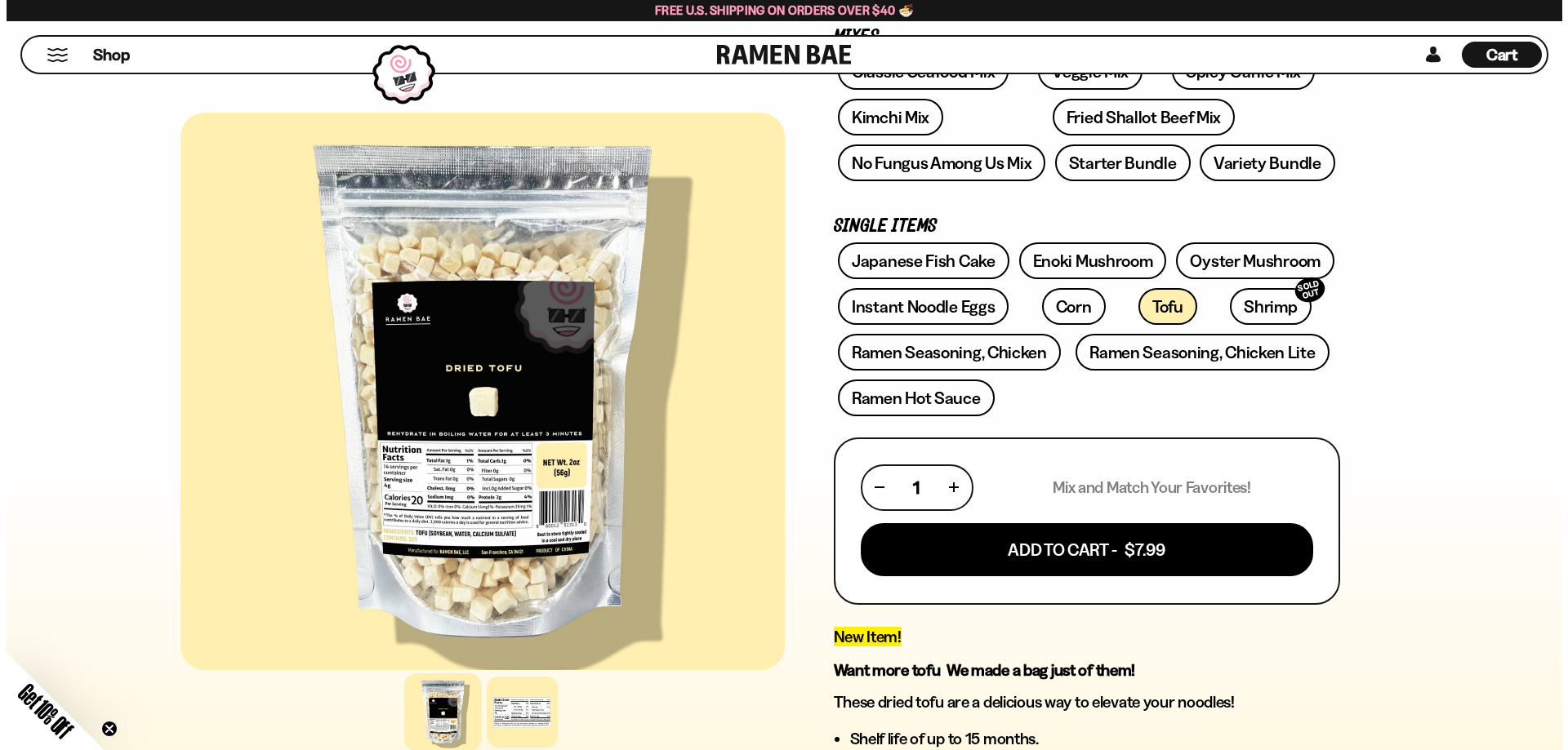
scroll to position [327, 0]
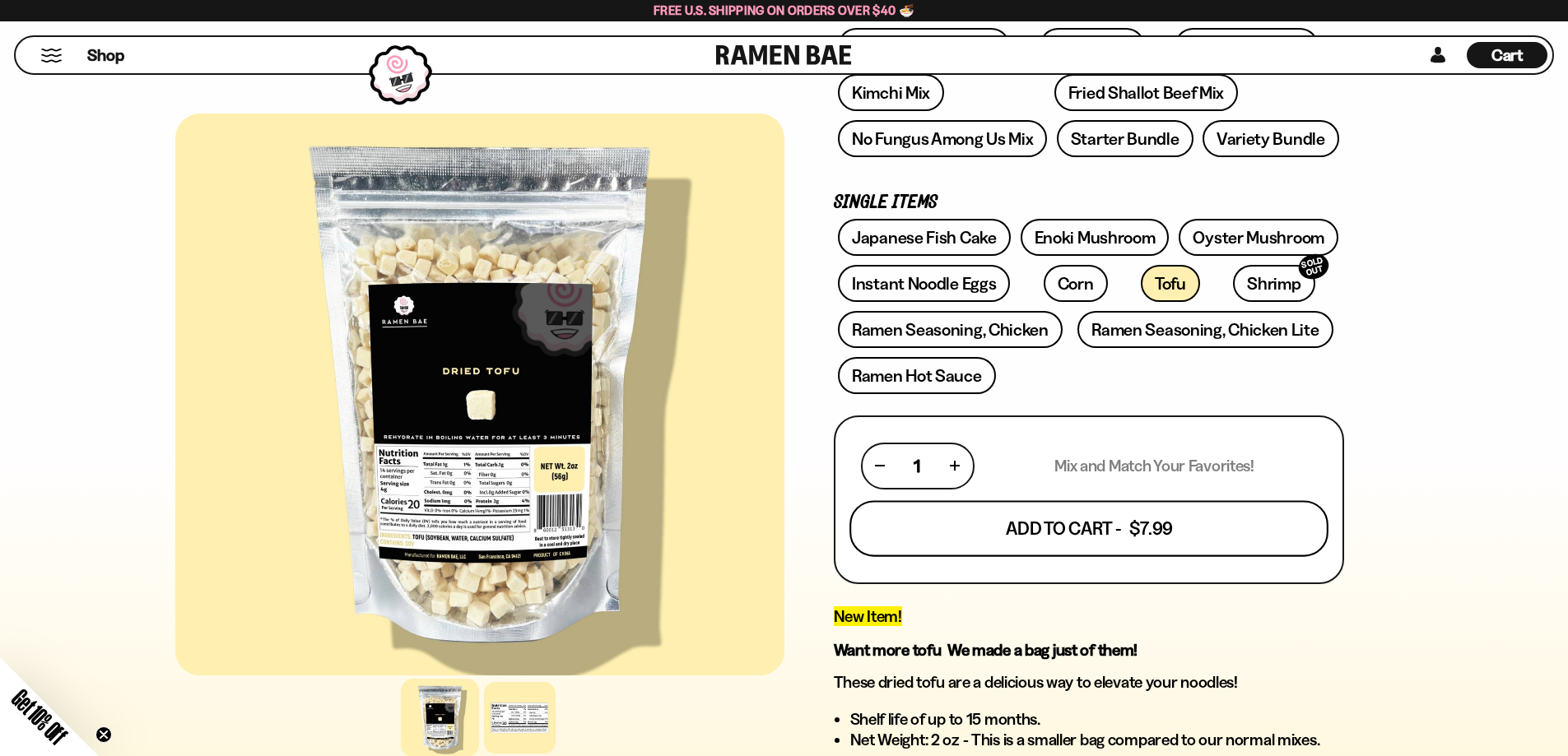
click at [1088, 531] on button "Add To Cart - $7.99" at bounding box center [1088, 528] width 480 height 56
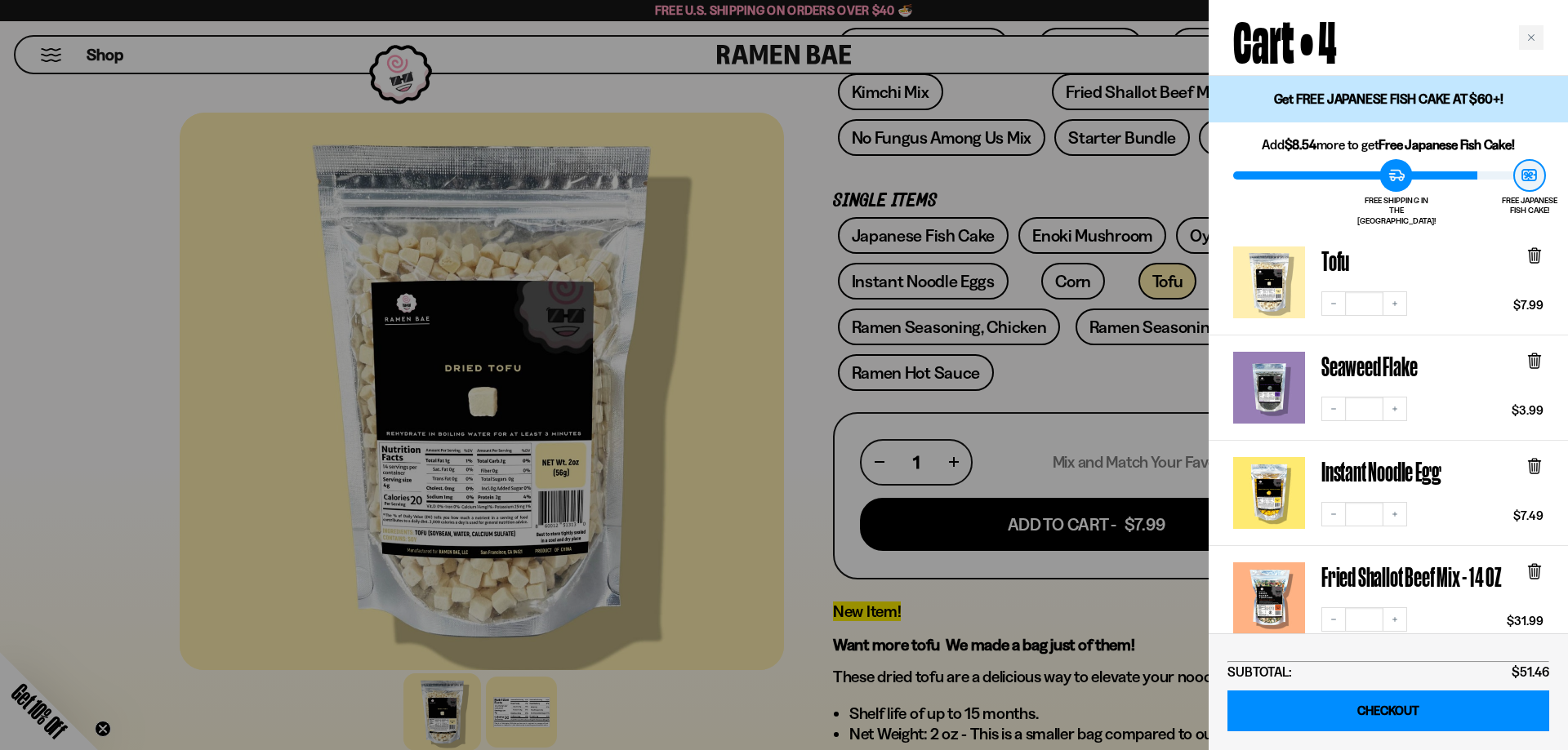
click at [1369, 710] on link "CHECKOUT" at bounding box center [1388, 711] width 322 height 42
